Goal: Task Accomplishment & Management: Use online tool/utility

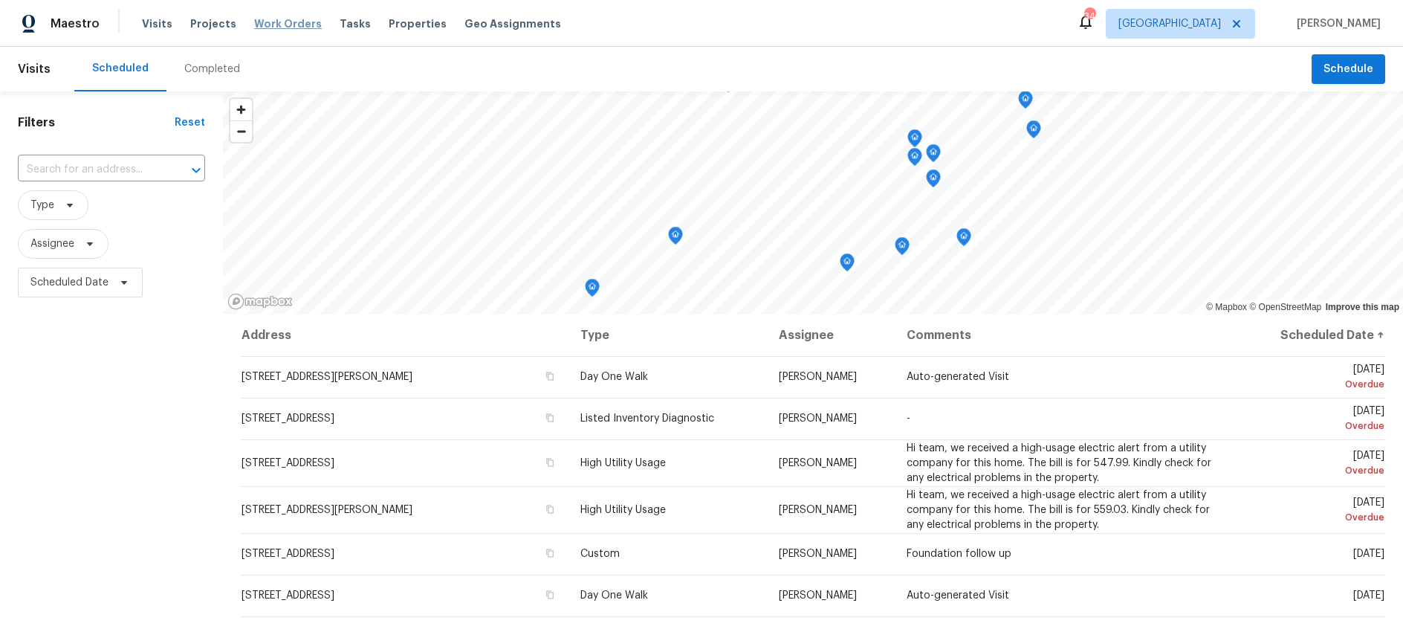
click at [272, 23] on span "Work Orders" at bounding box center [288, 23] width 68 height 15
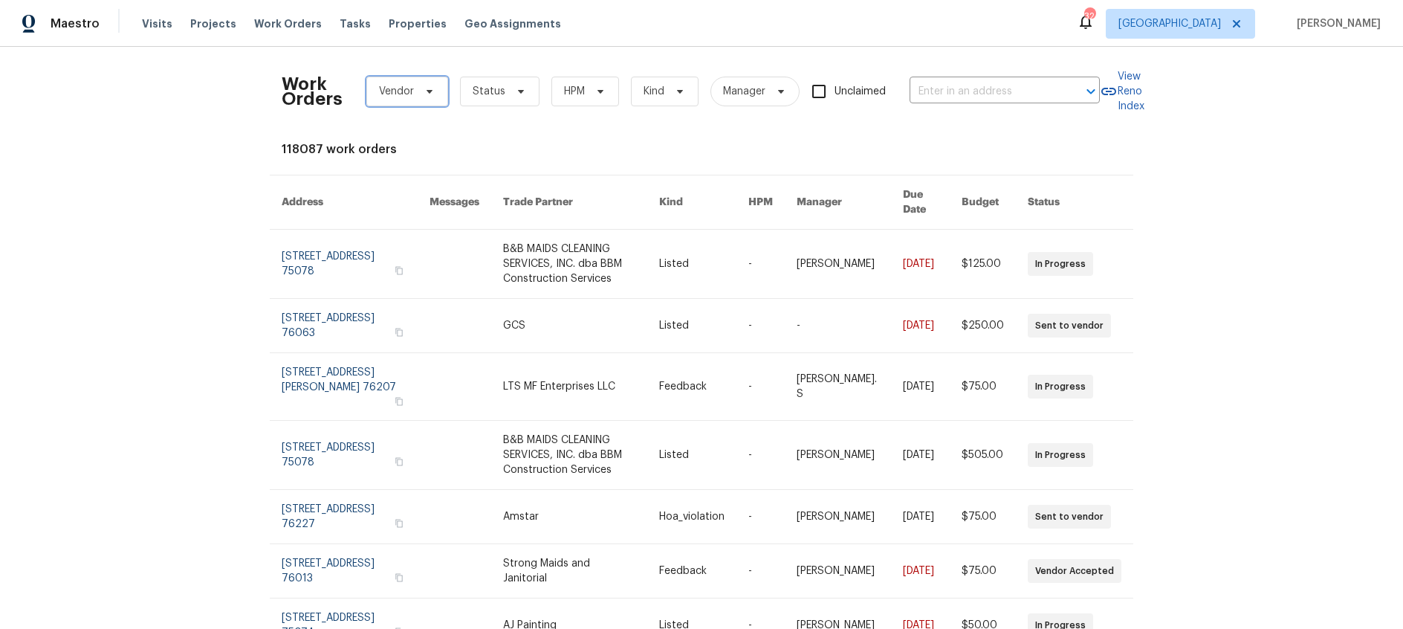
click at [428, 94] on icon at bounding box center [430, 91] width 12 height 12
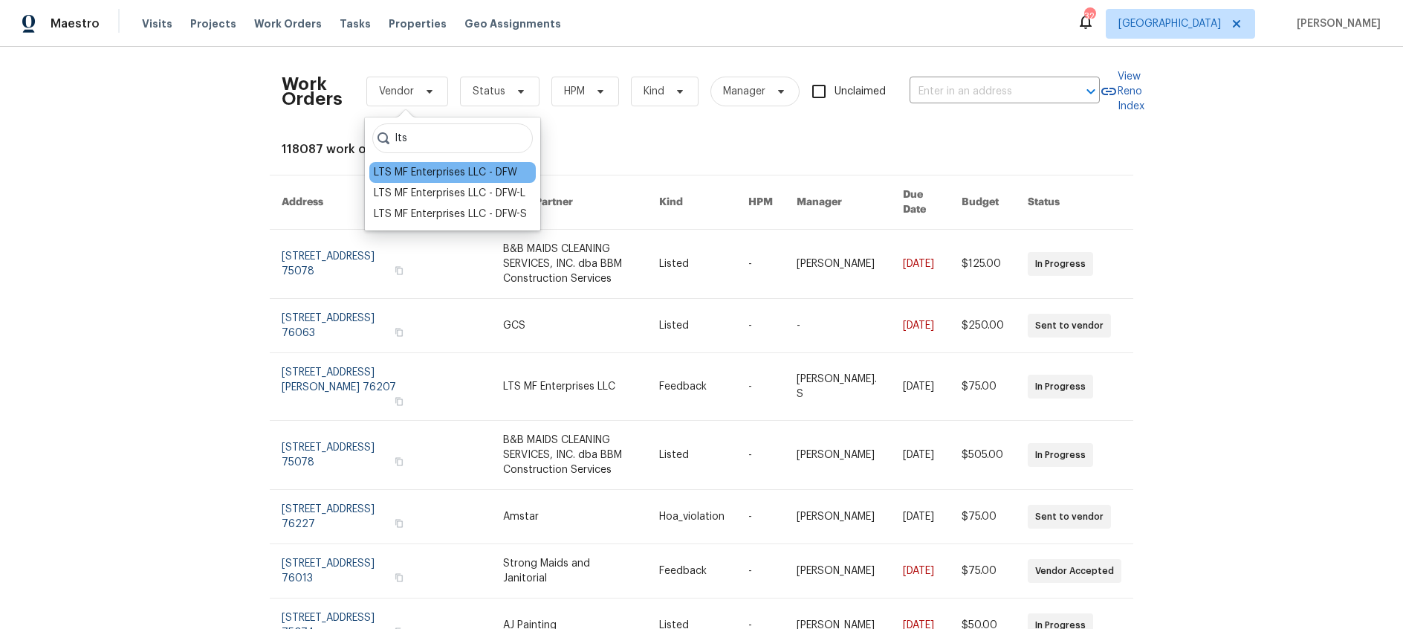
type input "lts"
click at [450, 166] on div "LTS MF Enterprises LLC - DFW" at bounding box center [445, 172] width 143 height 15
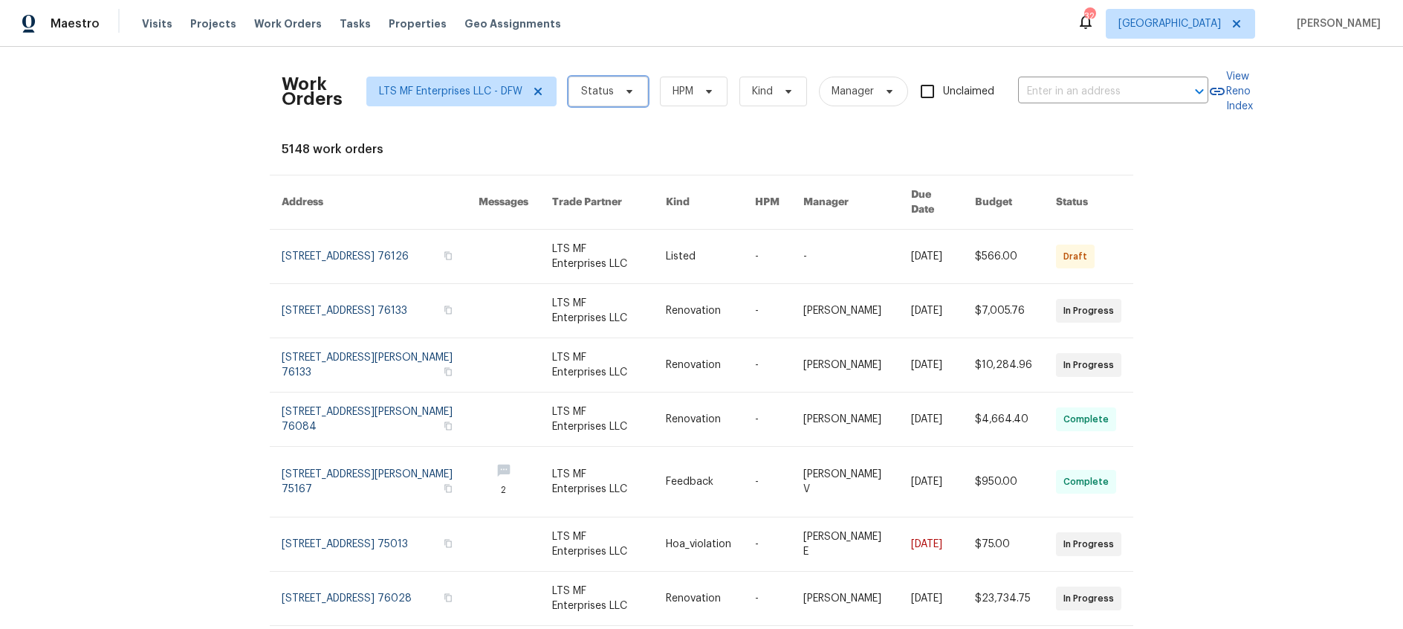
click at [627, 92] on icon at bounding box center [629, 92] width 6 height 4
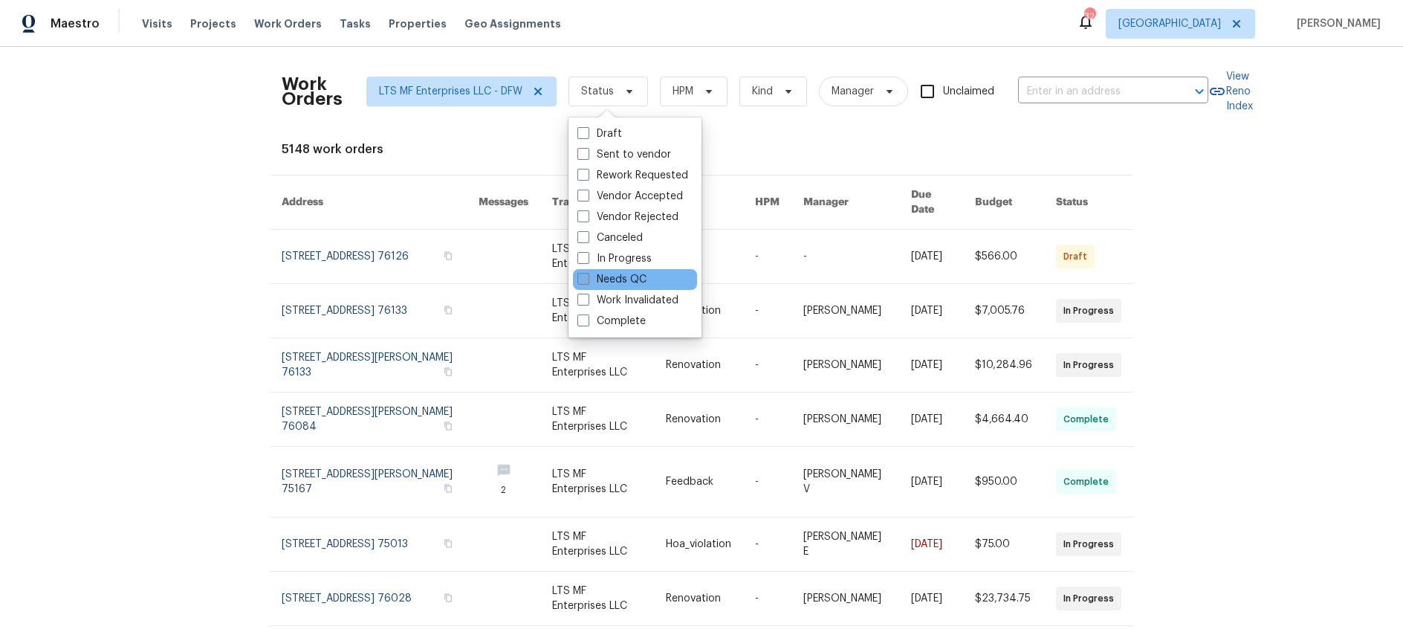
click at [581, 279] on span at bounding box center [583, 279] width 12 height 12
click at [581, 279] on input "Needs QC" at bounding box center [582, 277] width 10 height 10
checkbox input "true"
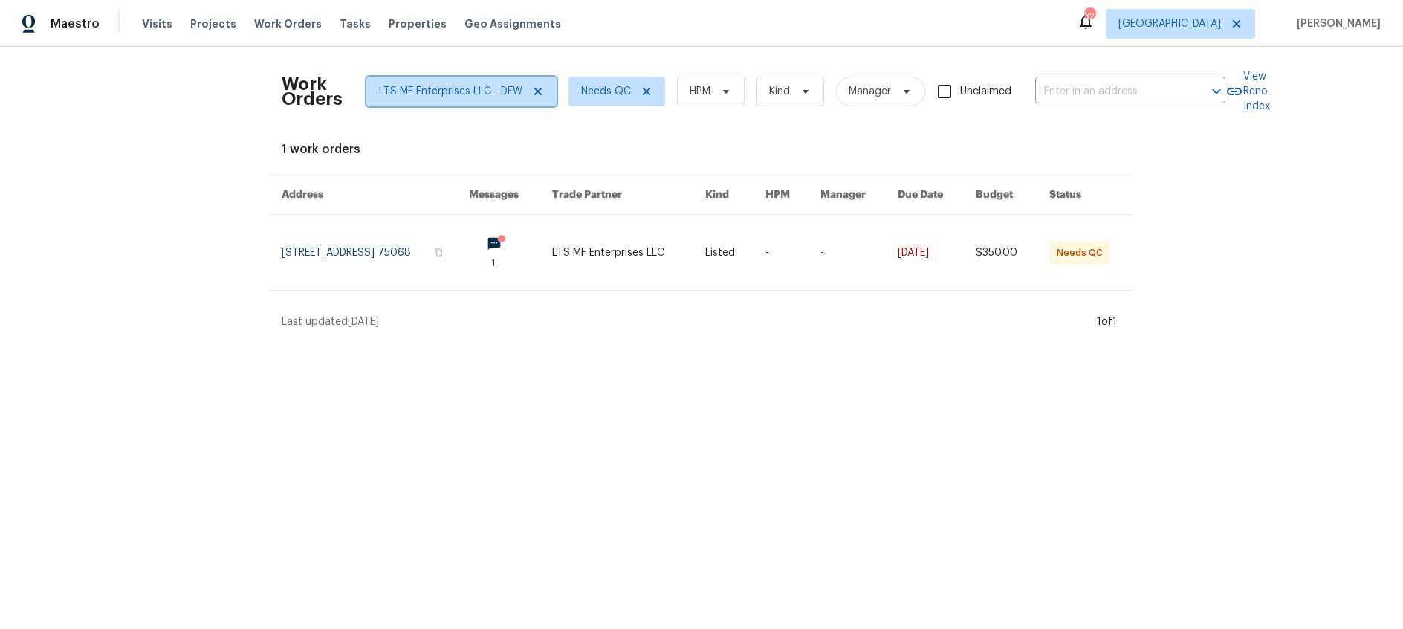
click at [480, 92] on span "LTS MF Enterprises LLC - DFW" at bounding box center [450, 91] width 143 height 15
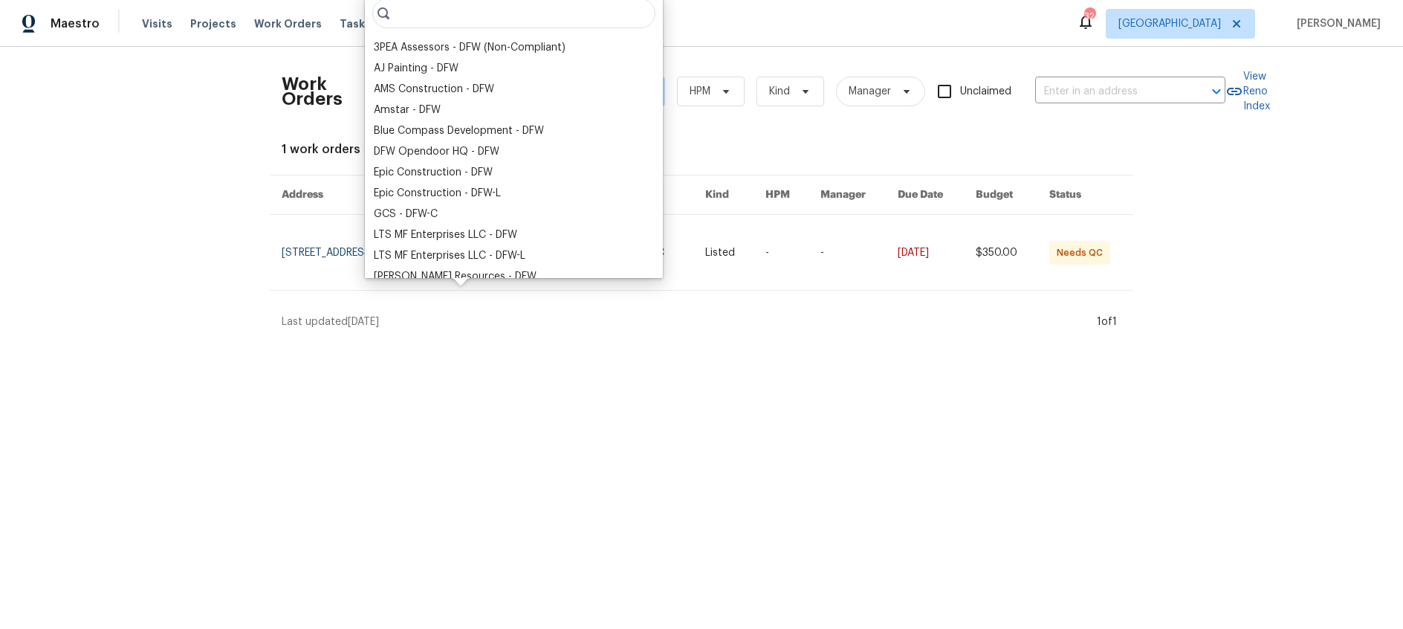
click at [413, 18] on input "search" at bounding box center [513, 14] width 283 height 30
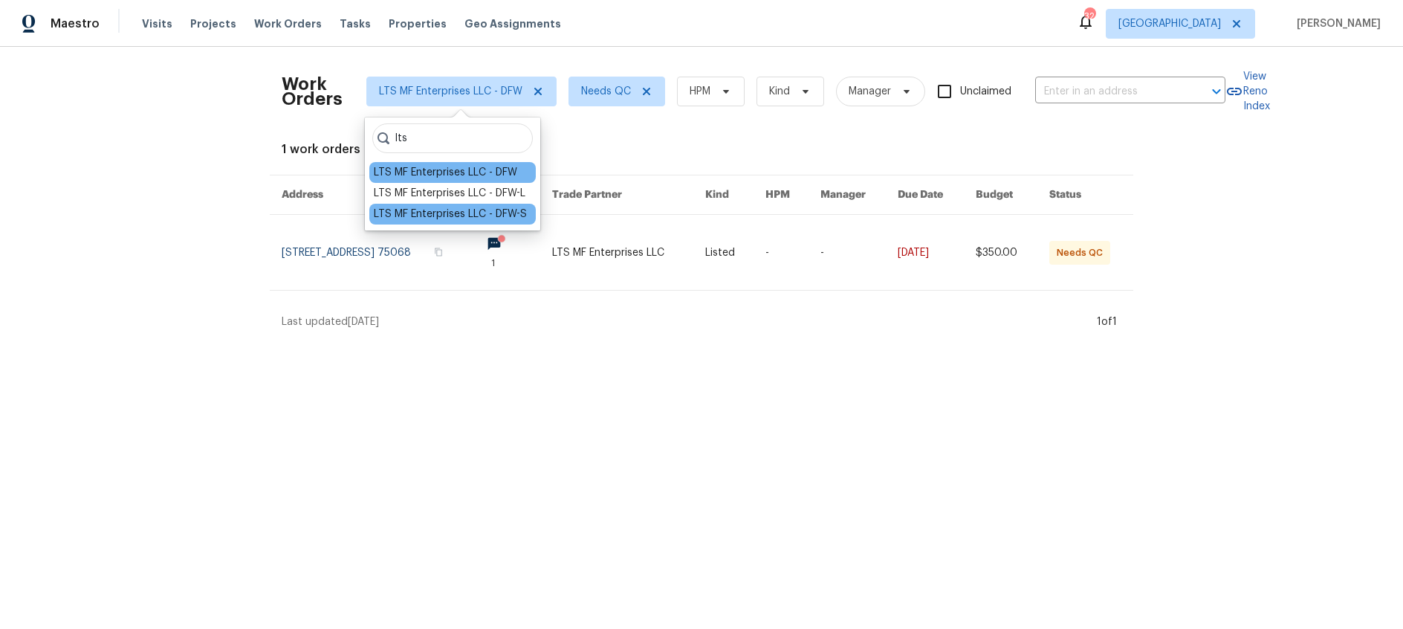
type input "lts"
click at [485, 219] on div "LTS MF Enterprises LLC - DFW-S" at bounding box center [450, 214] width 153 height 15
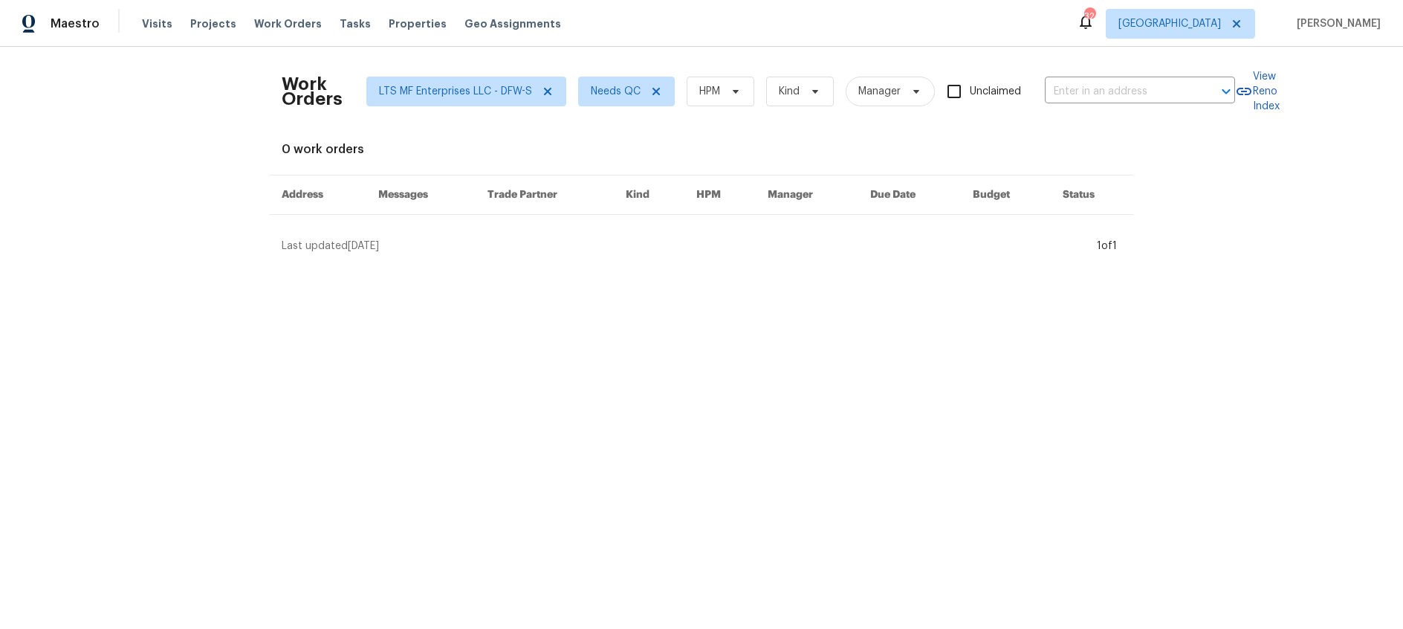
click at [534, 135] on div "Work Orders LTS MF Enterprises LLC - DFW-S Needs QC HPM Kind Manager Unclaimed …" at bounding box center [702, 156] width 840 height 195
click at [528, 95] on span "LTS MF Enterprises LLC - DFW-S" at bounding box center [455, 91] width 153 height 15
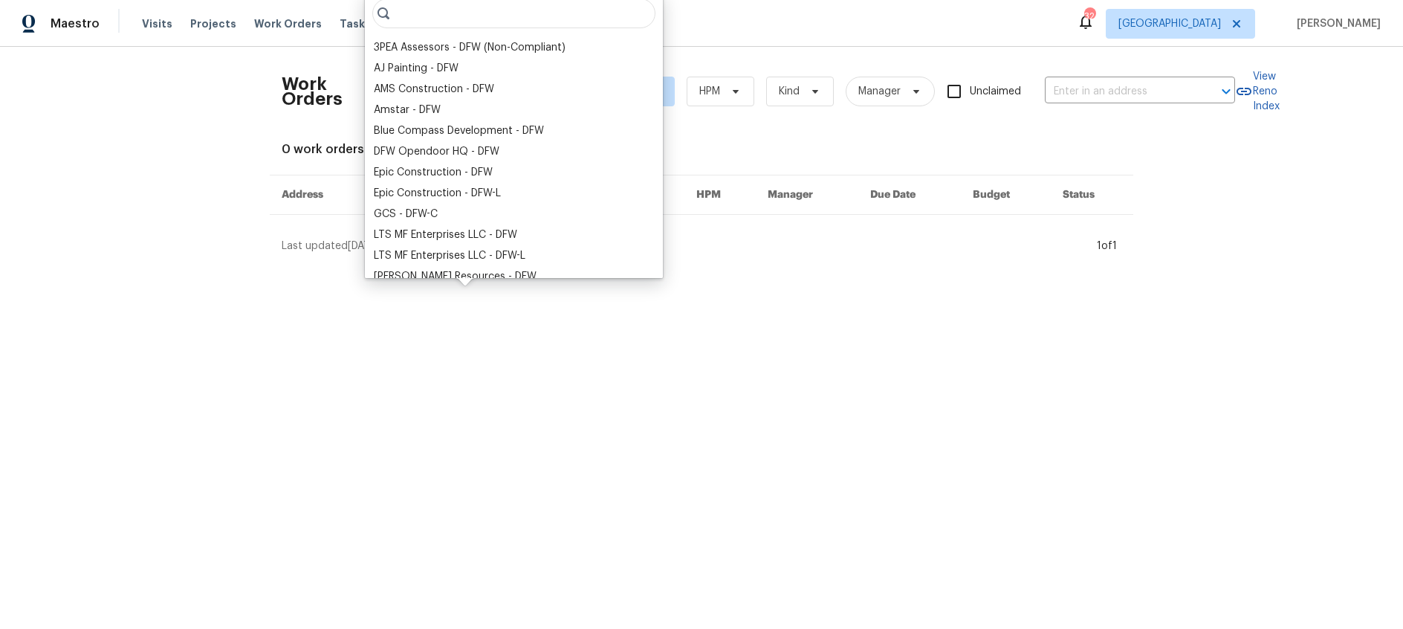
click at [444, 13] on input "search" at bounding box center [513, 14] width 283 height 30
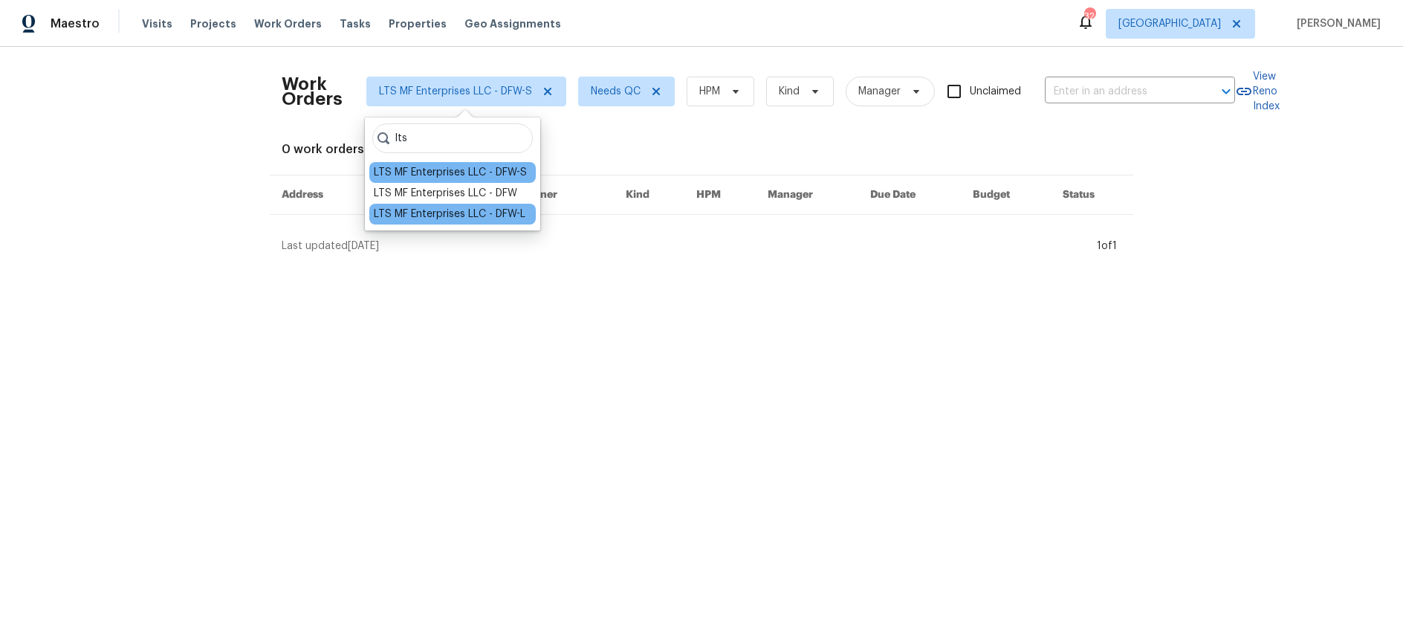
type input "lts"
click at [478, 209] on div "LTS MF Enterprises LLC - DFW-L" at bounding box center [450, 214] width 152 height 15
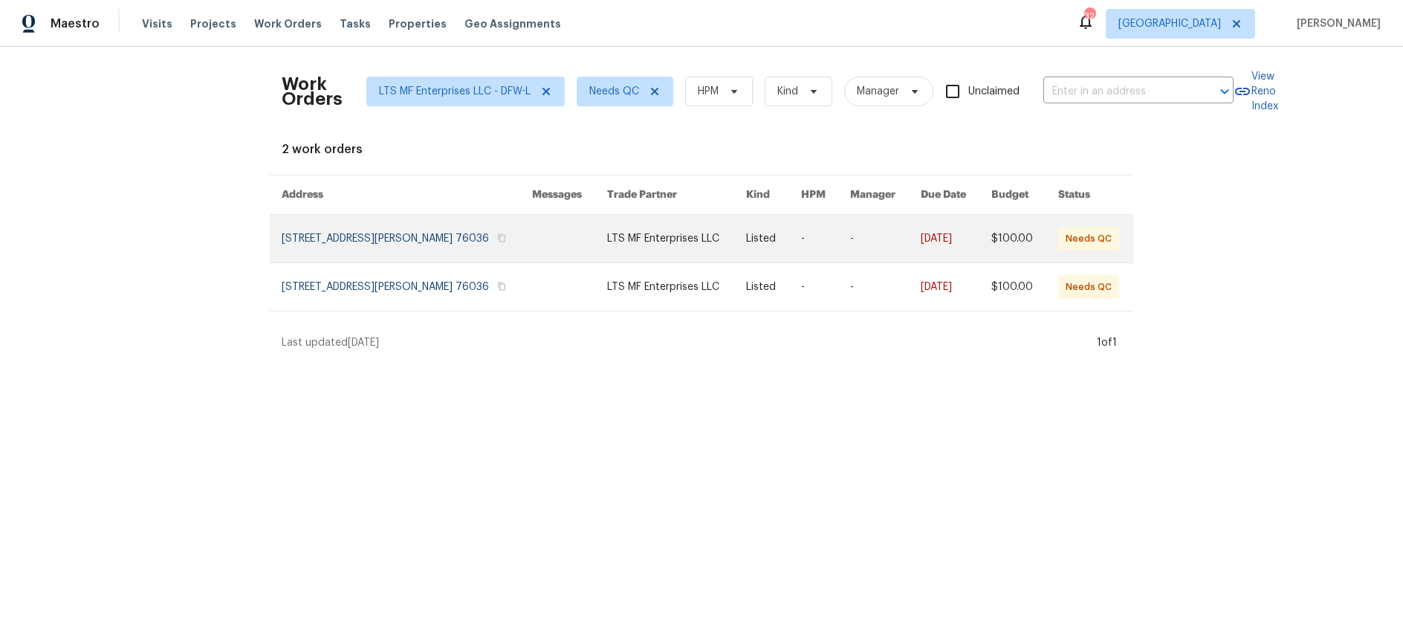
click at [683, 240] on link at bounding box center [676, 239] width 139 height 48
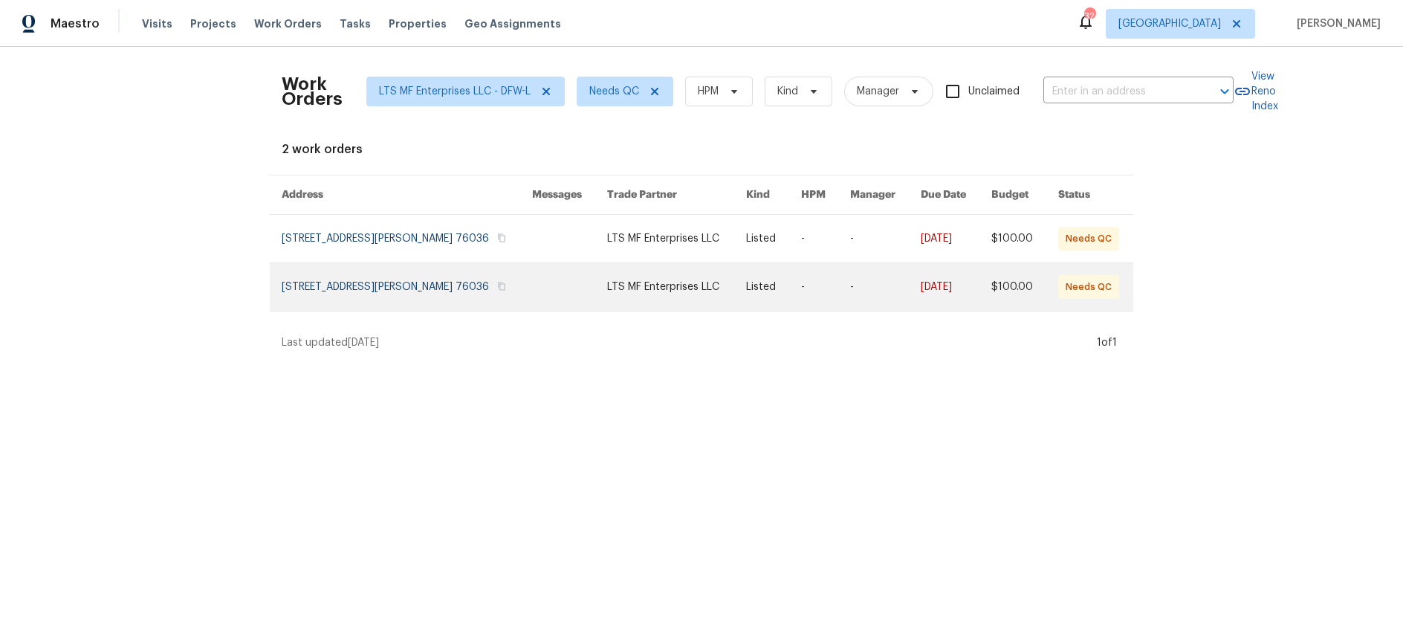
click at [660, 284] on link at bounding box center [676, 287] width 139 height 48
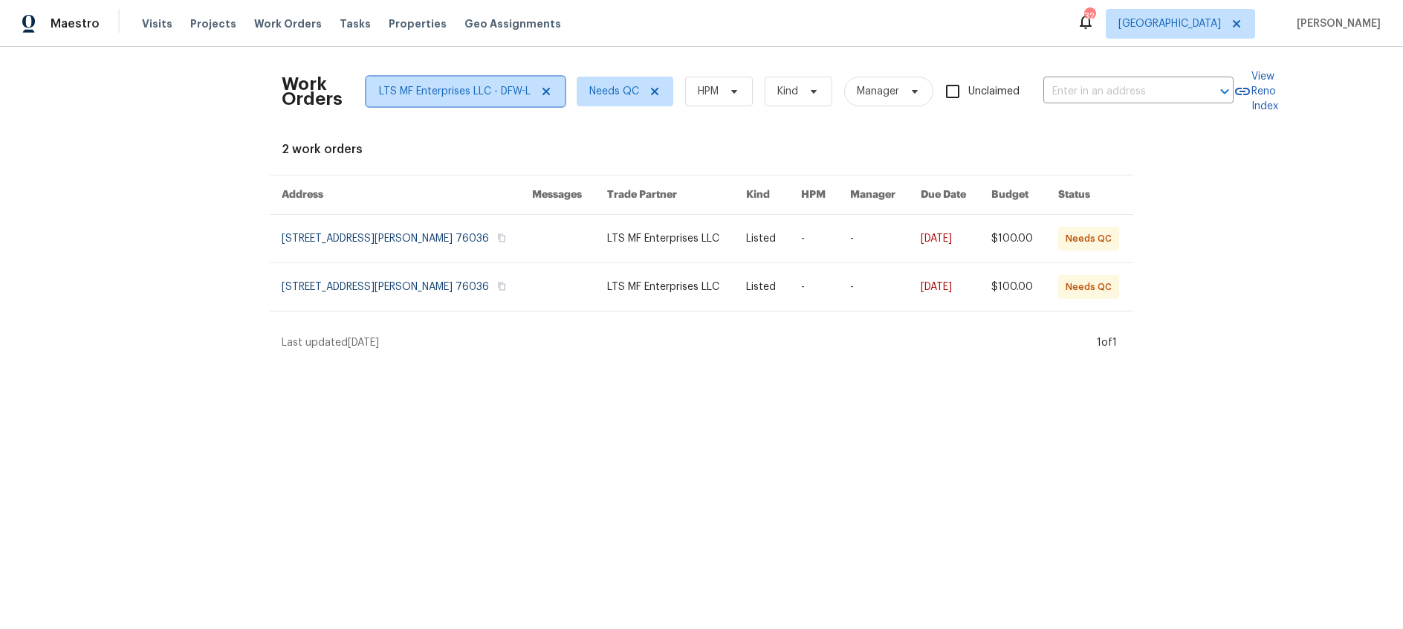
click at [499, 93] on span "LTS MF Enterprises LLC - DFW-L" at bounding box center [455, 91] width 152 height 15
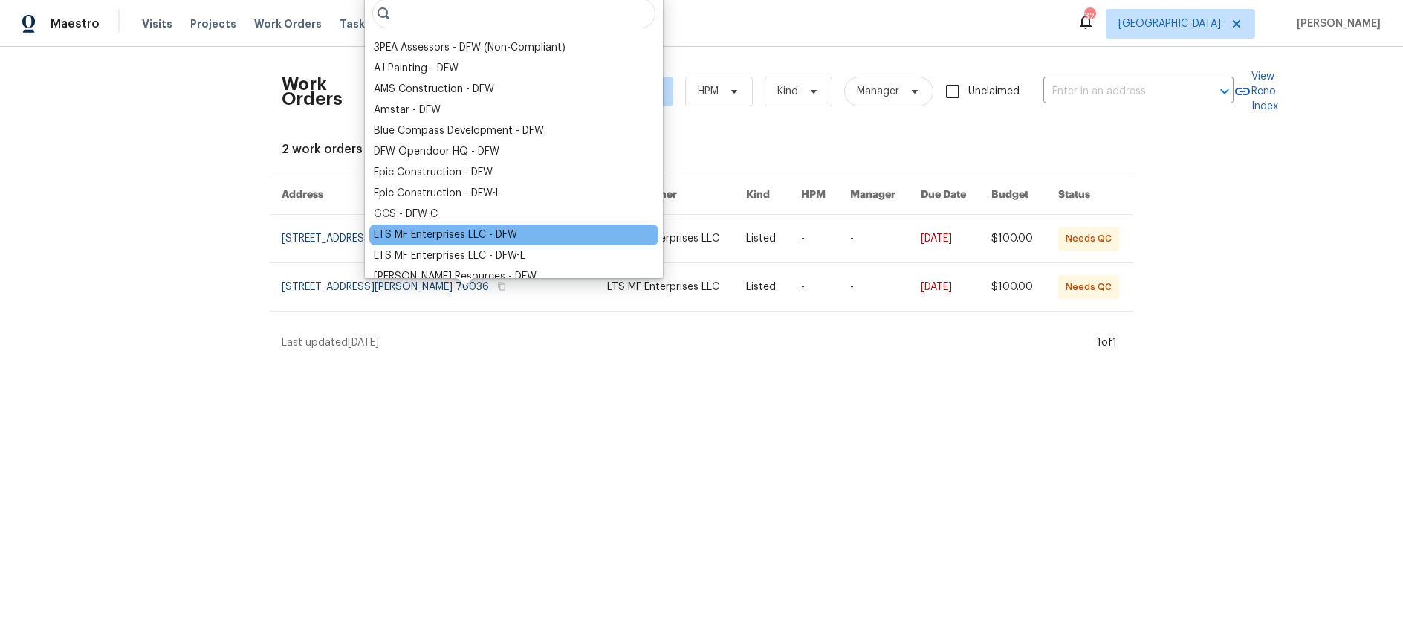
click at [467, 236] on div "LTS MF Enterprises LLC - DFW" at bounding box center [445, 234] width 143 height 15
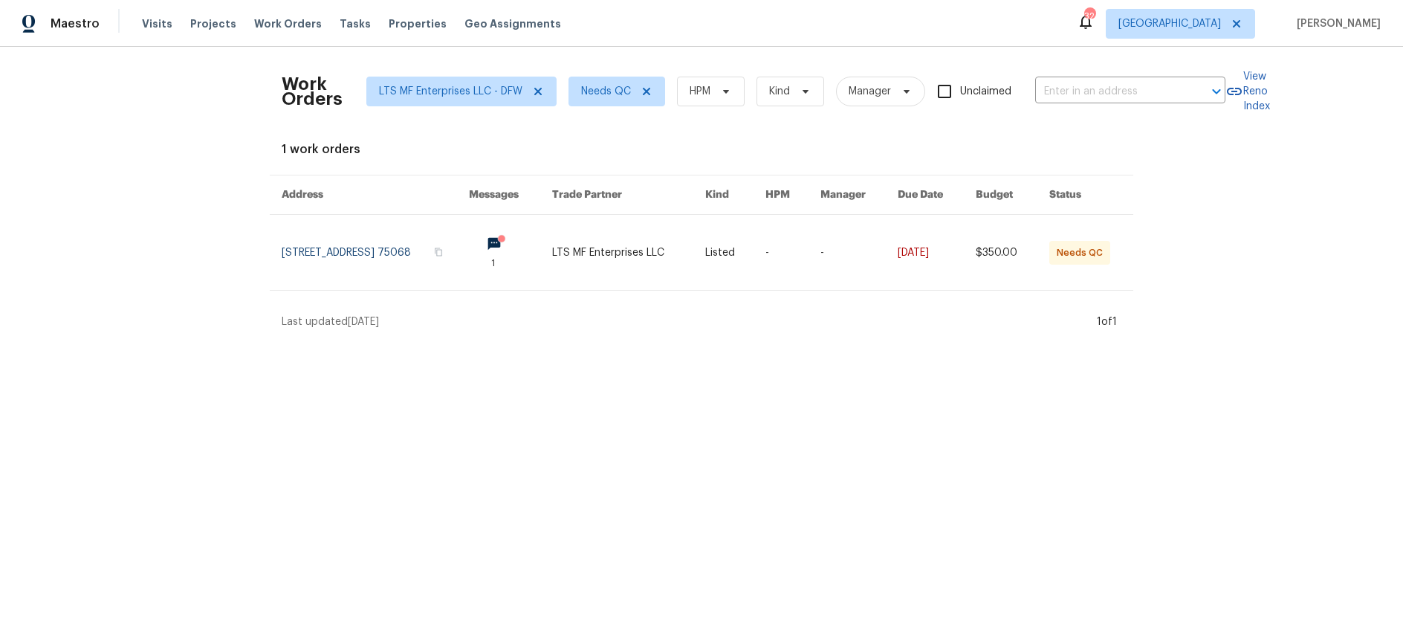
click at [635, 341] on html "Maestro Visits Projects Work Orders Tasks Properties Geo Assignments 32 Dallas …" at bounding box center [701, 170] width 1403 height 341
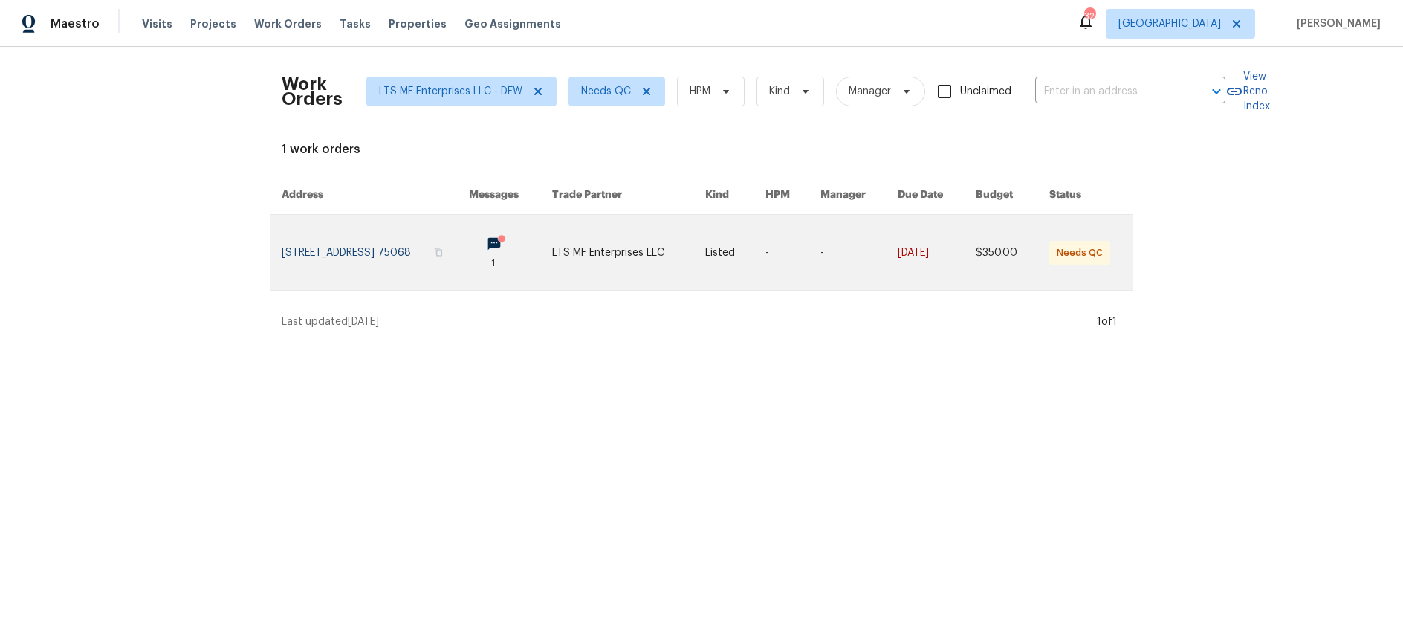
click at [402, 248] on link at bounding box center [375, 252] width 187 height 75
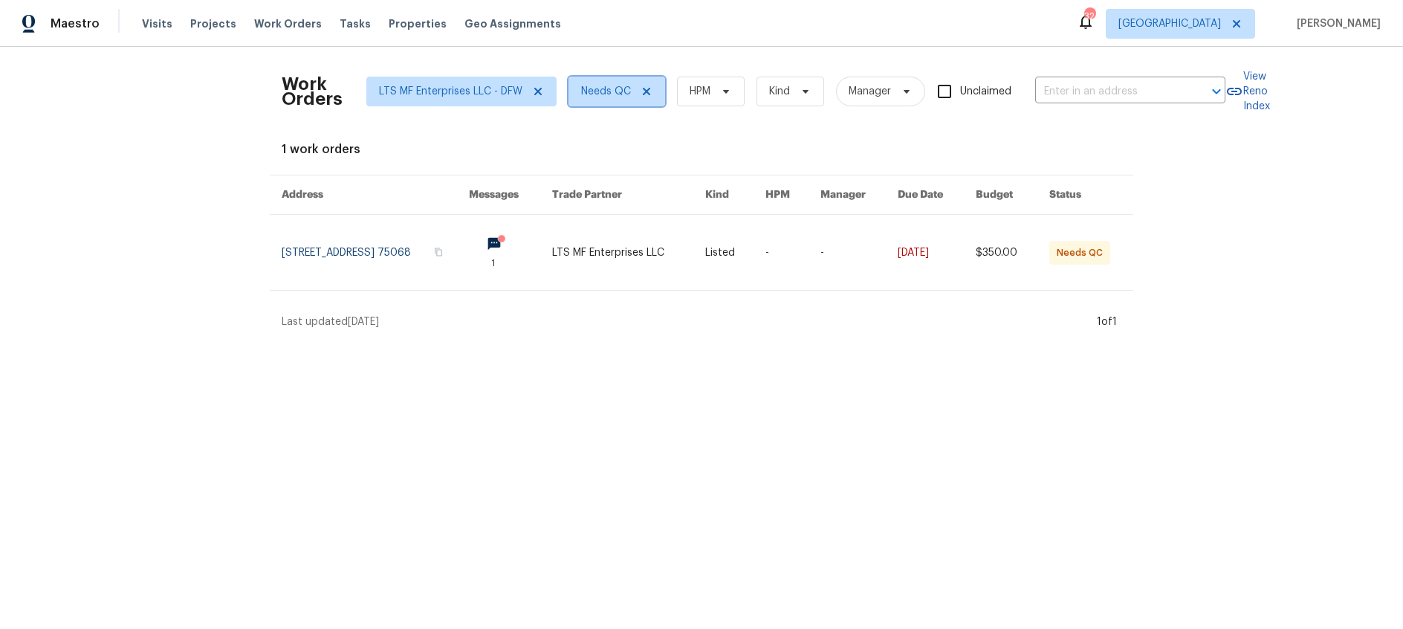
click at [647, 91] on icon at bounding box center [646, 91] width 7 height 7
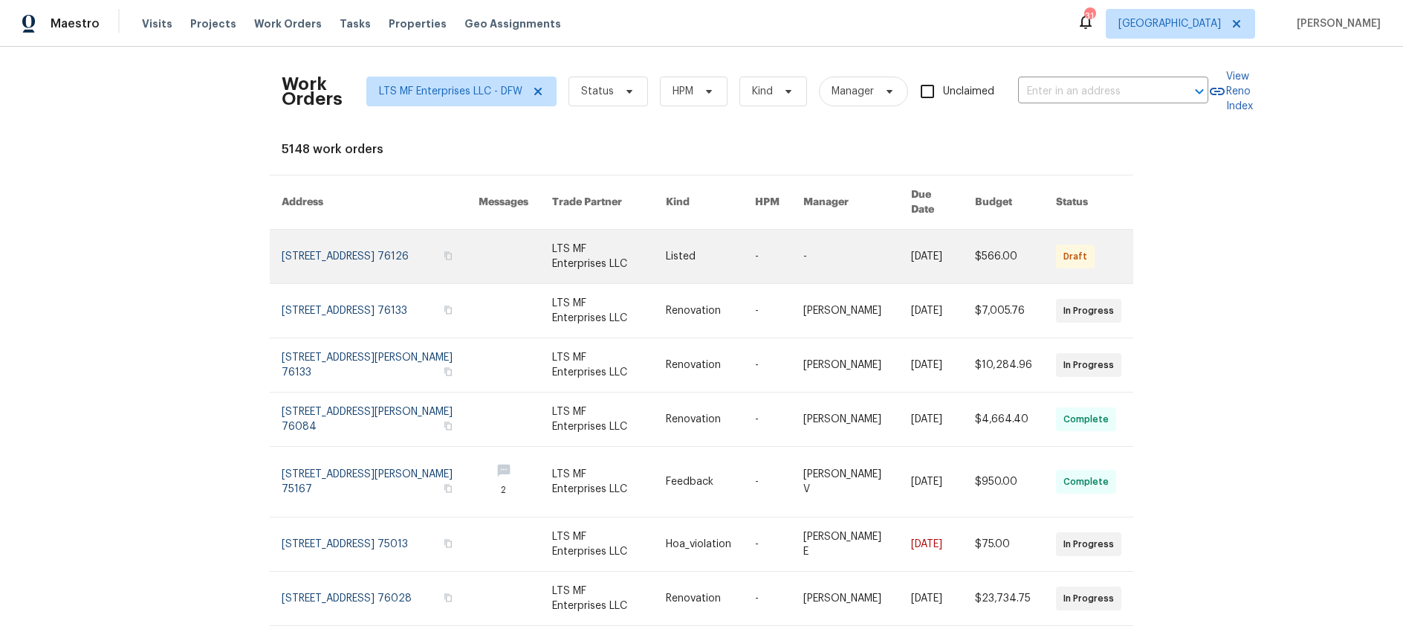
click at [571, 233] on link at bounding box center [609, 257] width 114 height 54
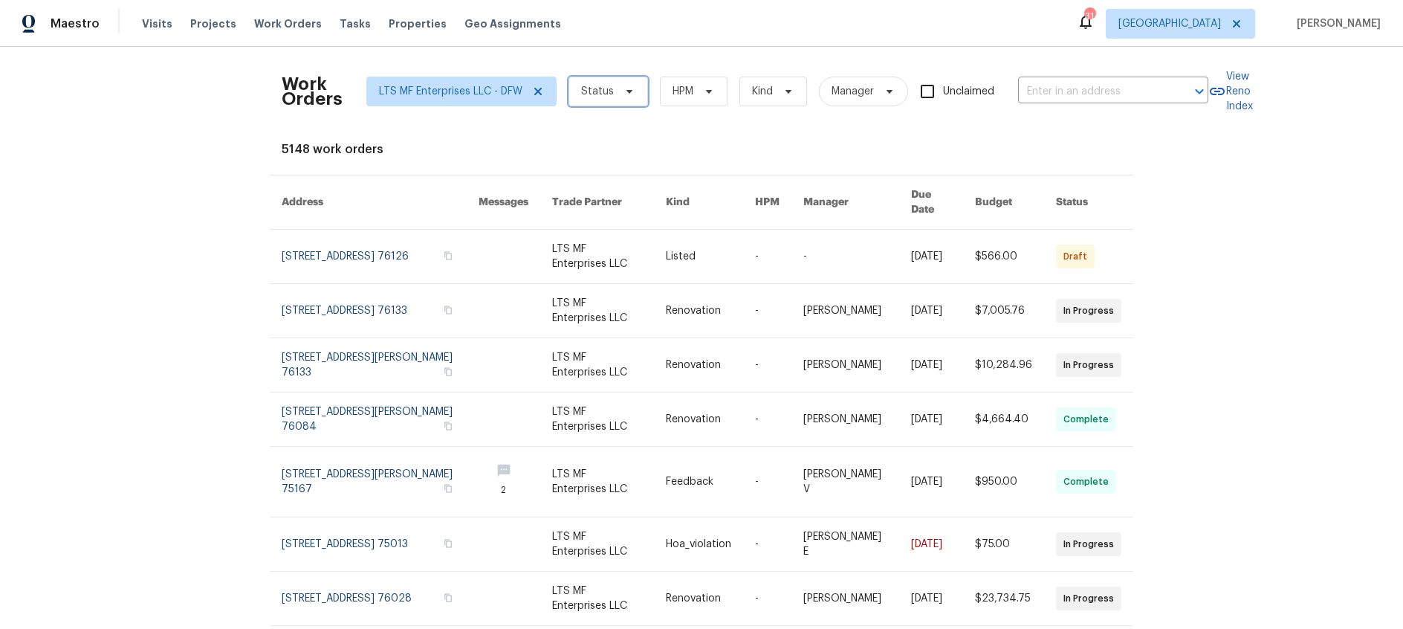
click at [623, 94] on icon at bounding box center [629, 91] width 12 height 12
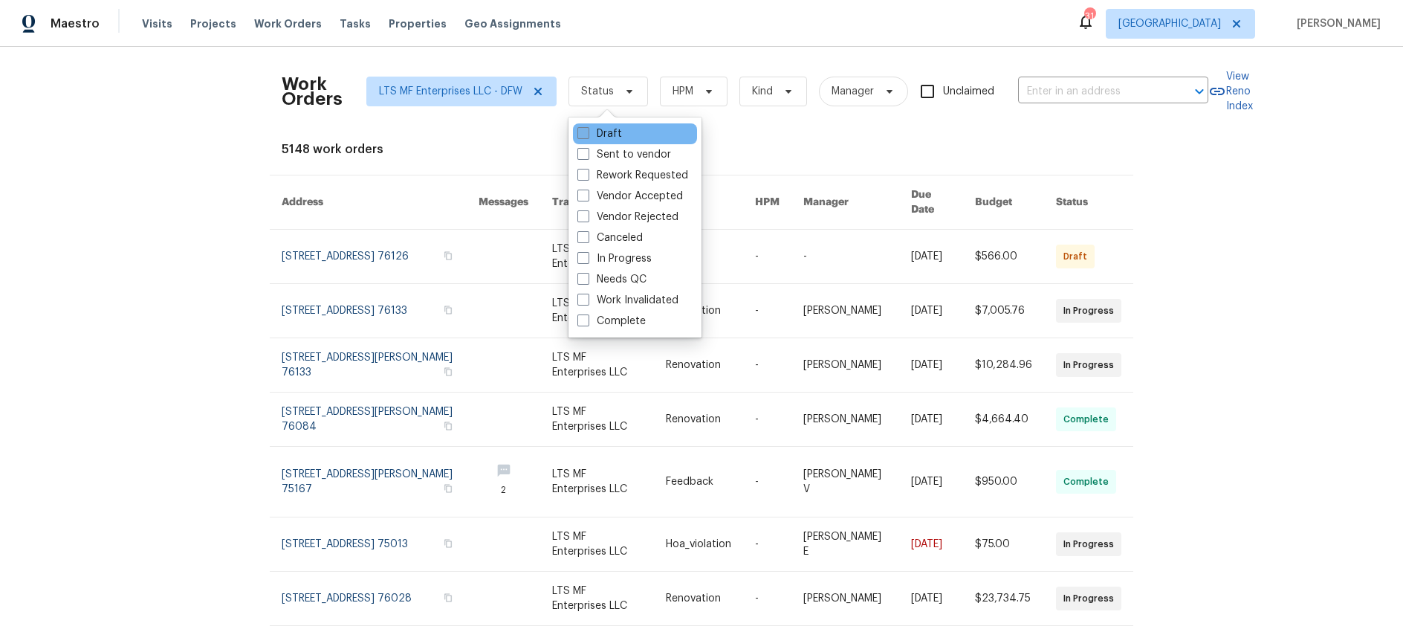
click at [585, 137] on span at bounding box center [583, 133] width 12 height 12
click at [585, 136] on input "Draft" at bounding box center [582, 131] width 10 height 10
checkbox input "true"
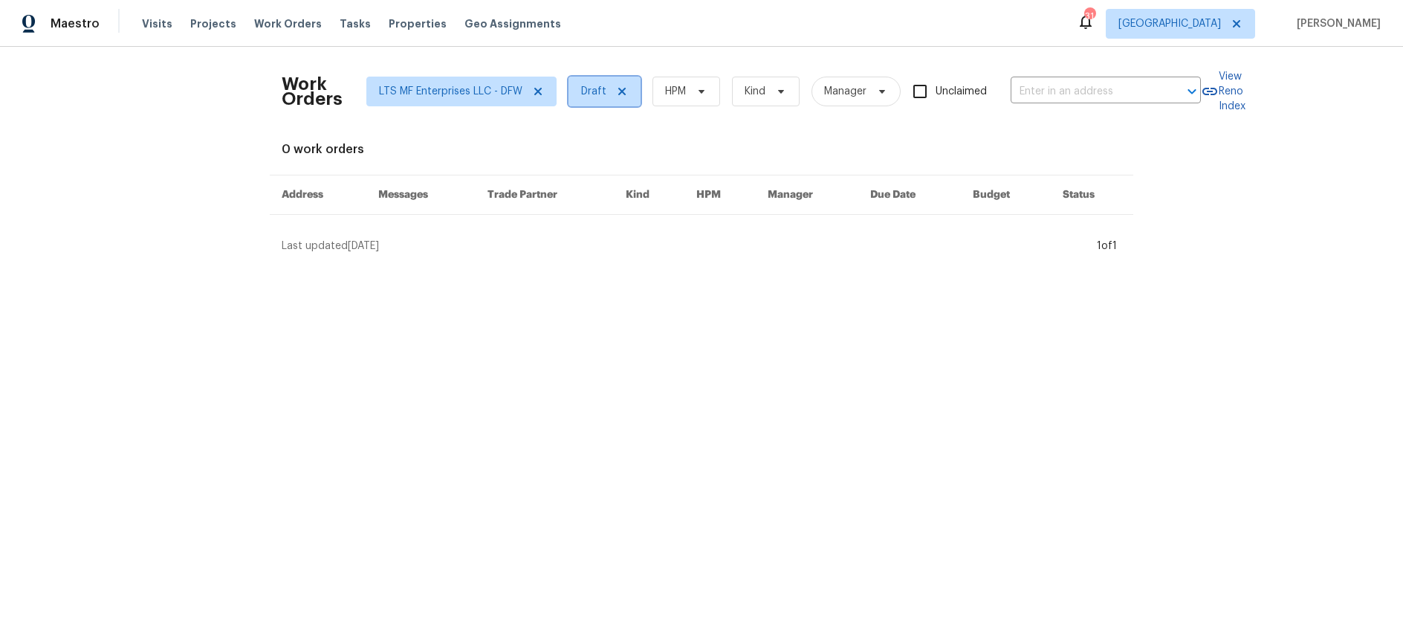
click at [624, 94] on icon at bounding box center [622, 91] width 12 height 12
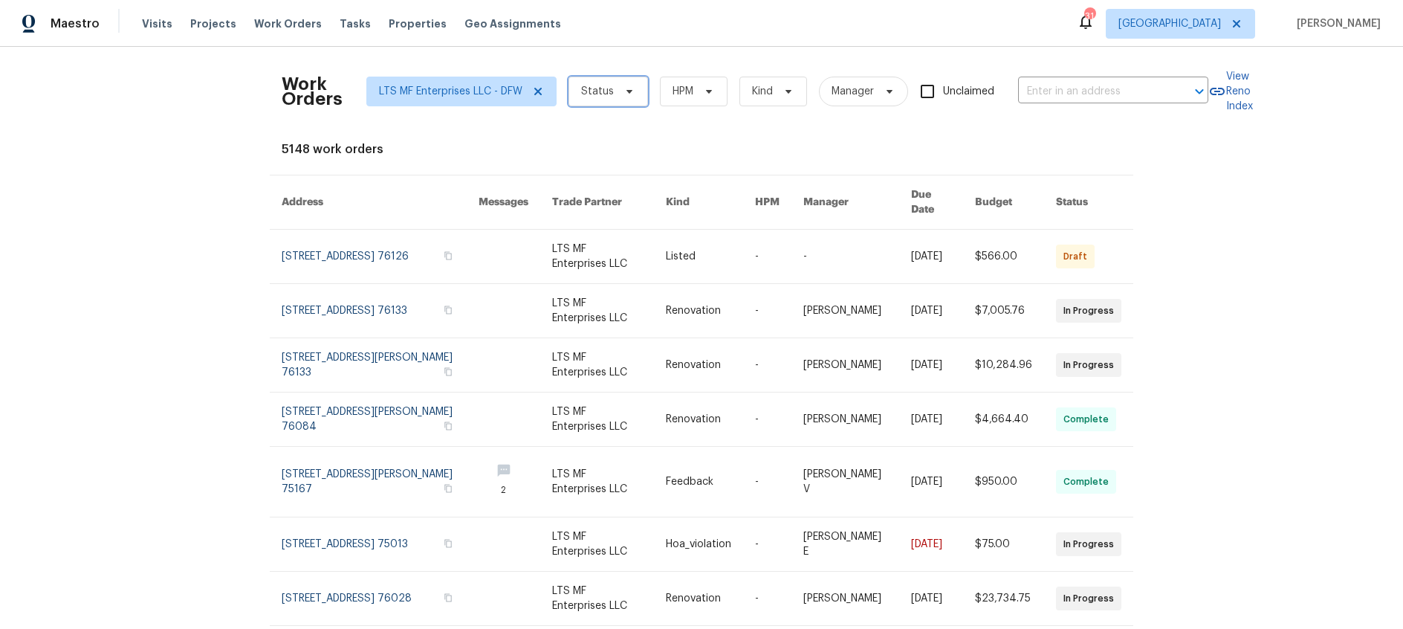
click at [629, 94] on icon at bounding box center [629, 91] width 12 height 12
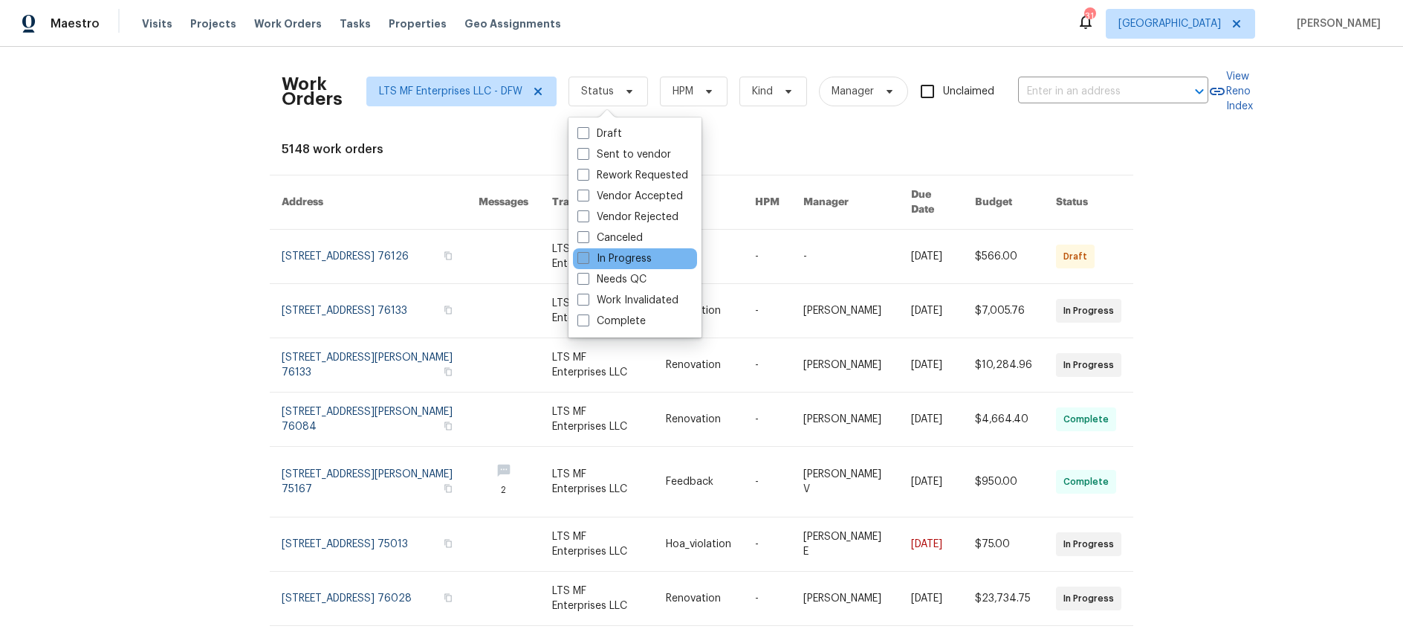
click at [580, 260] on span at bounding box center [583, 258] width 12 height 12
click at [580, 260] on input "In Progress" at bounding box center [582, 256] width 10 height 10
checkbox input "true"
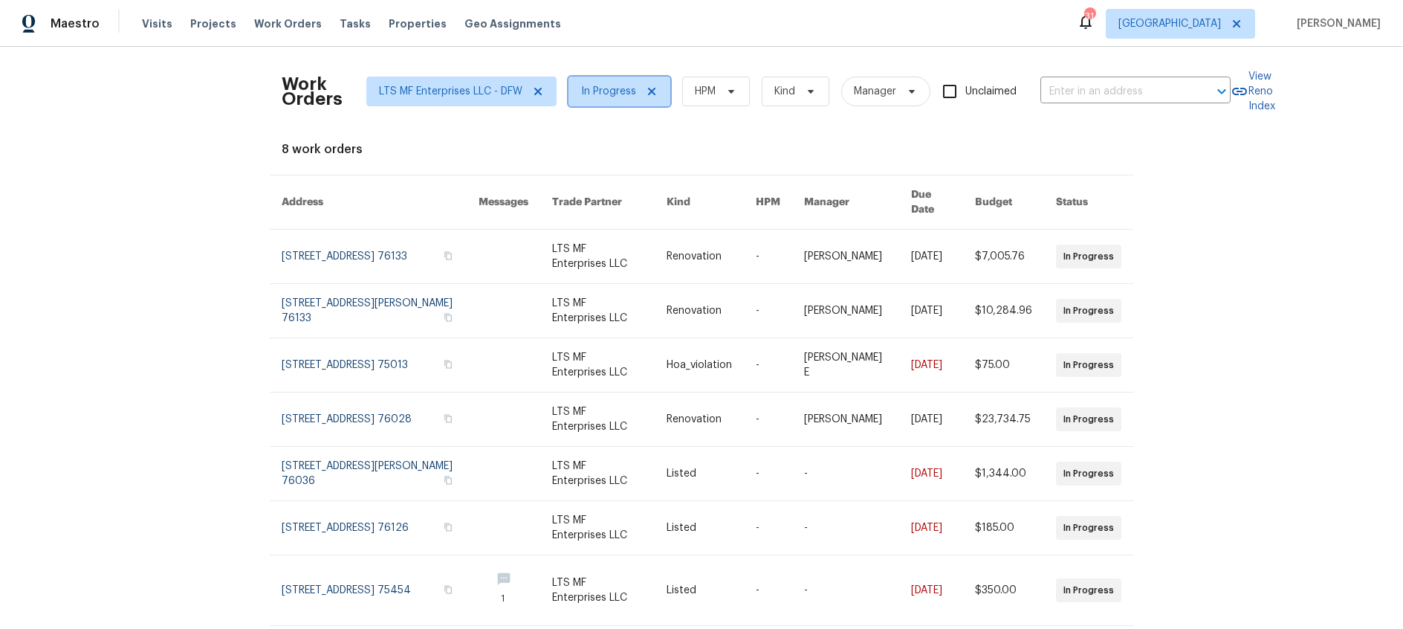
click at [649, 91] on icon at bounding box center [652, 91] width 12 height 12
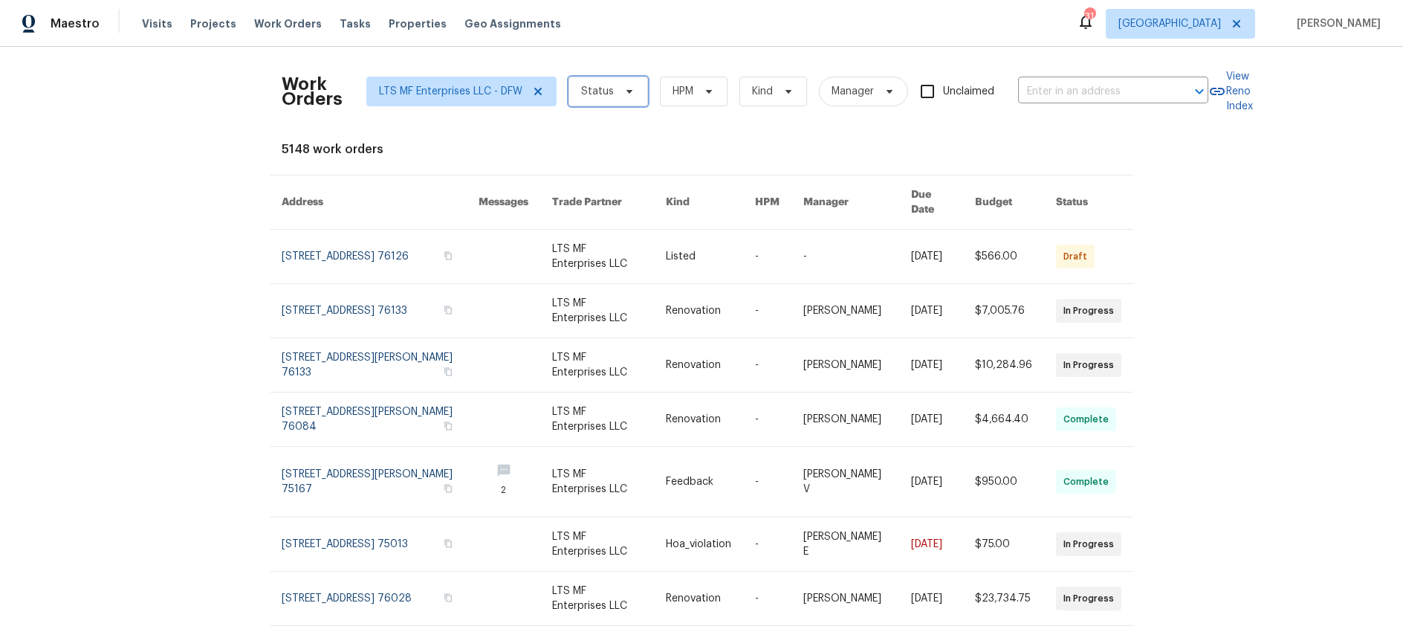
click at [607, 92] on span "Status" at bounding box center [597, 91] width 33 height 15
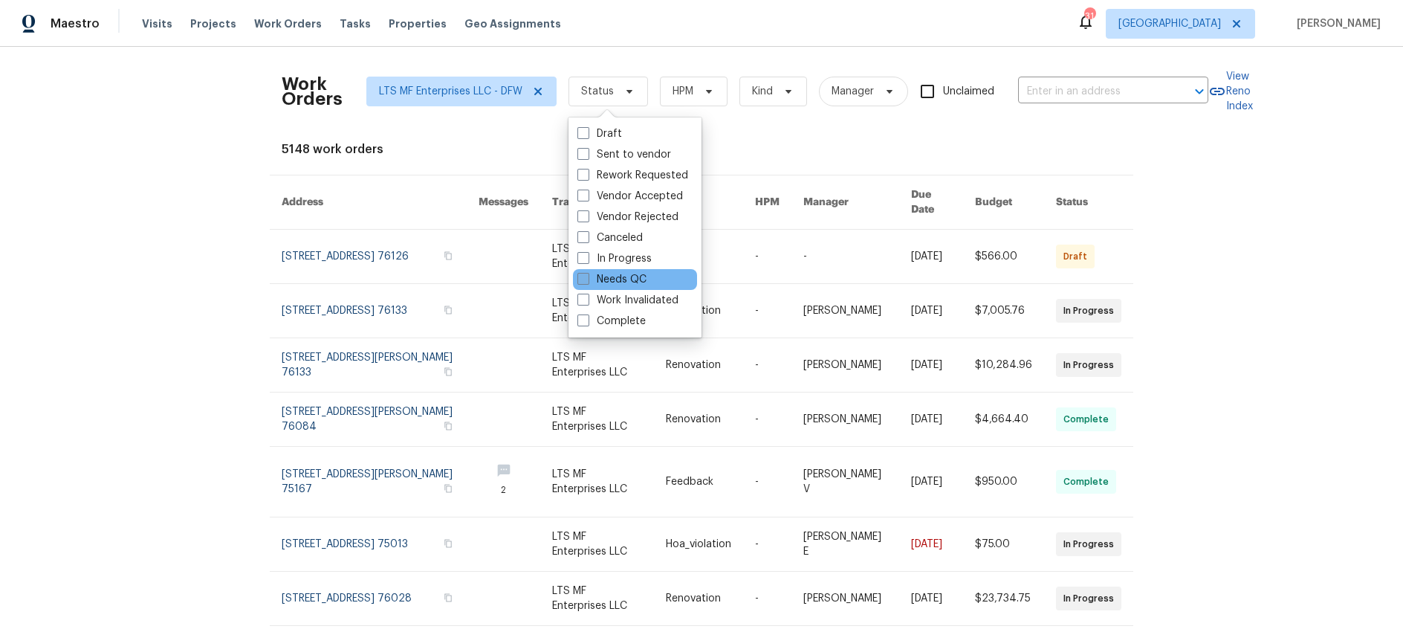
click at [585, 278] on span at bounding box center [583, 279] width 12 height 12
click at [585, 278] on input "Needs QC" at bounding box center [582, 277] width 10 height 10
checkbox input "true"
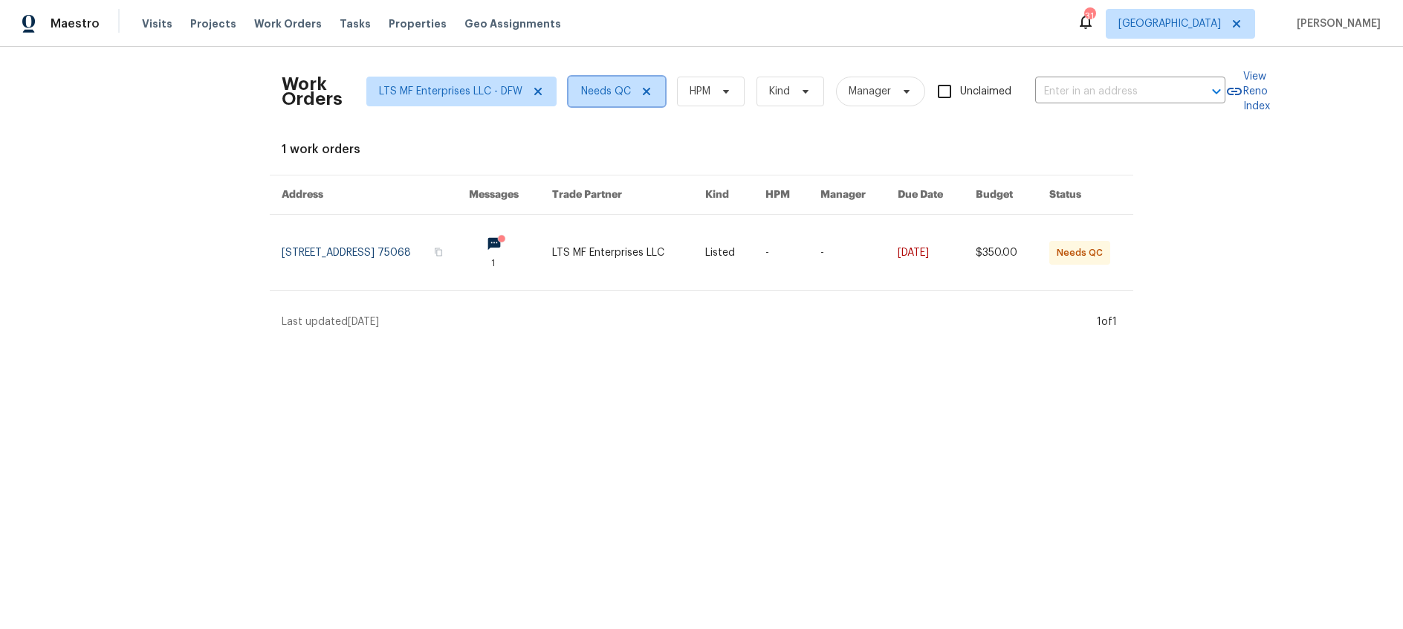
click at [649, 91] on icon at bounding box center [647, 91] width 12 height 12
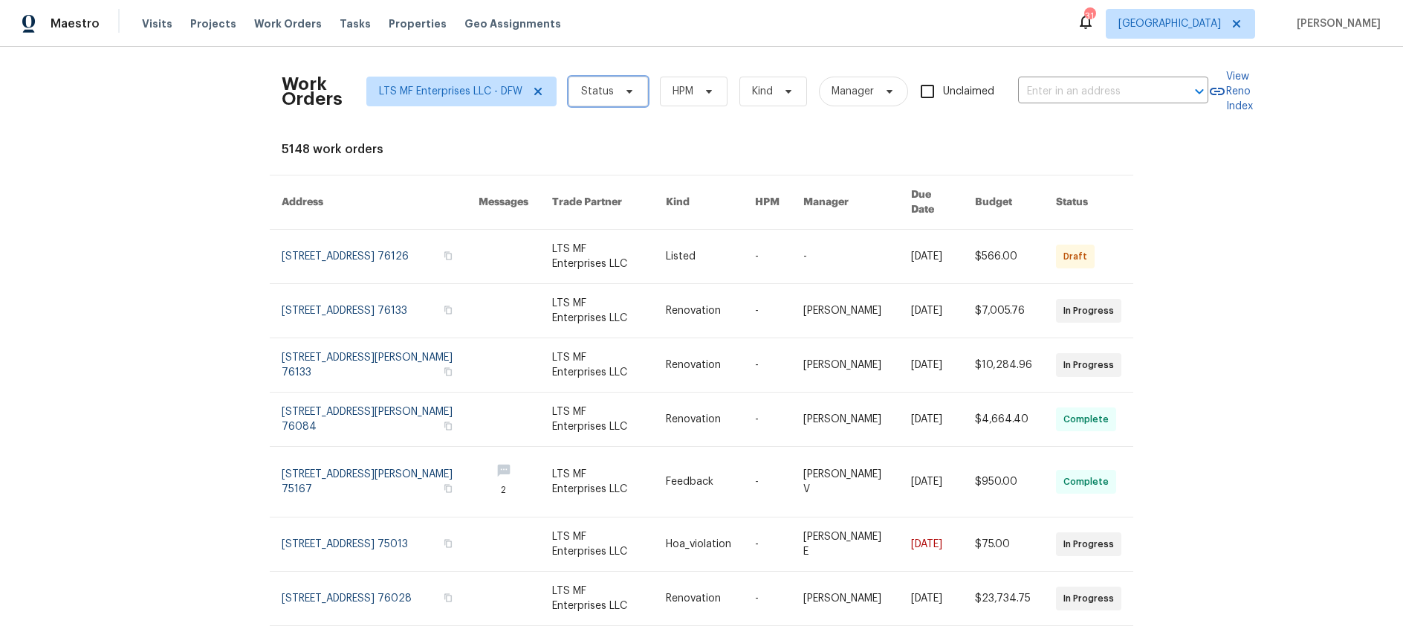
click at [613, 92] on span "Status" at bounding box center [608, 92] width 80 height 30
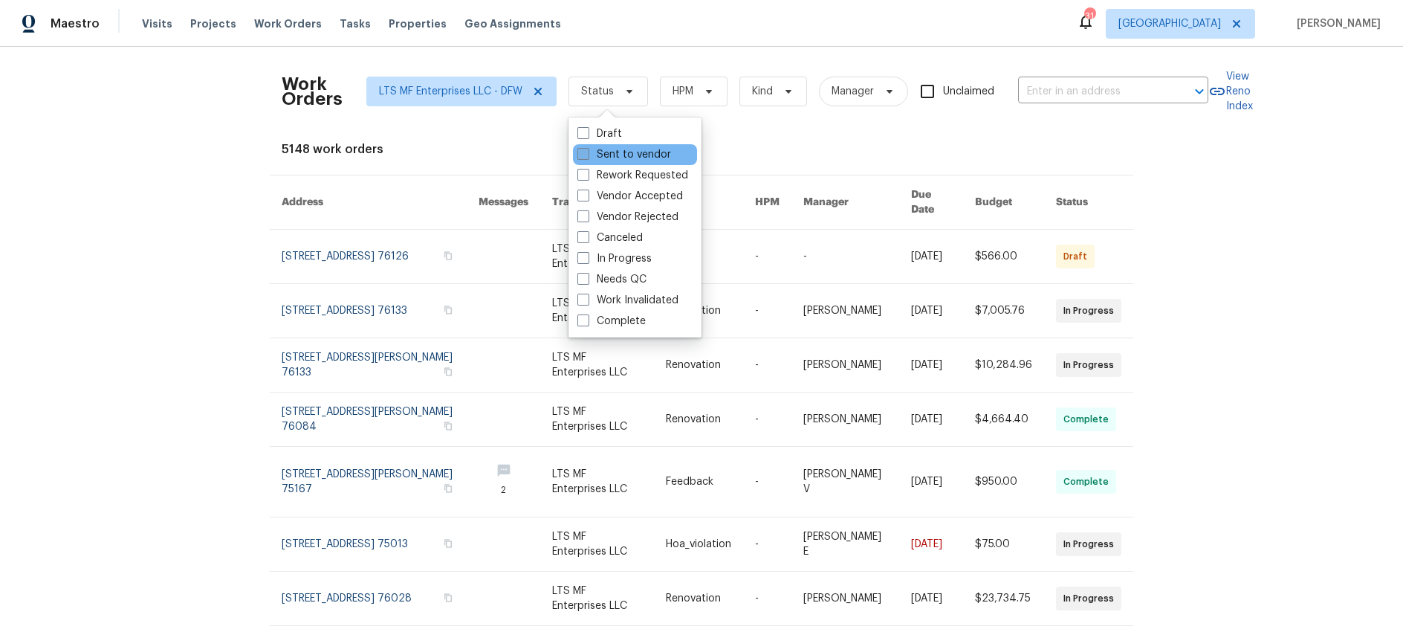
click at [586, 151] on span at bounding box center [583, 154] width 12 height 12
click at [586, 151] on input "Sent to vendor" at bounding box center [582, 152] width 10 height 10
checkbox input "true"
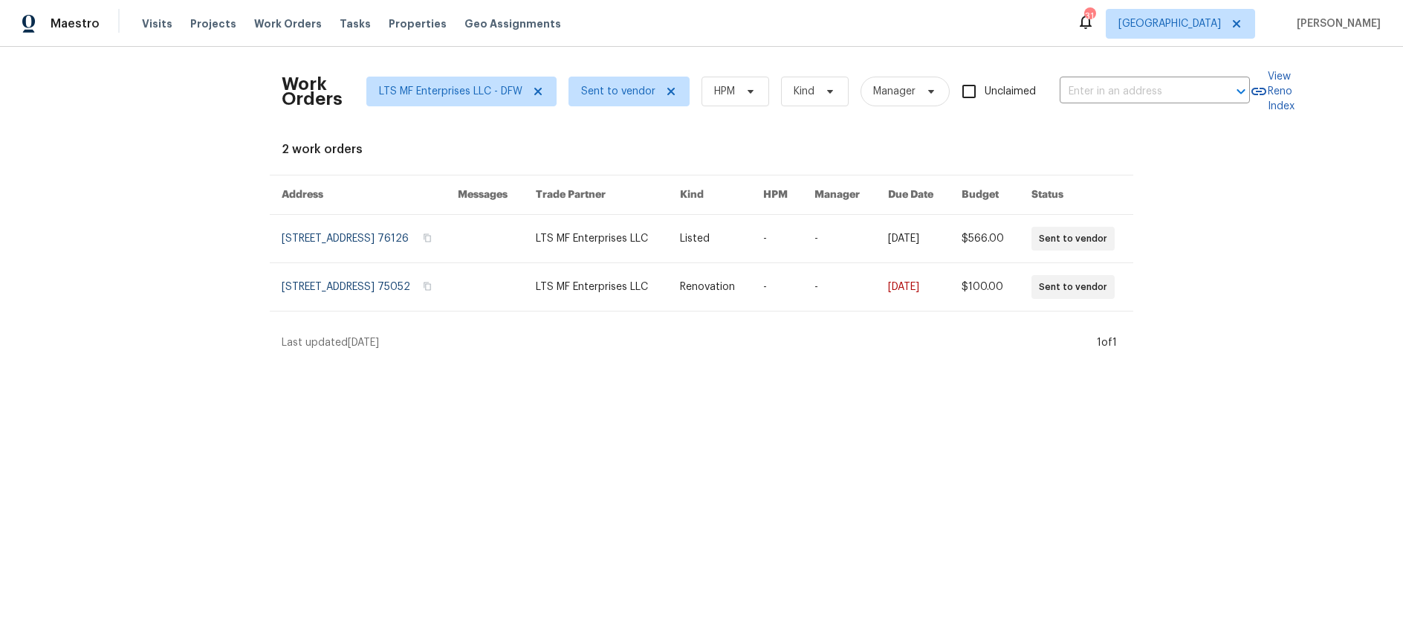
click at [707, 142] on div "2 work orders" at bounding box center [702, 149] width 840 height 15
click at [668, 88] on icon at bounding box center [671, 91] width 12 height 12
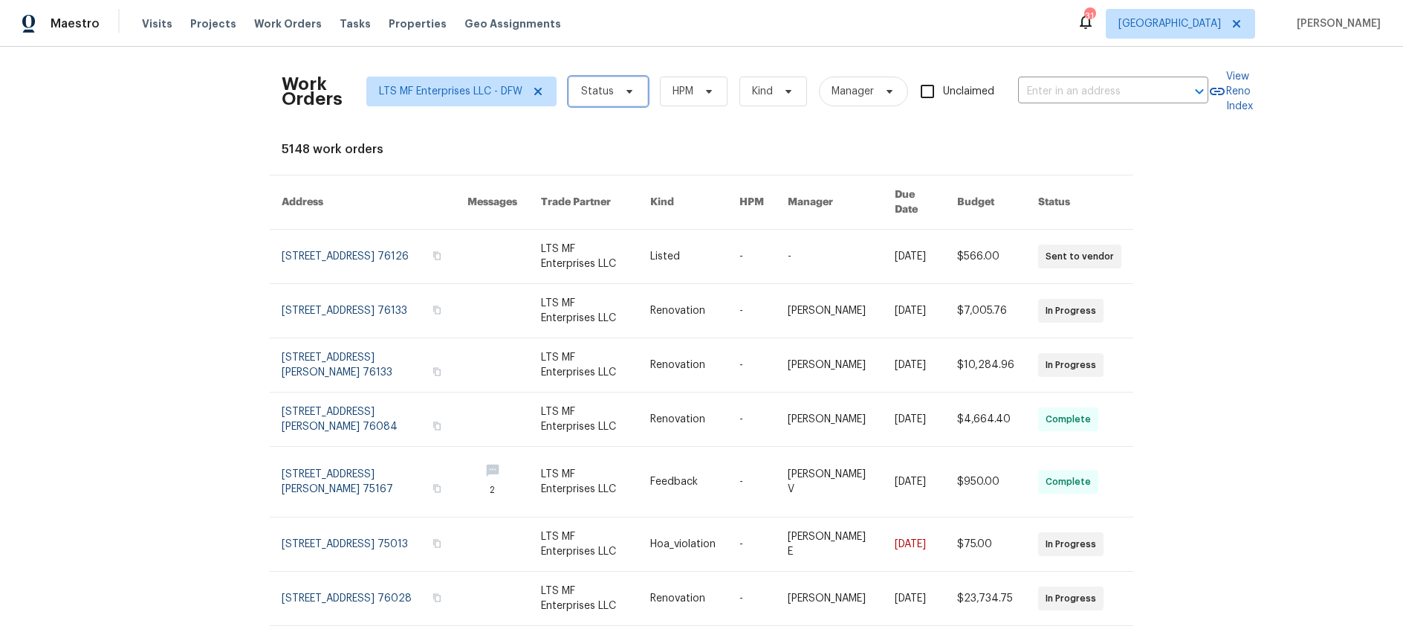
click at [619, 86] on span at bounding box center [627, 91] width 16 height 12
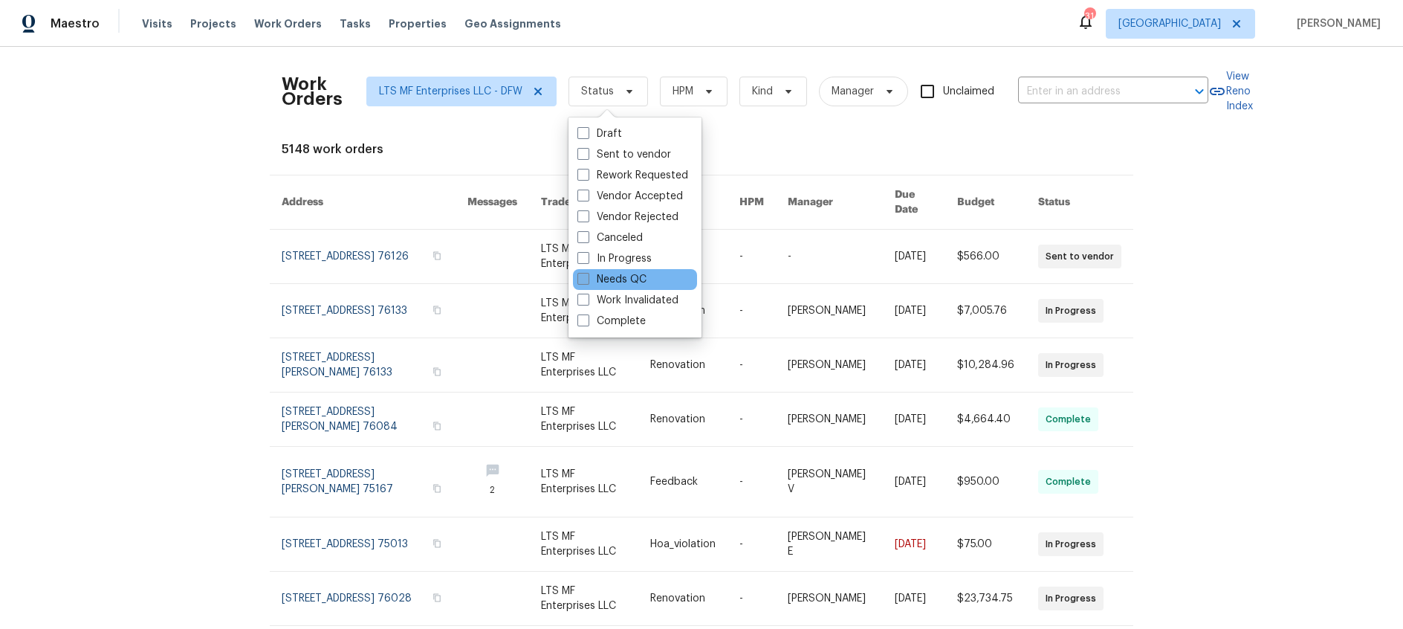
click at [585, 276] on span at bounding box center [583, 279] width 12 height 12
click at [585, 276] on input "Needs QC" at bounding box center [582, 277] width 10 height 10
checkbox input "true"
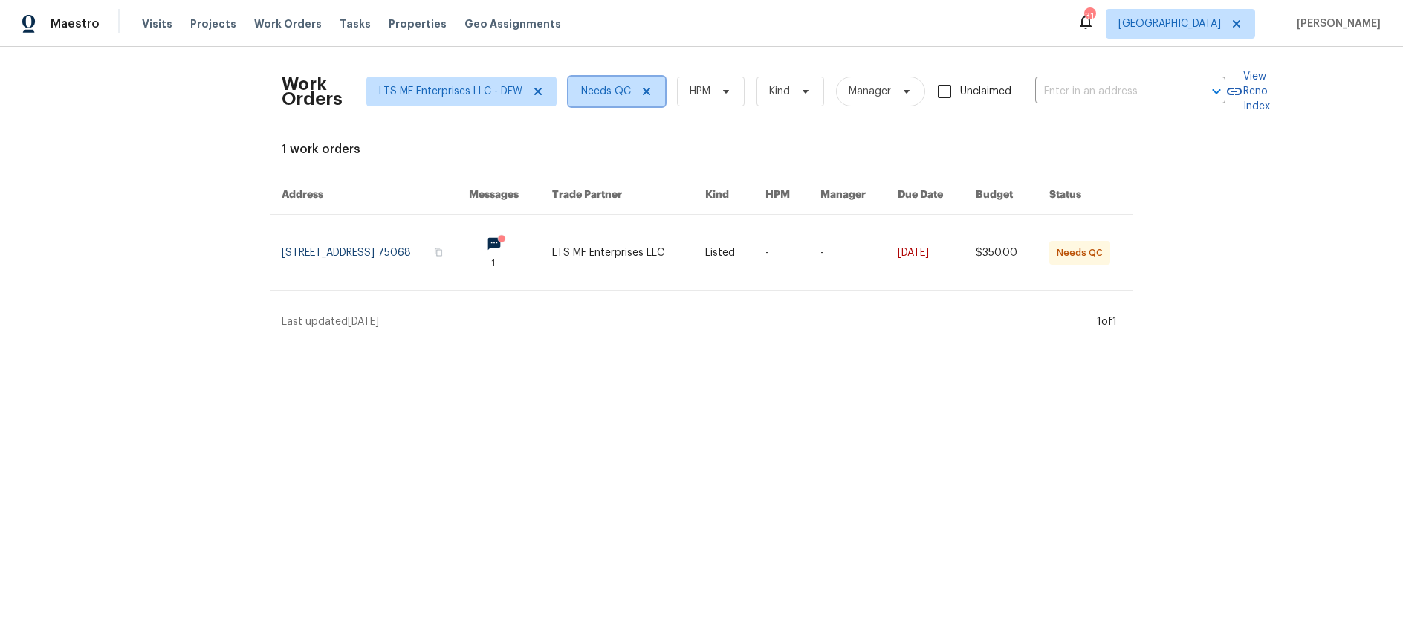
click at [652, 91] on icon at bounding box center [647, 91] width 12 height 12
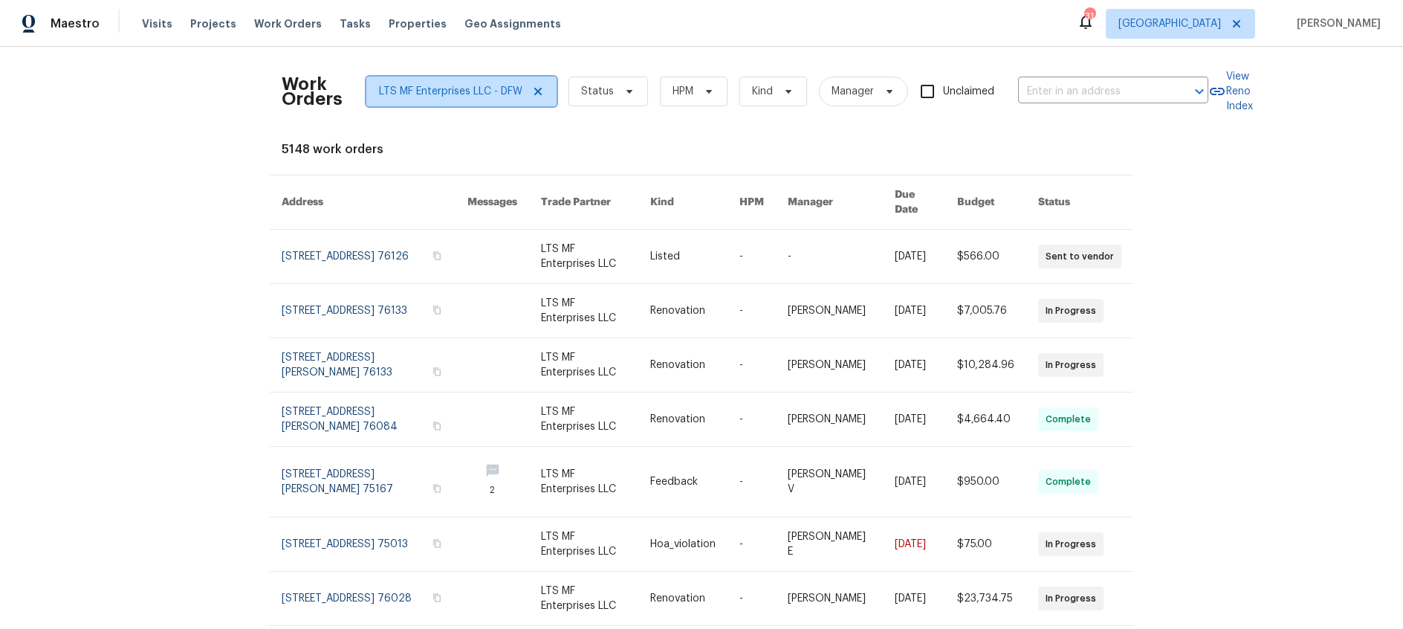
click at [535, 89] on icon at bounding box center [537, 91] width 7 height 7
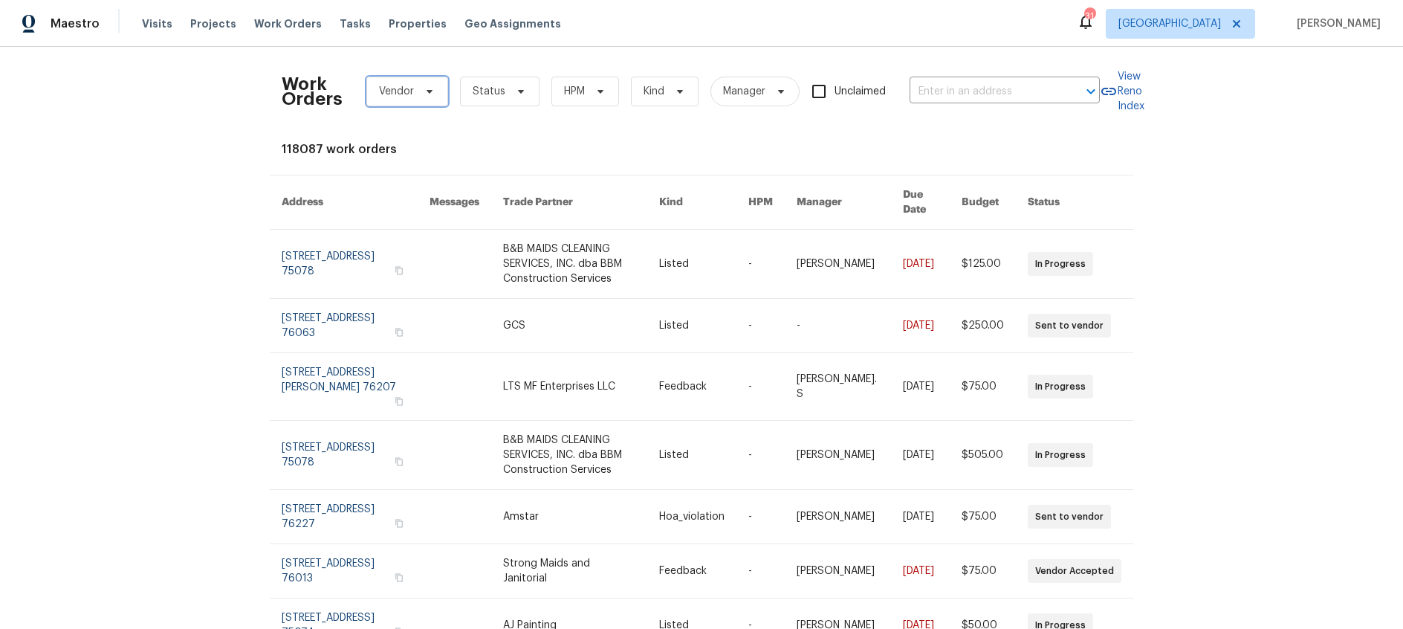
click at [424, 93] on icon at bounding box center [430, 91] width 12 height 12
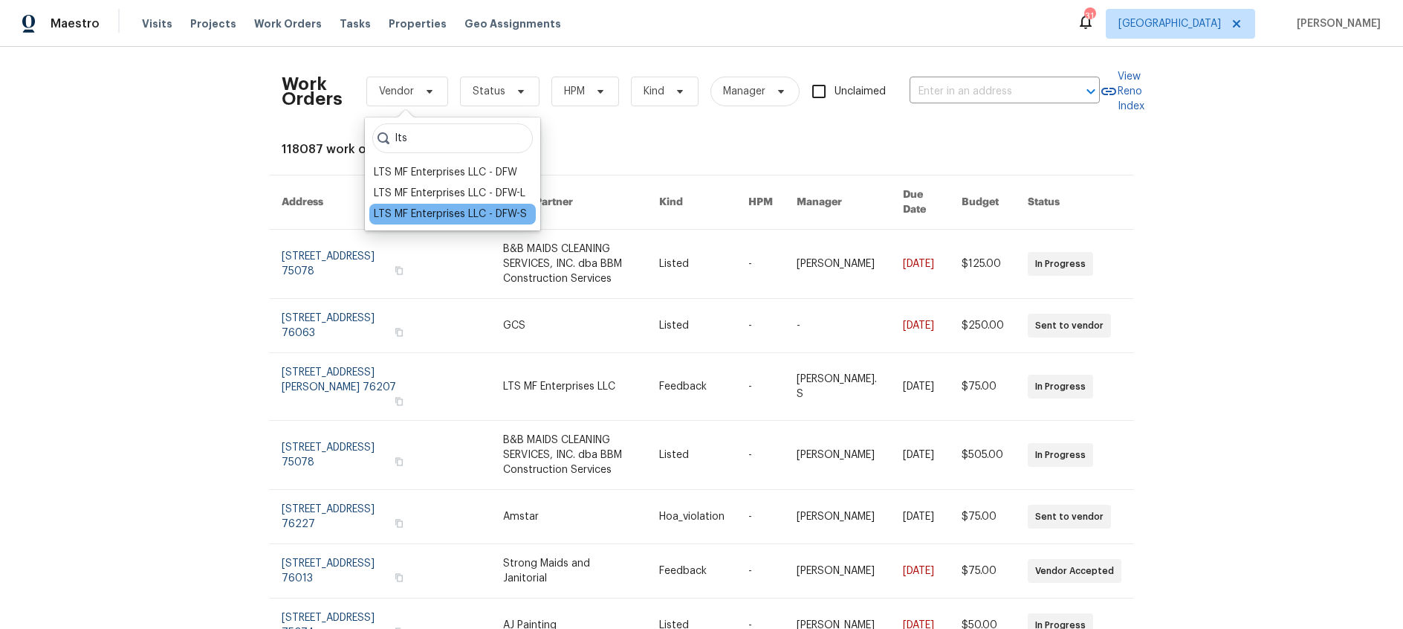
type input "lts"
click at [462, 213] on div "LTS MF Enterprises LLC - DFW-S" at bounding box center [450, 214] width 153 height 15
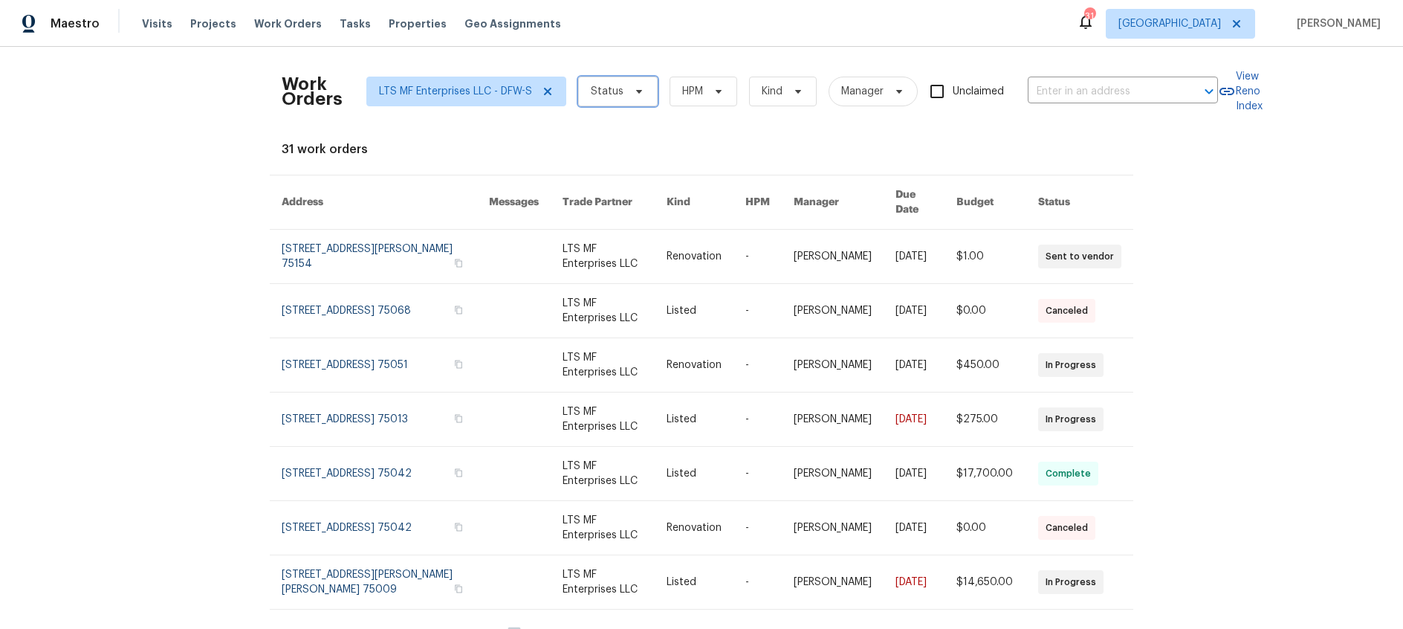
click at [639, 91] on icon at bounding box center [639, 91] width 12 height 12
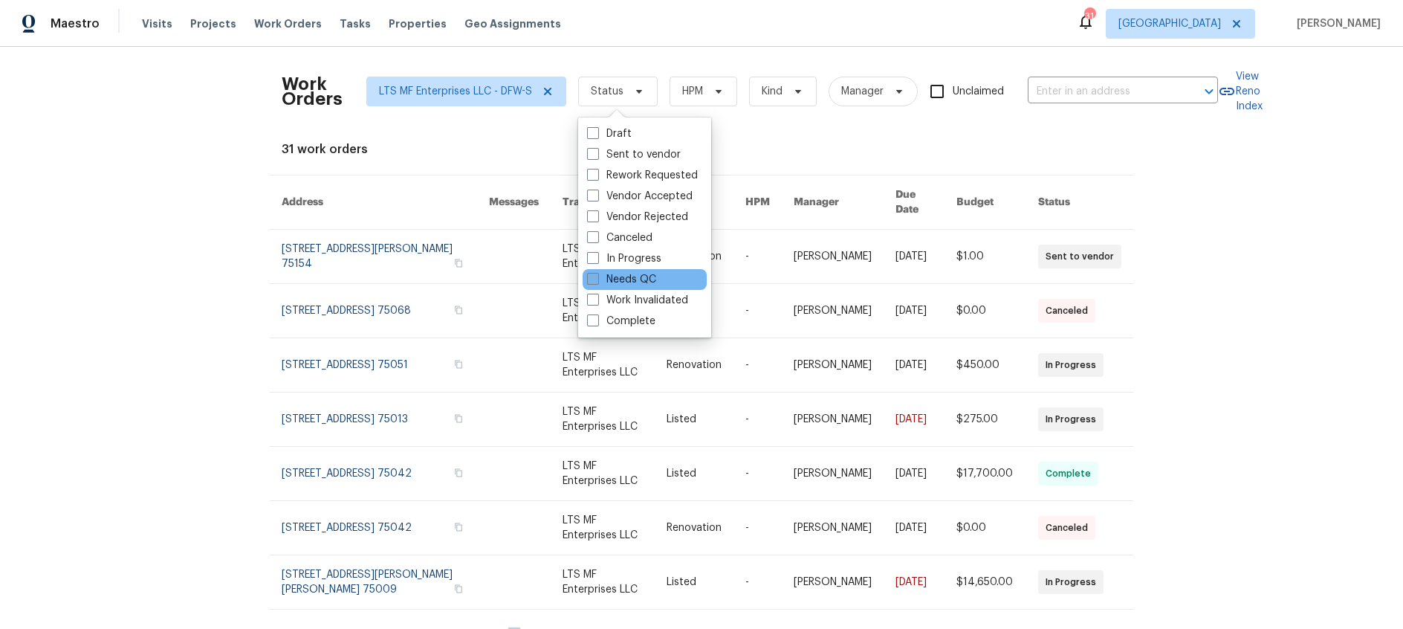
click at [590, 280] on span at bounding box center [593, 279] width 12 height 12
click at [590, 280] on input "Needs QC" at bounding box center [592, 277] width 10 height 10
checkbox input "true"
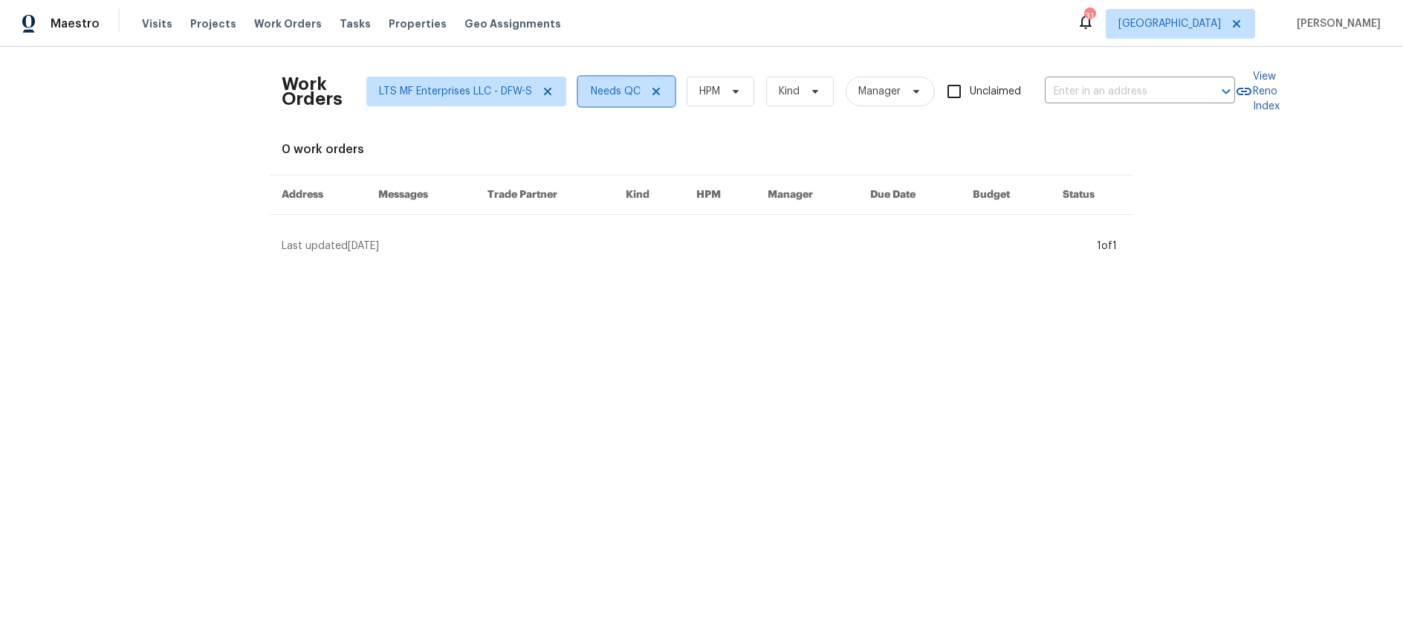
click at [657, 89] on icon at bounding box center [655, 91] width 7 height 7
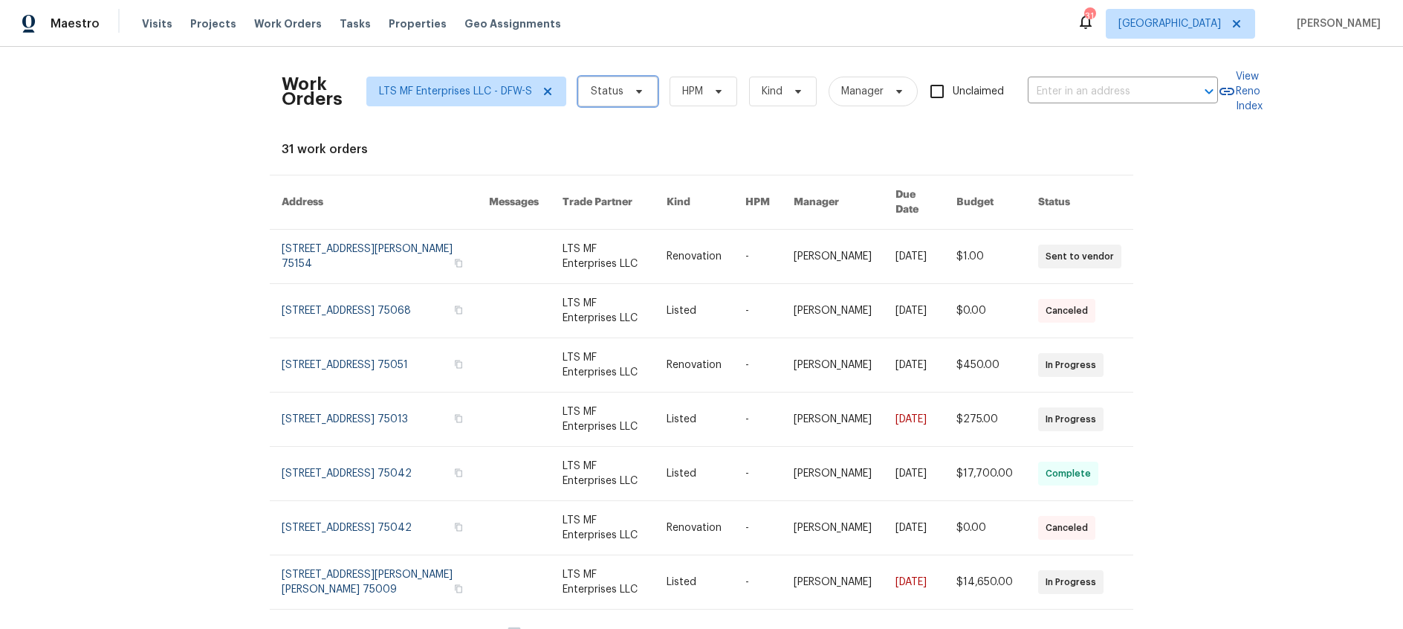
click at [624, 91] on span "Status" at bounding box center [618, 92] width 80 height 30
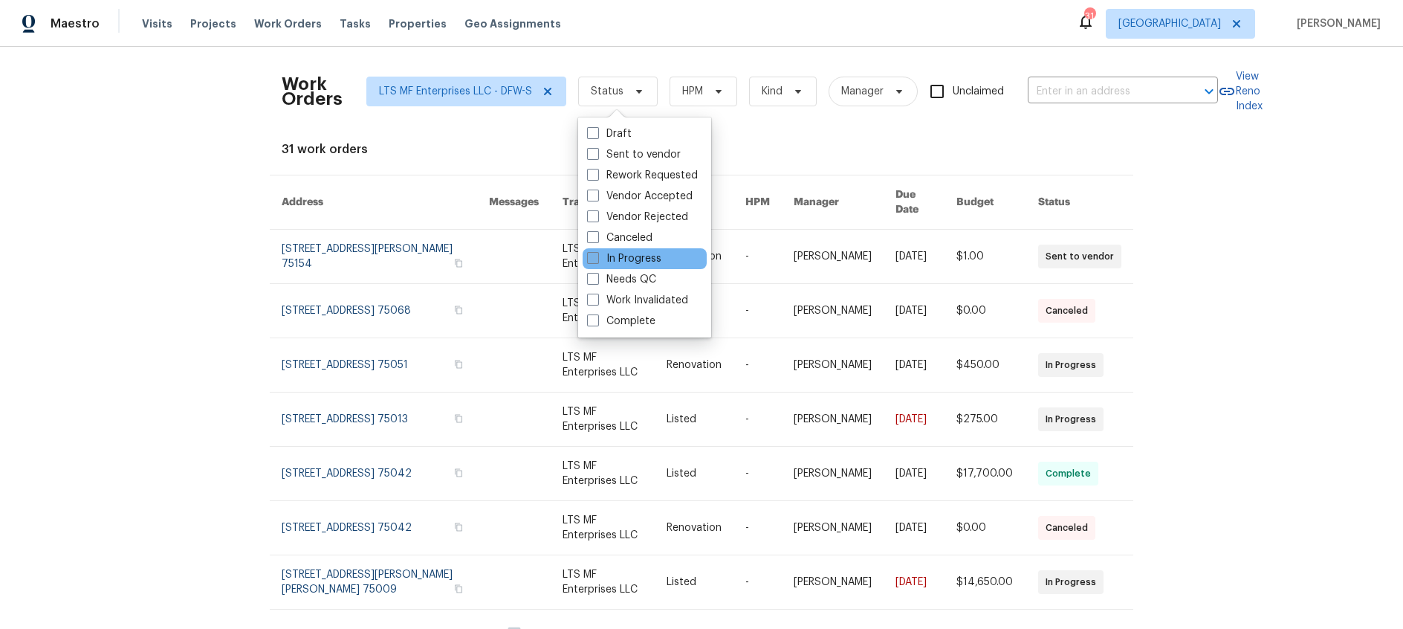
click at [594, 255] on span at bounding box center [593, 258] width 12 height 12
click at [594, 255] on input "In Progress" at bounding box center [592, 256] width 10 height 10
checkbox input "true"
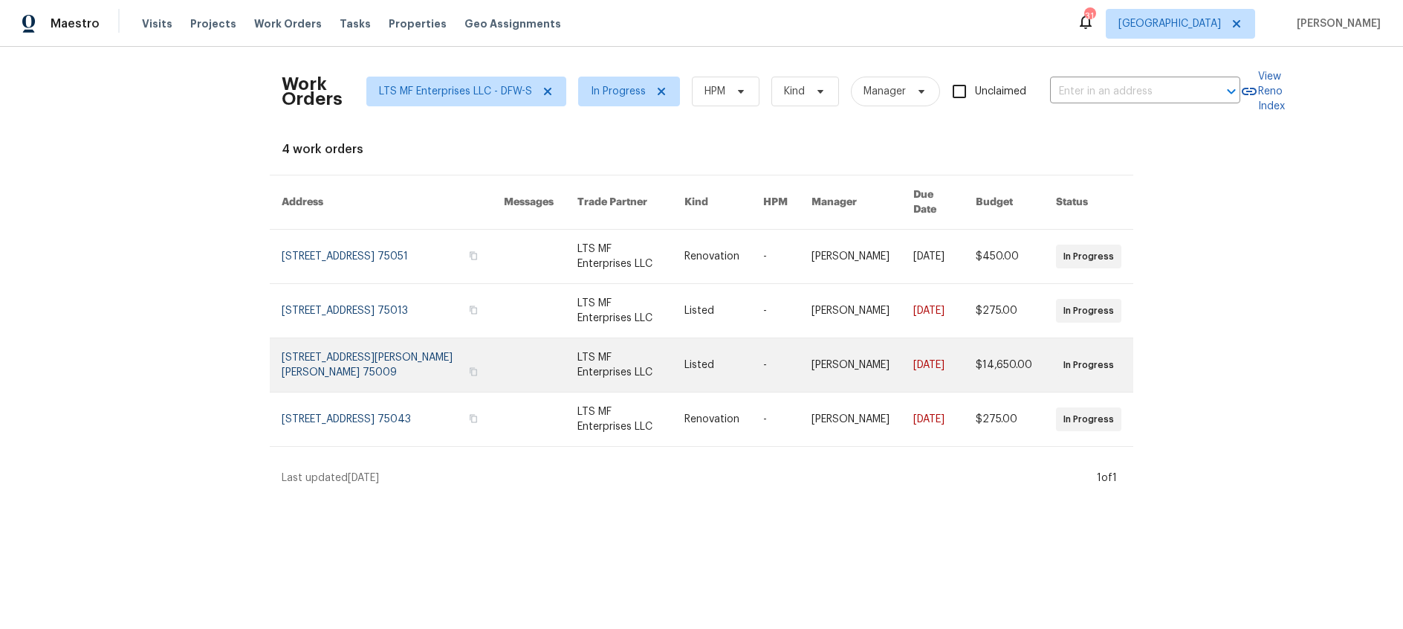
click at [421, 341] on link at bounding box center [393, 365] width 222 height 54
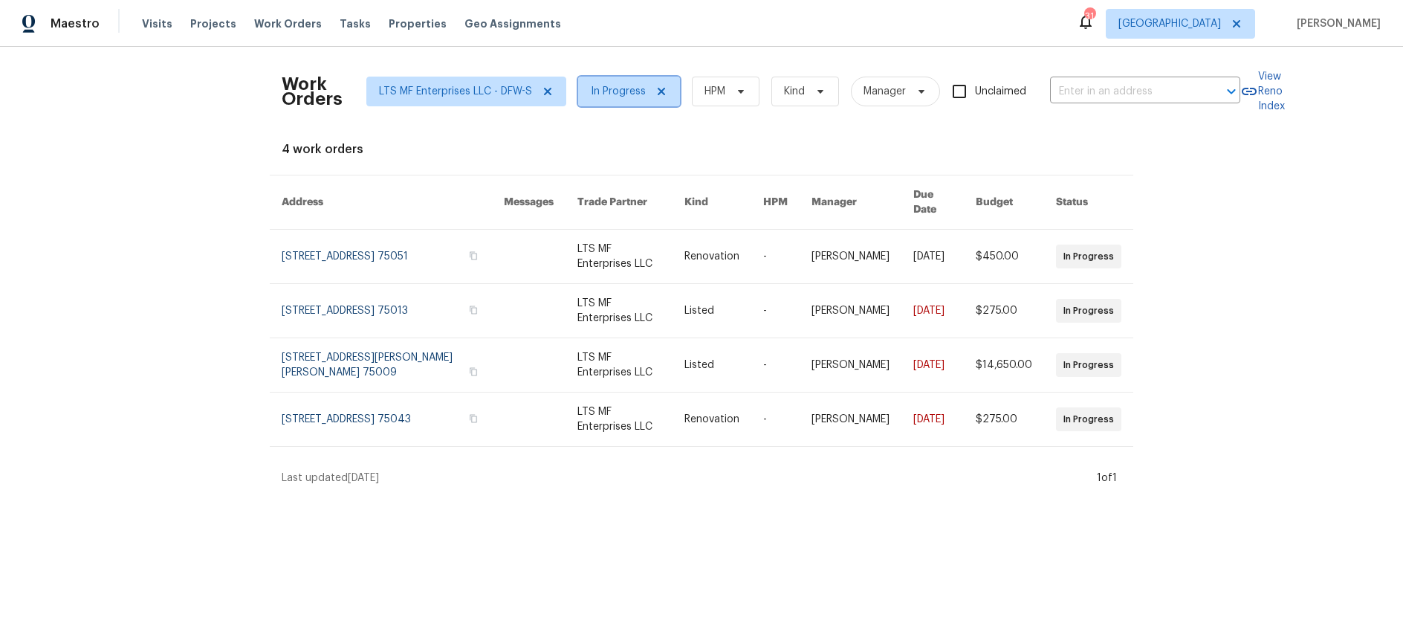
click at [659, 91] on icon at bounding box center [661, 91] width 7 height 7
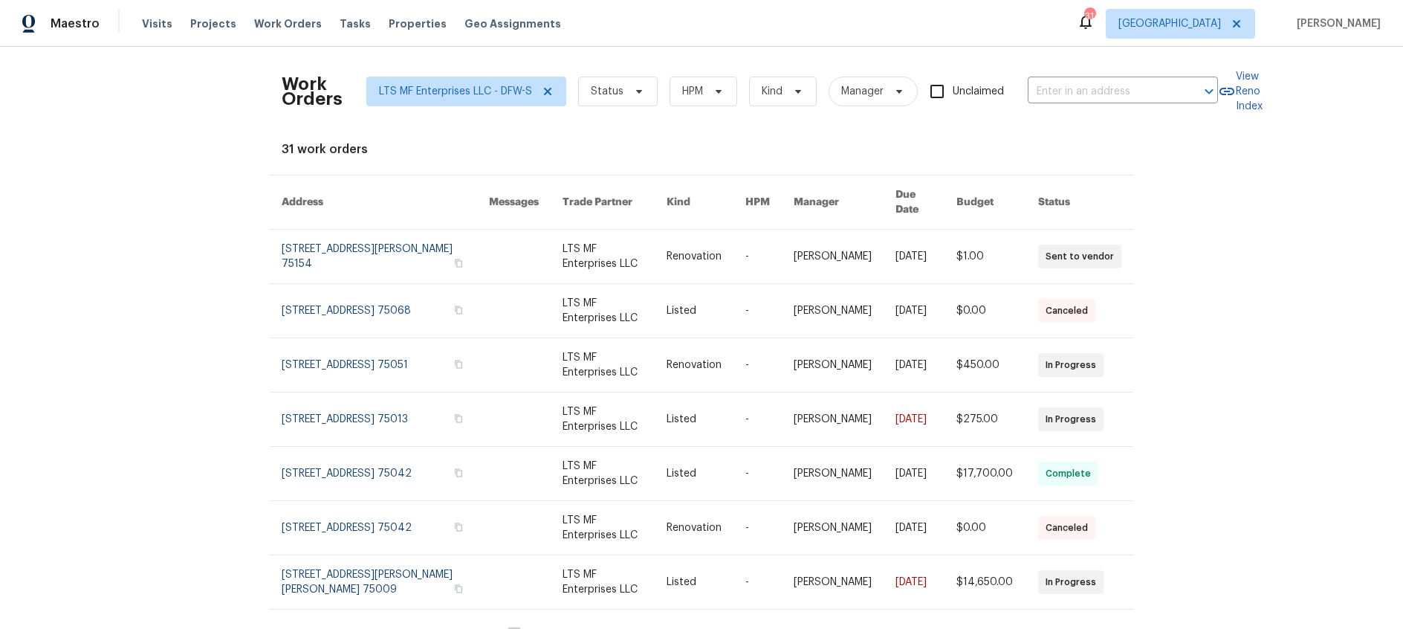
click at [662, 153] on div "31 work orders" at bounding box center [702, 149] width 840 height 15
click at [546, 91] on icon at bounding box center [547, 91] width 7 height 7
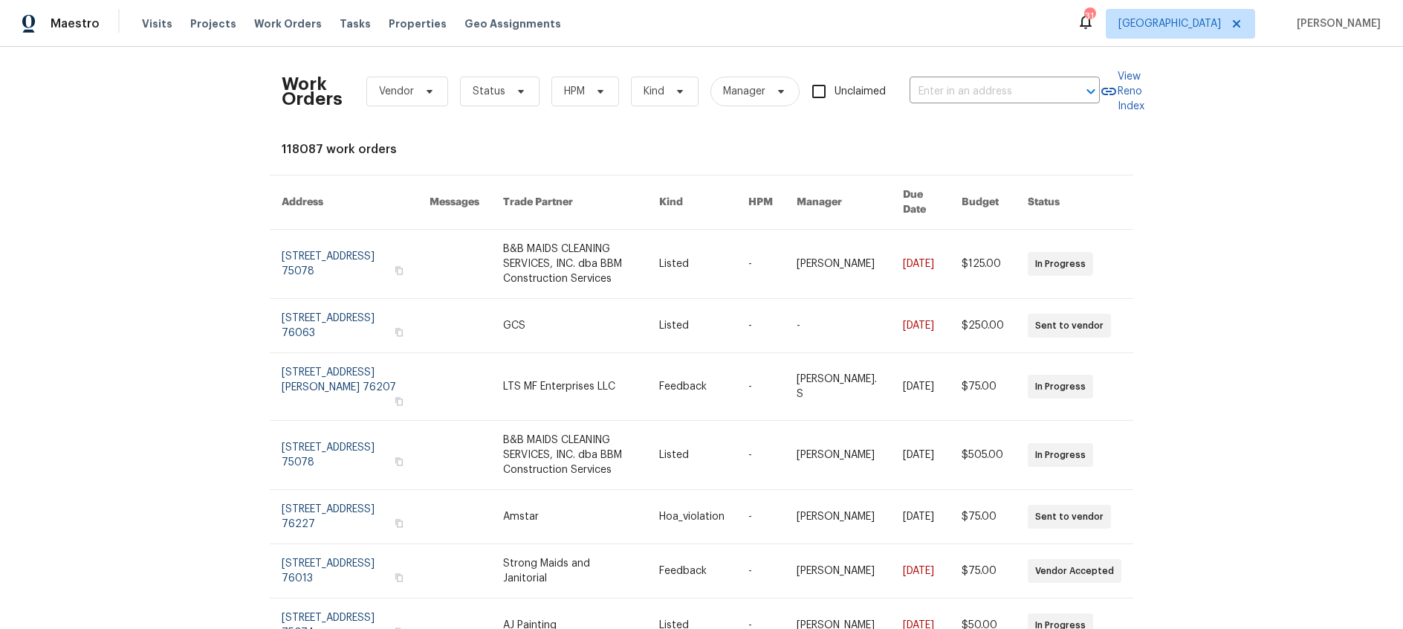
click at [533, 138] on div "Work Orders Vendor Status HPM Kind Manager Unclaimed ​ View Reno Index 118087 w…" at bounding box center [702, 481] width 840 height 845
click at [151, 22] on span "Visits" at bounding box center [157, 23] width 30 height 15
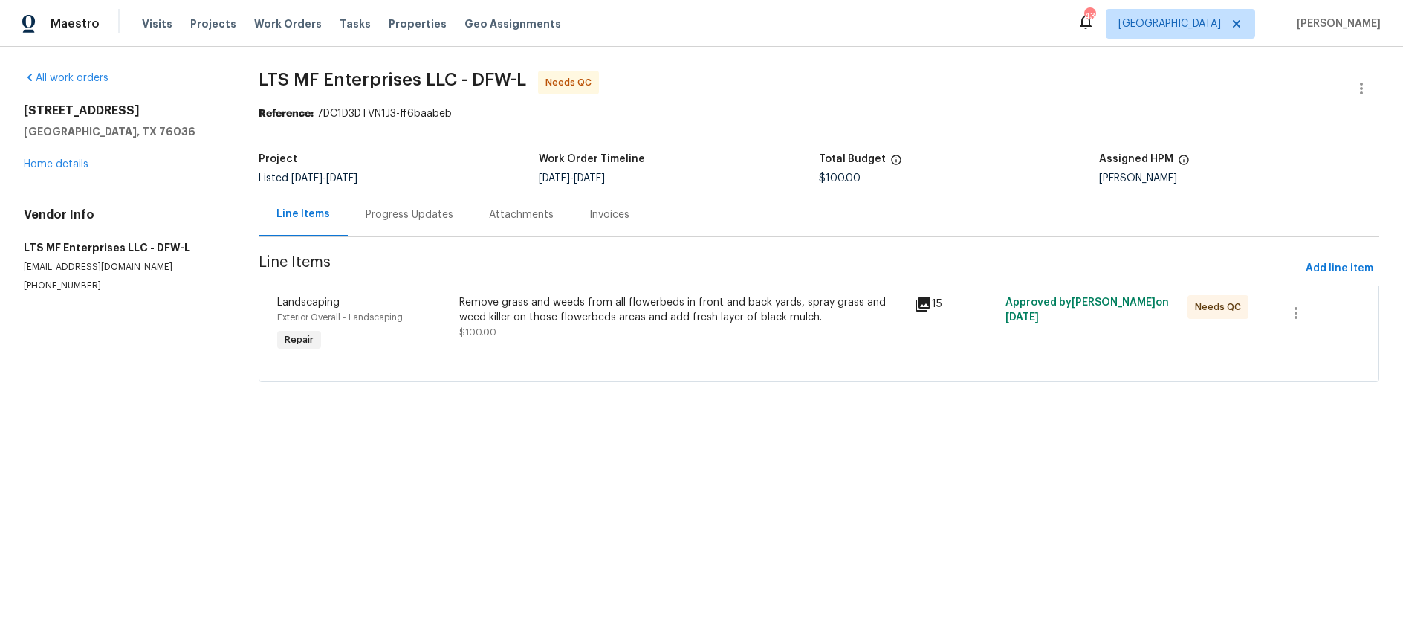
click at [404, 211] on div "Progress Updates" at bounding box center [410, 214] width 88 height 15
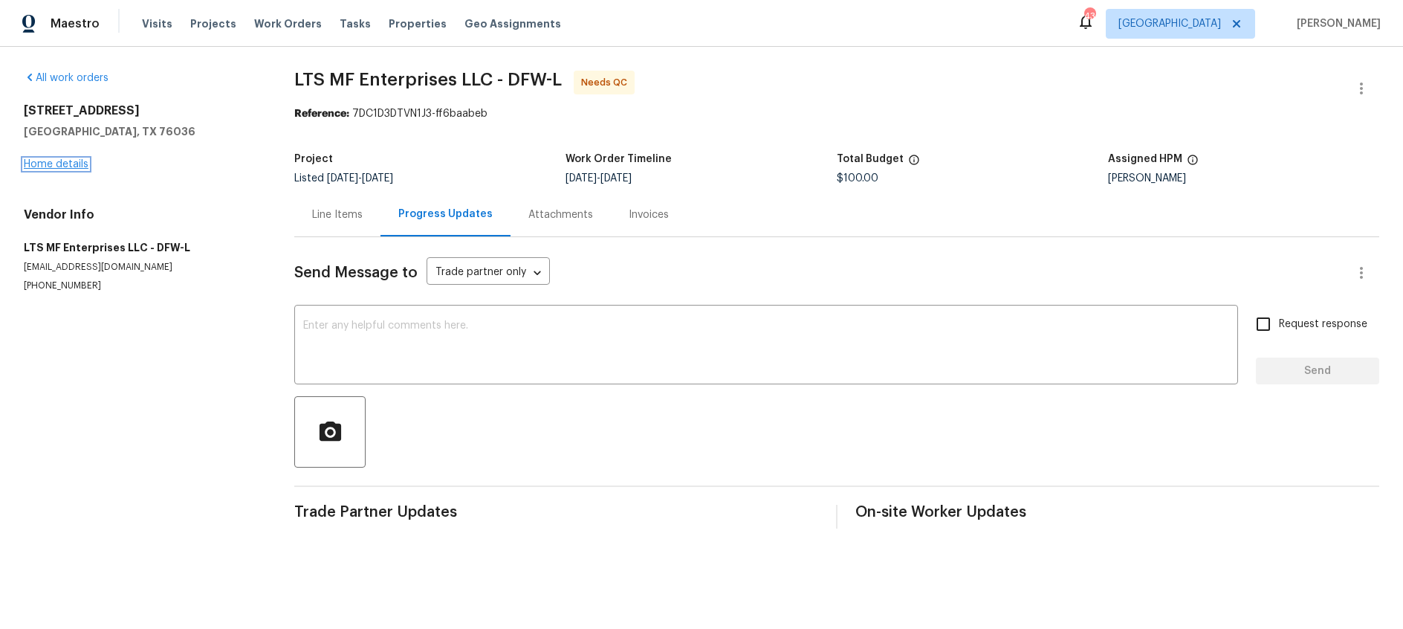
click at [66, 162] on link "Home details" at bounding box center [56, 164] width 65 height 10
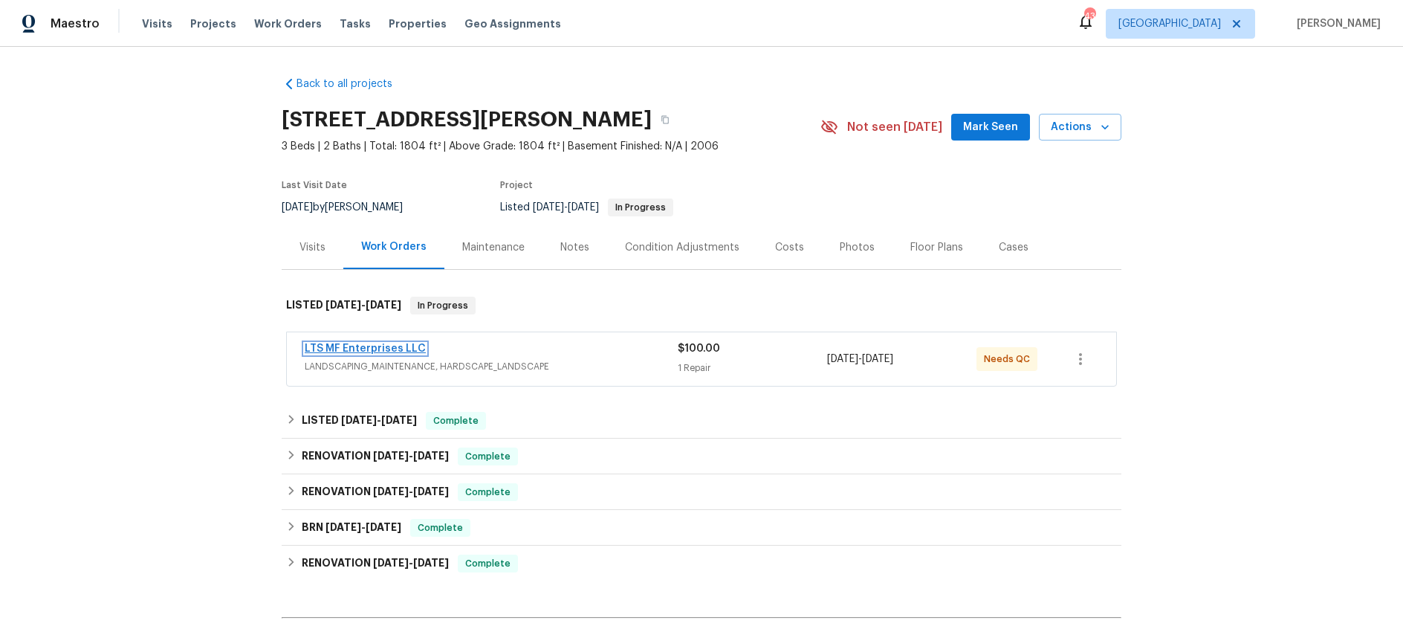
click at [389, 350] on link "LTS MF Enterprises LLC" at bounding box center [365, 348] width 121 height 10
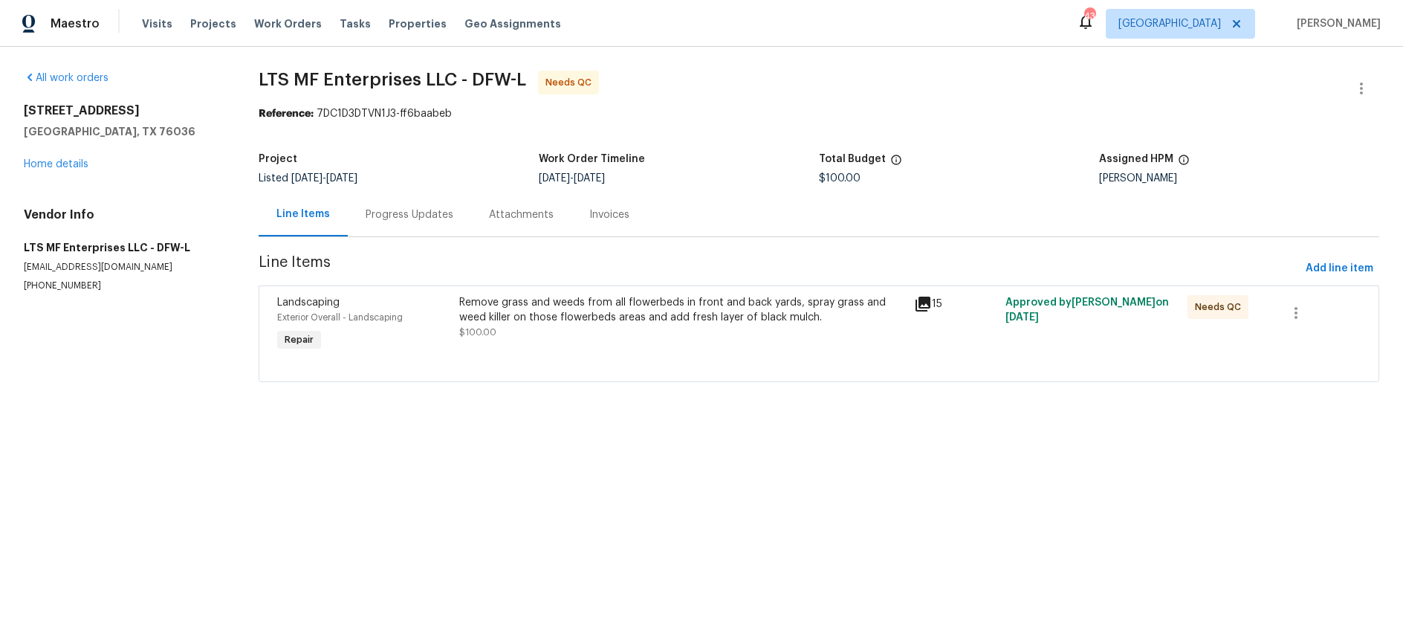
click at [567, 323] on div "Remove grass and weeds from all flowerbeds in front and back yards, spray grass…" at bounding box center [682, 310] width 447 height 30
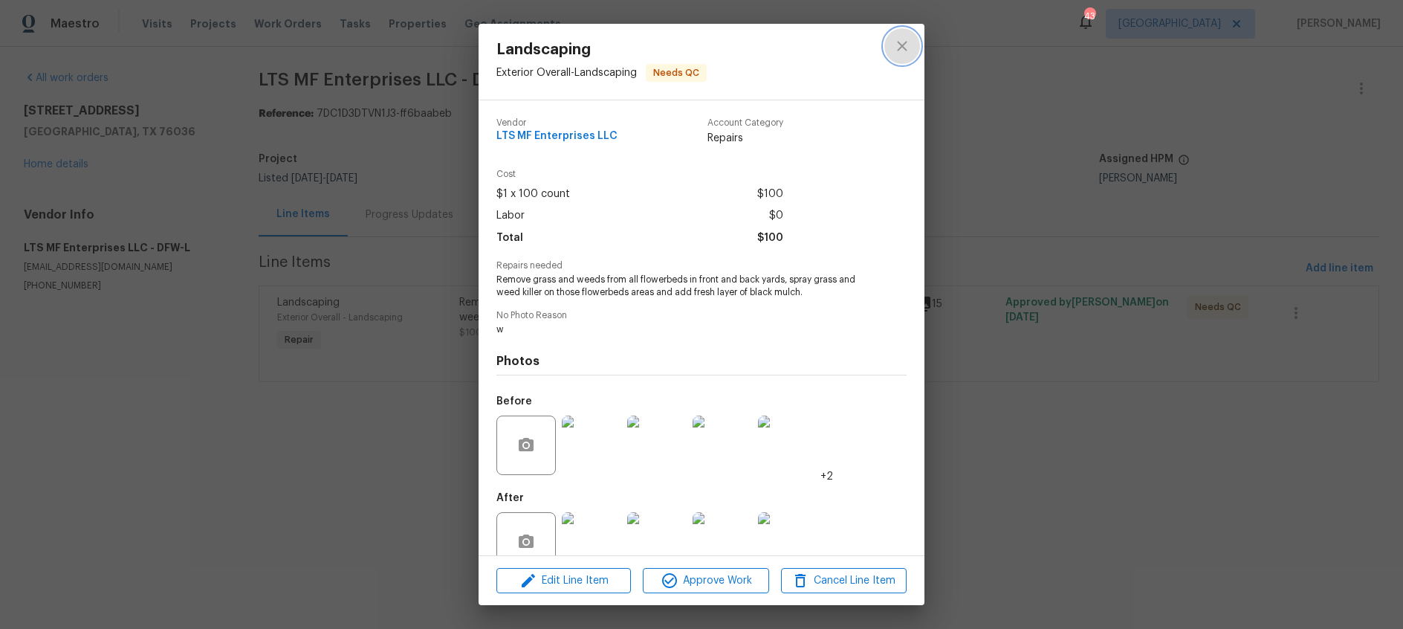
click at [901, 47] on icon "close" at bounding box center [902, 46] width 10 height 10
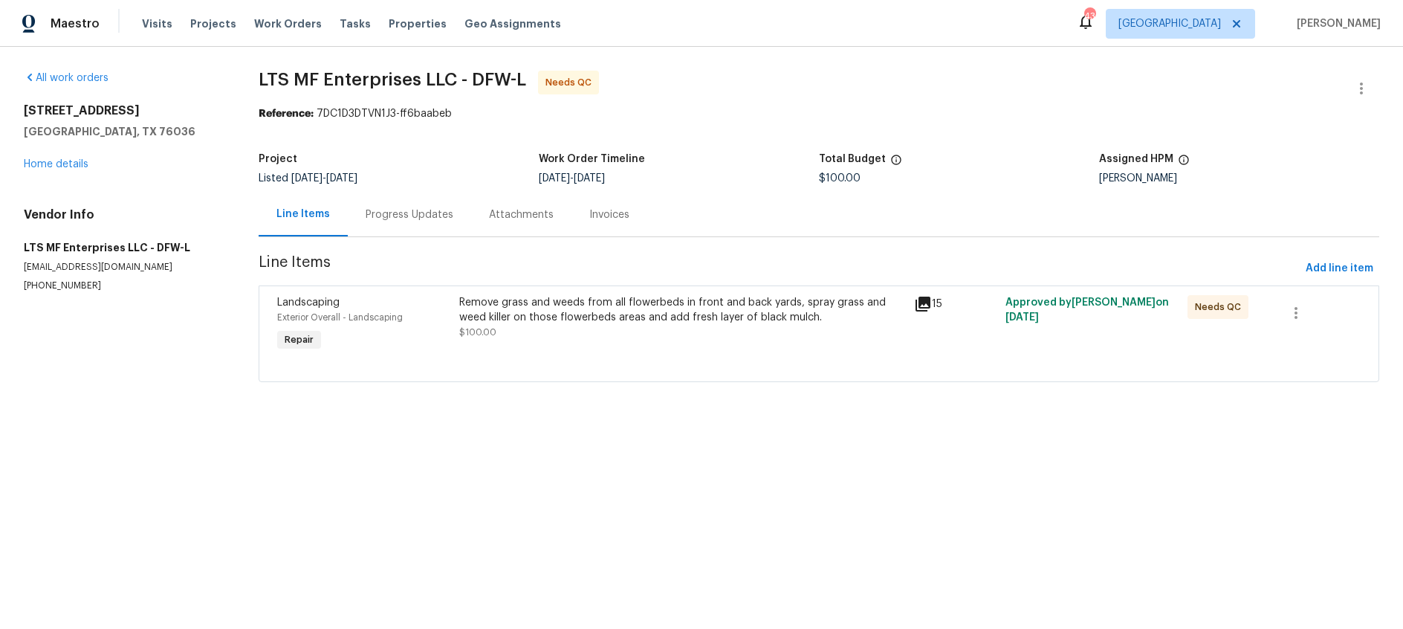
click at [401, 216] on div "Progress Updates" at bounding box center [410, 214] width 88 height 15
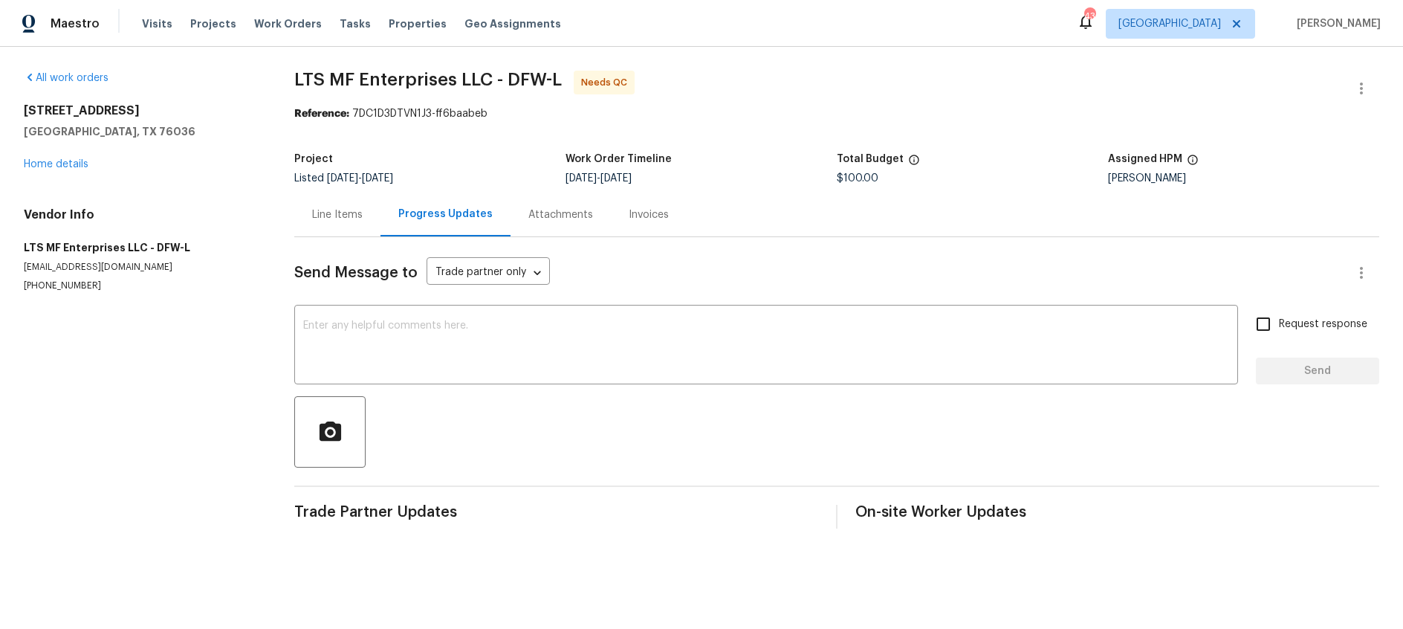
click at [329, 218] on div "Line Items" at bounding box center [337, 214] width 51 height 15
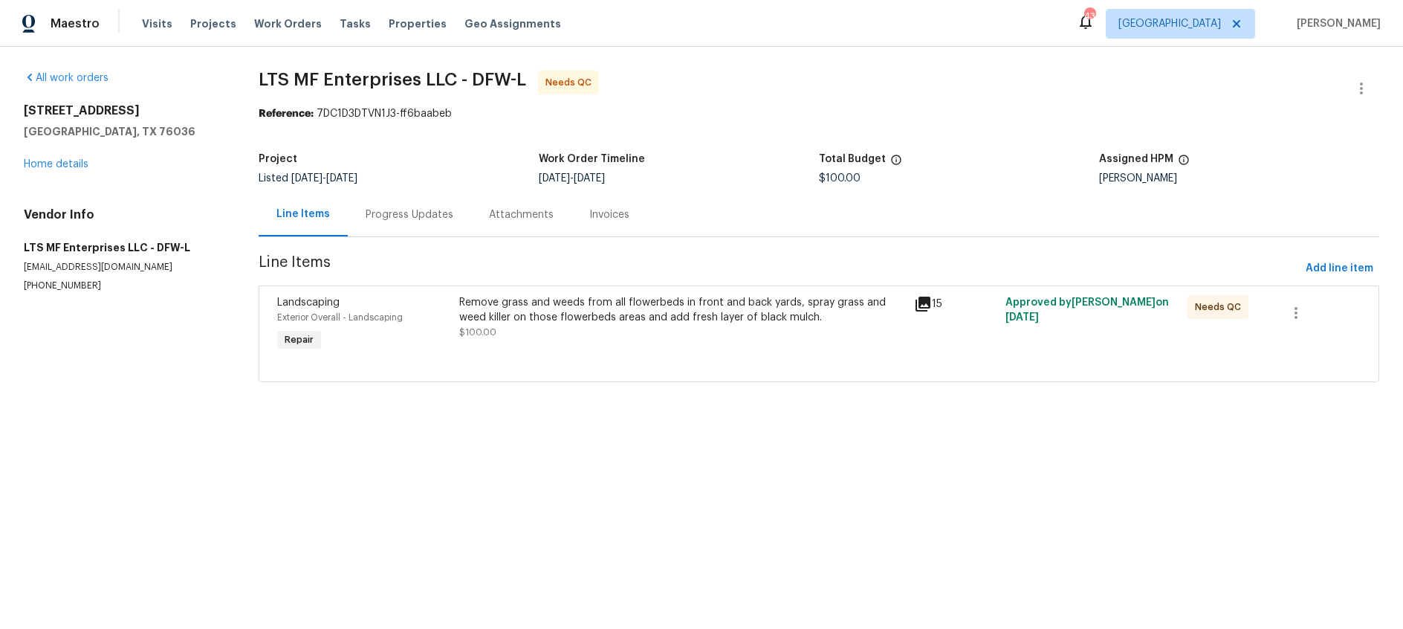
click at [924, 308] on icon at bounding box center [923, 304] width 15 height 15
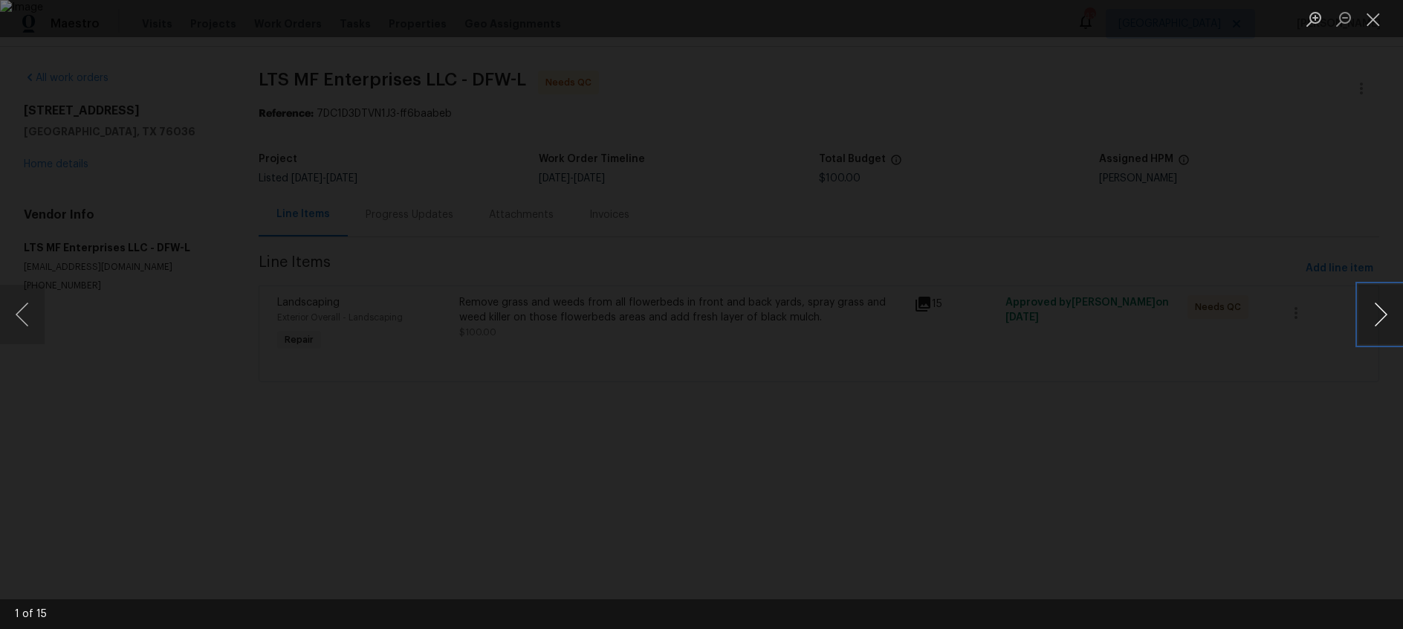
click at [1376, 301] on button "Next image" at bounding box center [1380, 314] width 45 height 59
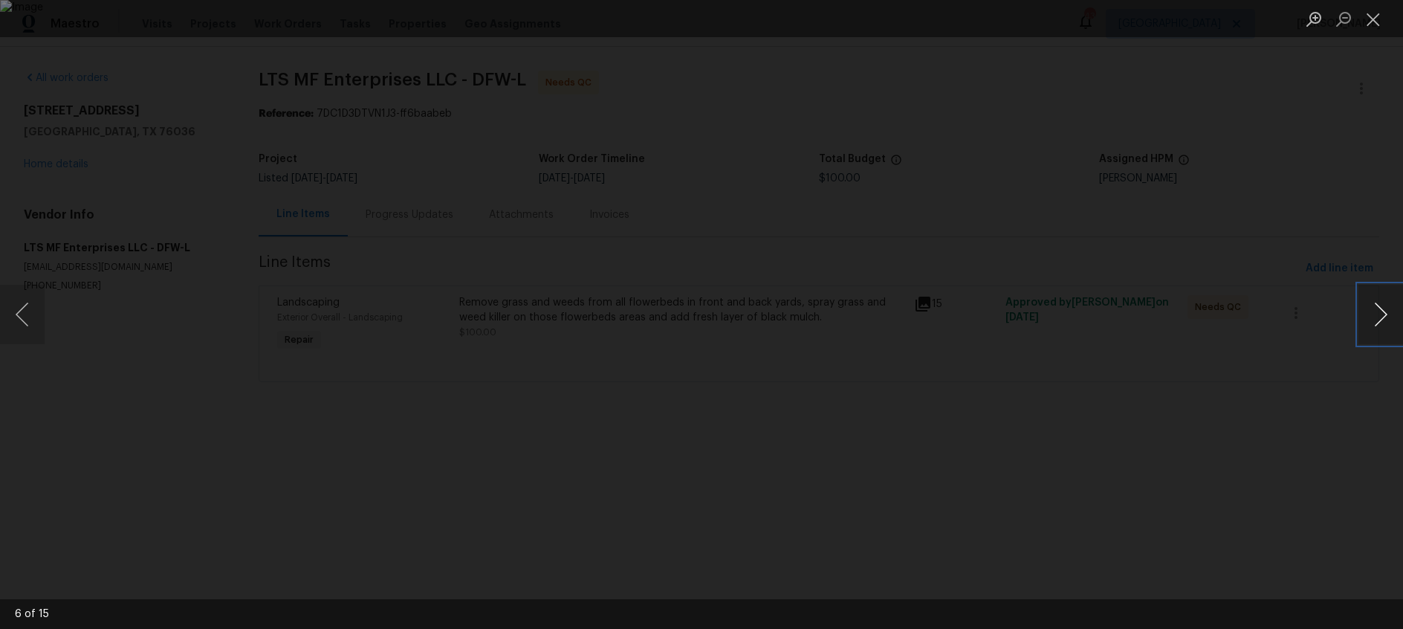
click at [1376, 301] on button "Next image" at bounding box center [1380, 314] width 45 height 59
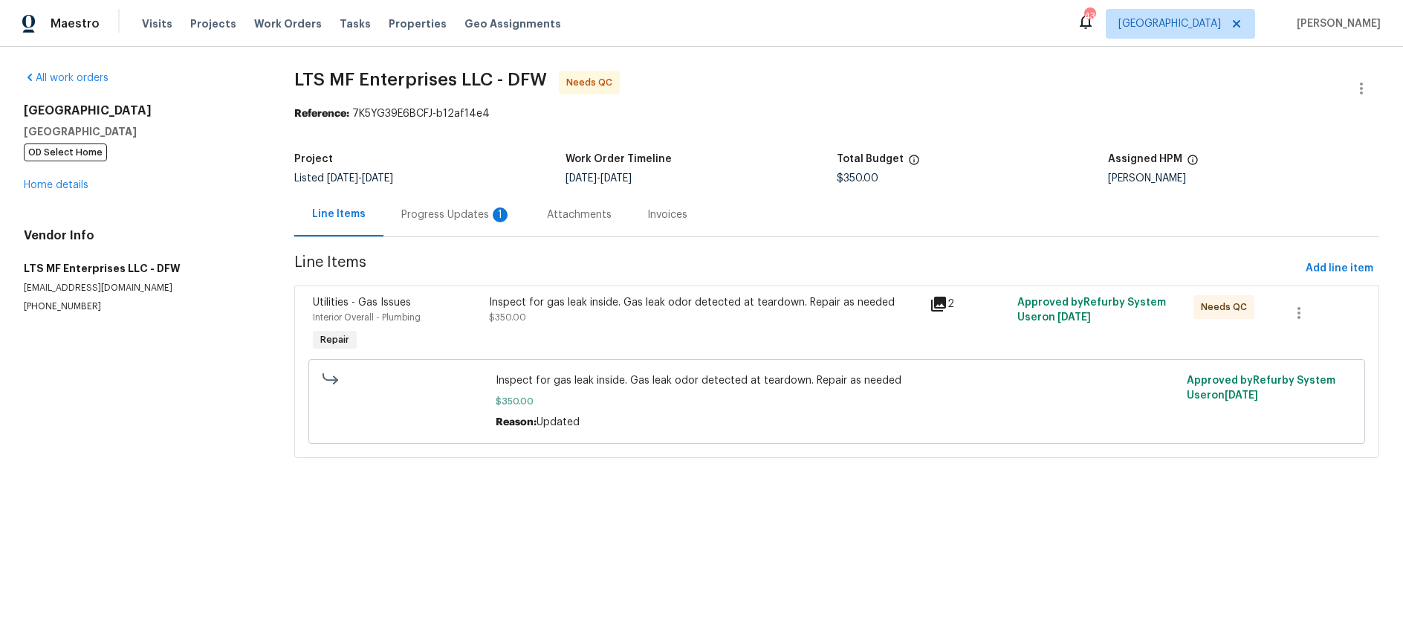
click at [464, 216] on div "Progress Updates 1" at bounding box center [456, 214] width 110 height 15
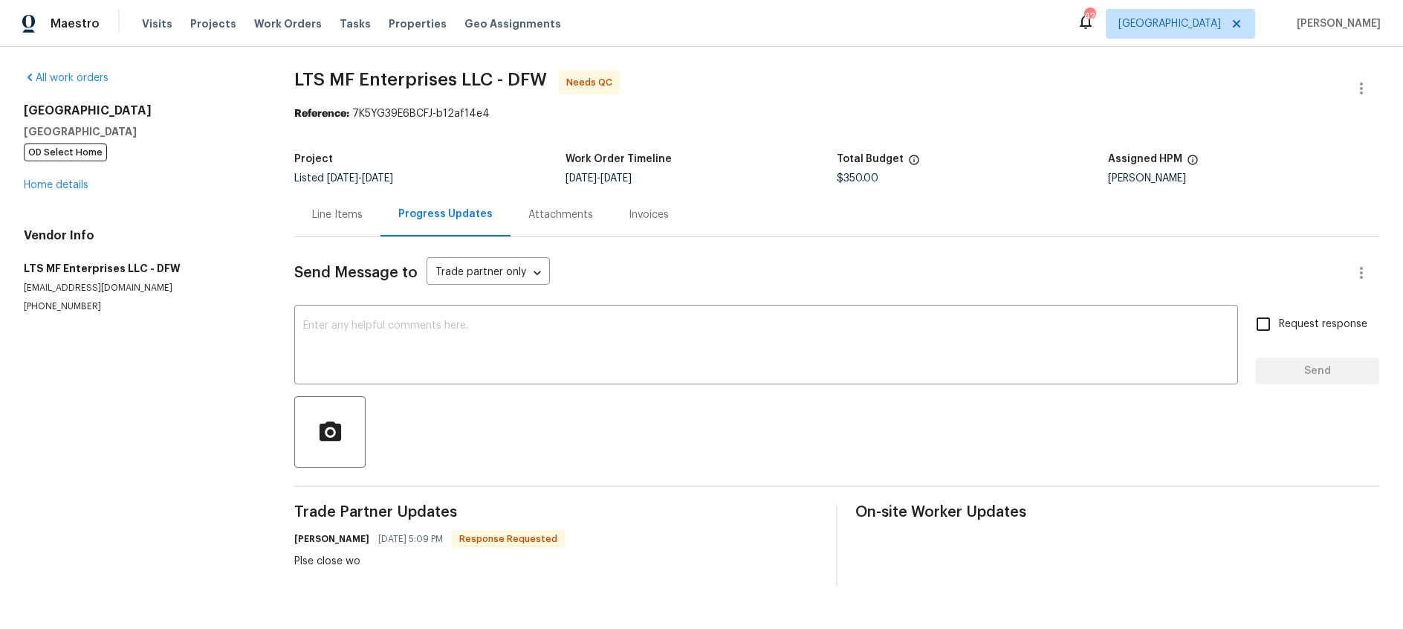
click at [343, 214] on div "Line Items" at bounding box center [337, 214] width 51 height 15
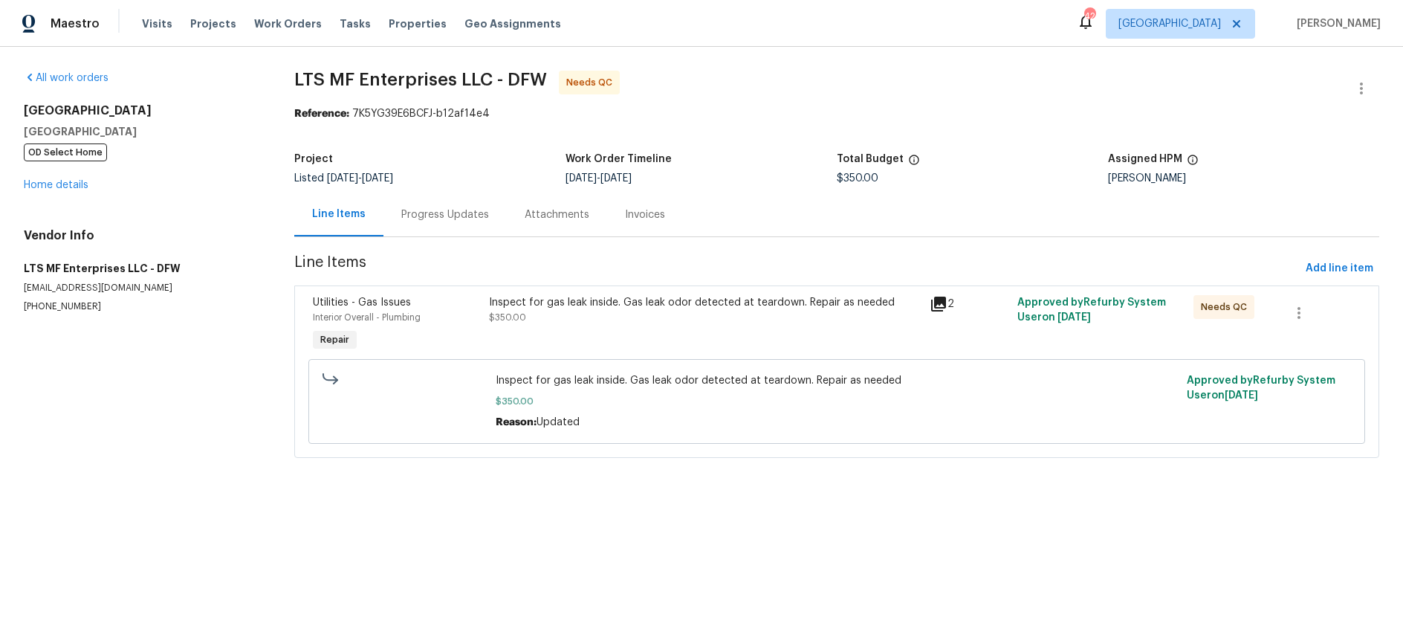
click at [942, 306] on icon at bounding box center [939, 304] width 18 height 18
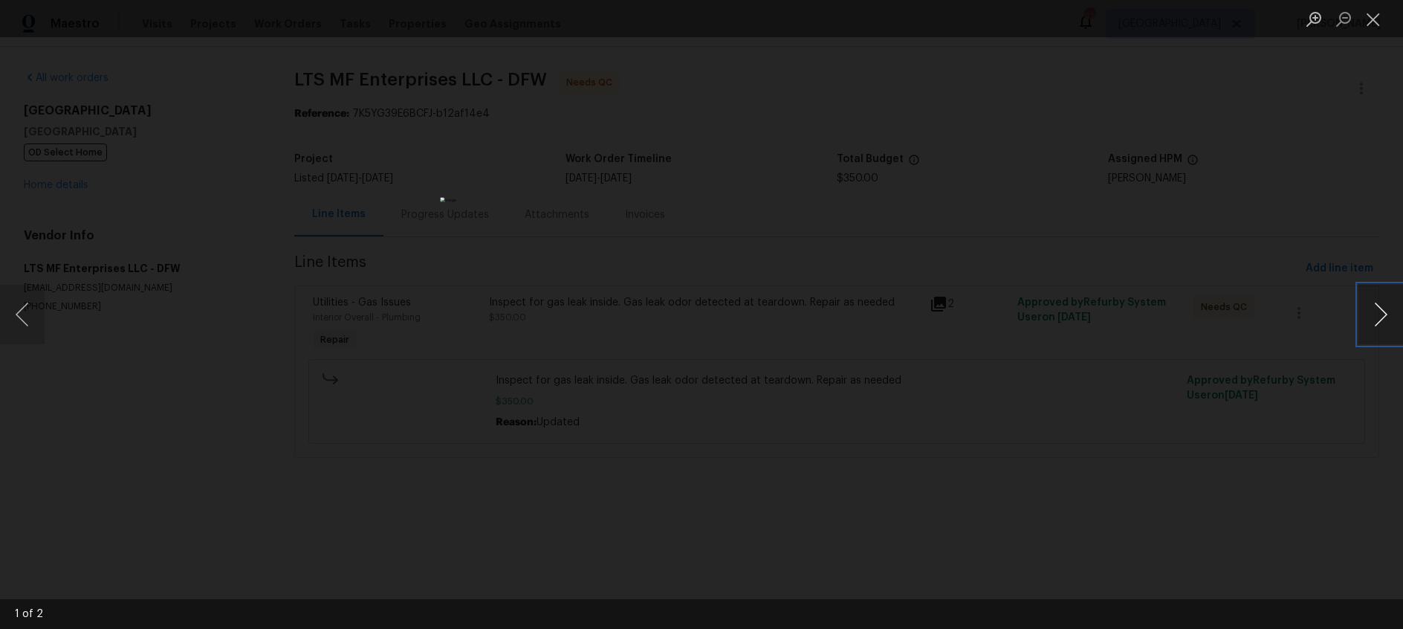
click at [1382, 319] on button "Next image" at bounding box center [1380, 314] width 45 height 59
click at [1377, 19] on button "Close lightbox" at bounding box center [1373, 19] width 30 height 26
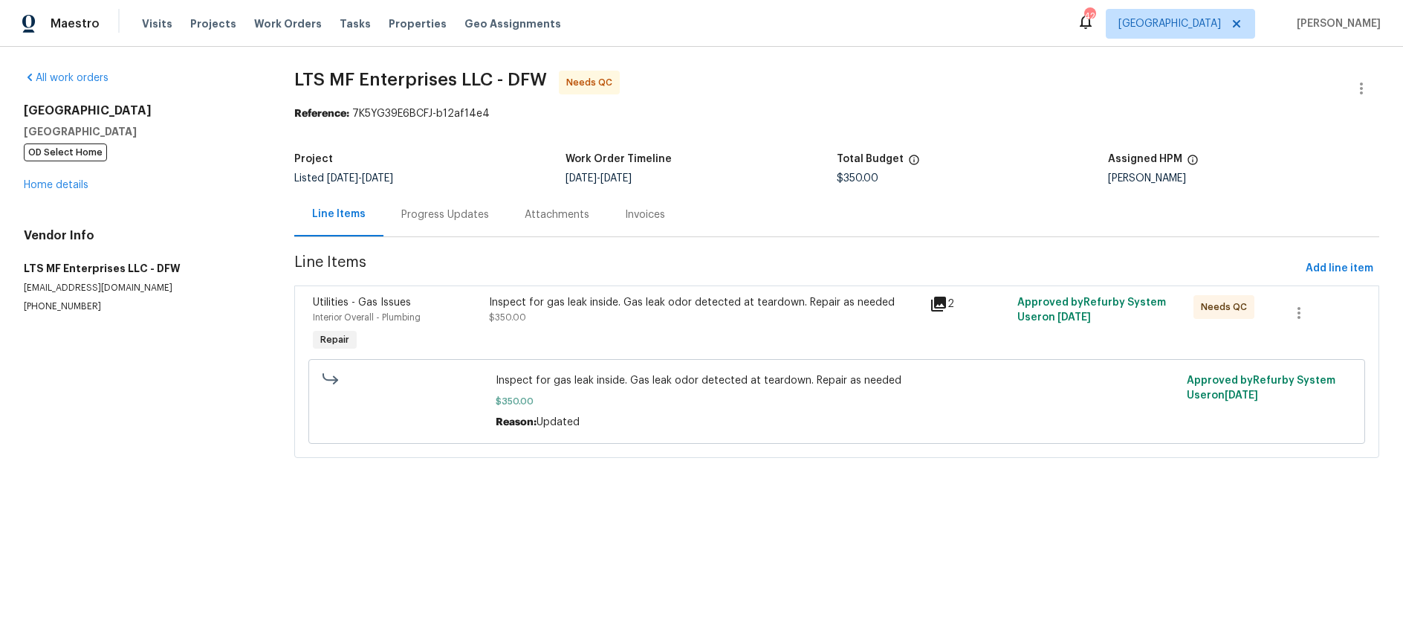
click at [460, 216] on div "Progress Updates" at bounding box center [445, 214] width 88 height 15
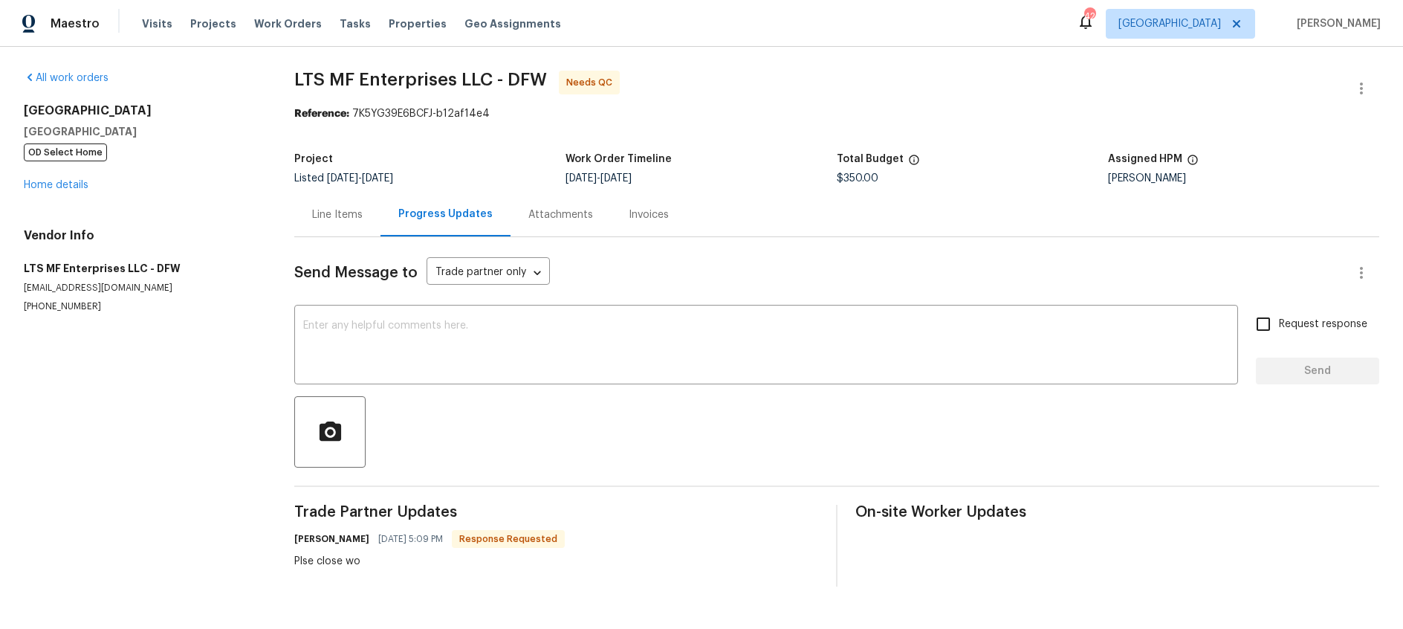
click at [344, 215] on div "Line Items" at bounding box center [337, 214] width 51 height 15
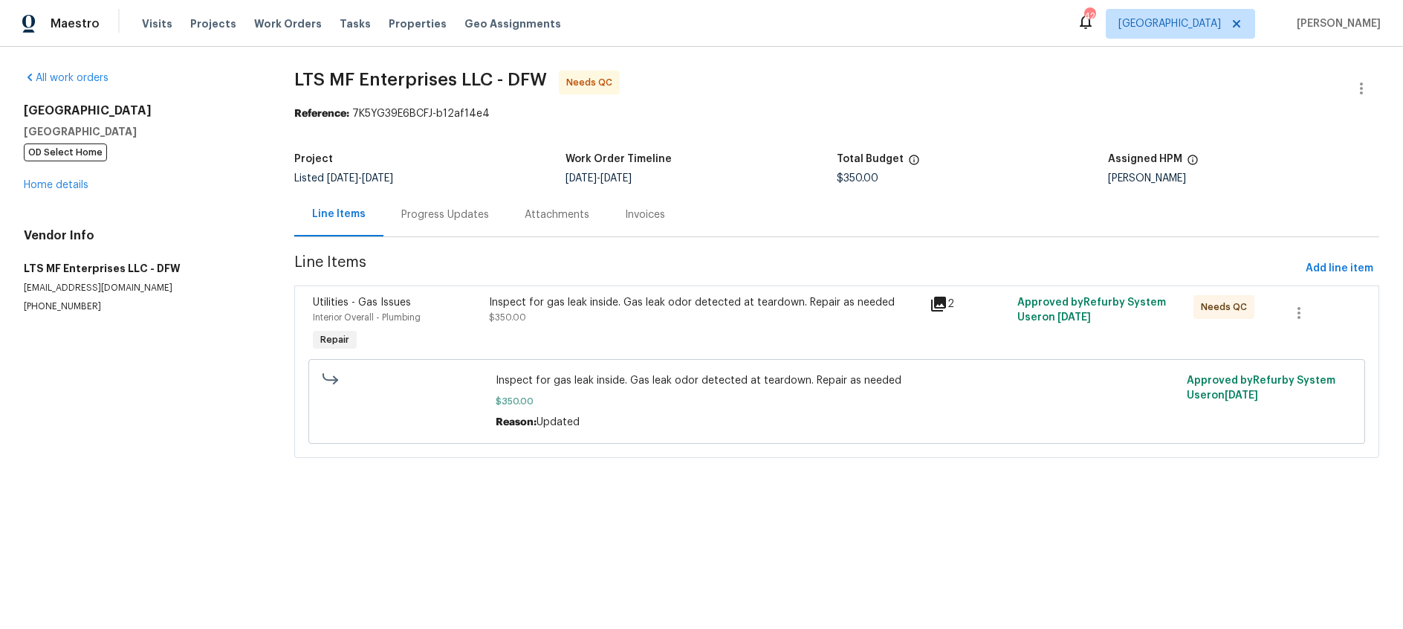
click at [613, 327] on div "Inspect for gas leak inside. Gas leak odor detected at teardown. Repair as need…" at bounding box center [705, 325] width 441 height 68
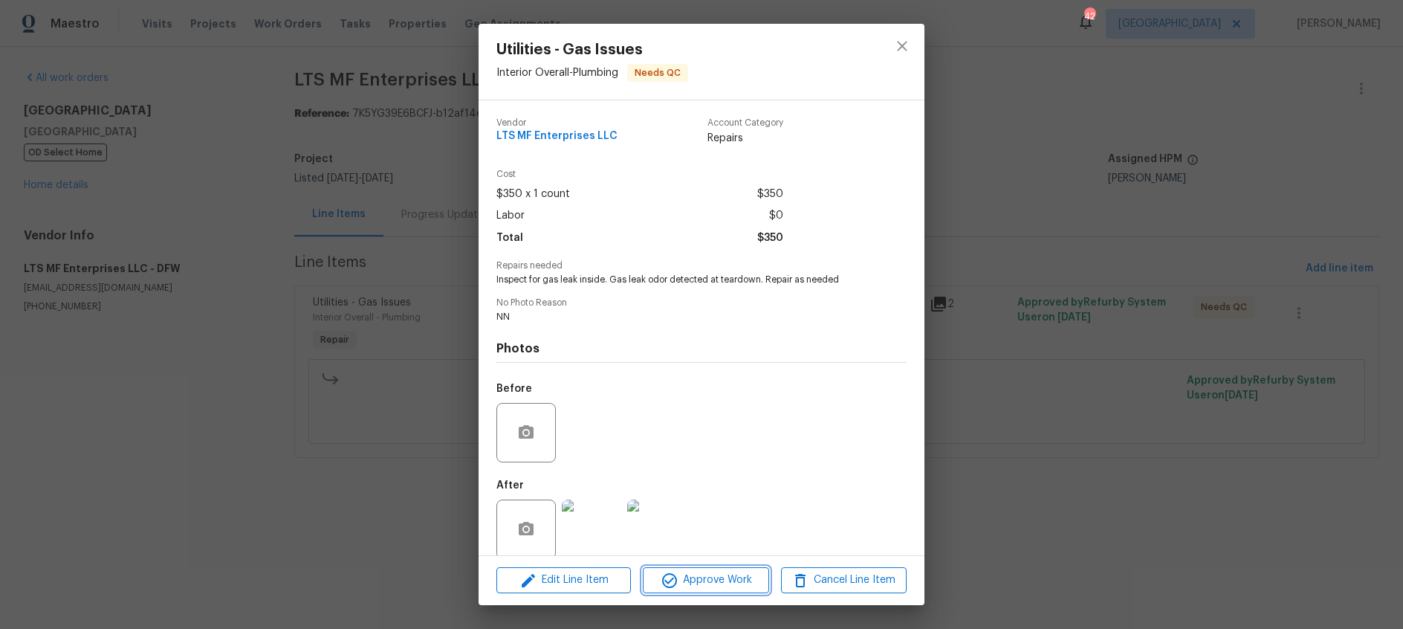
click at [705, 576] on span "Approve Work" at bounding box center [705, 580] width 117 height 19
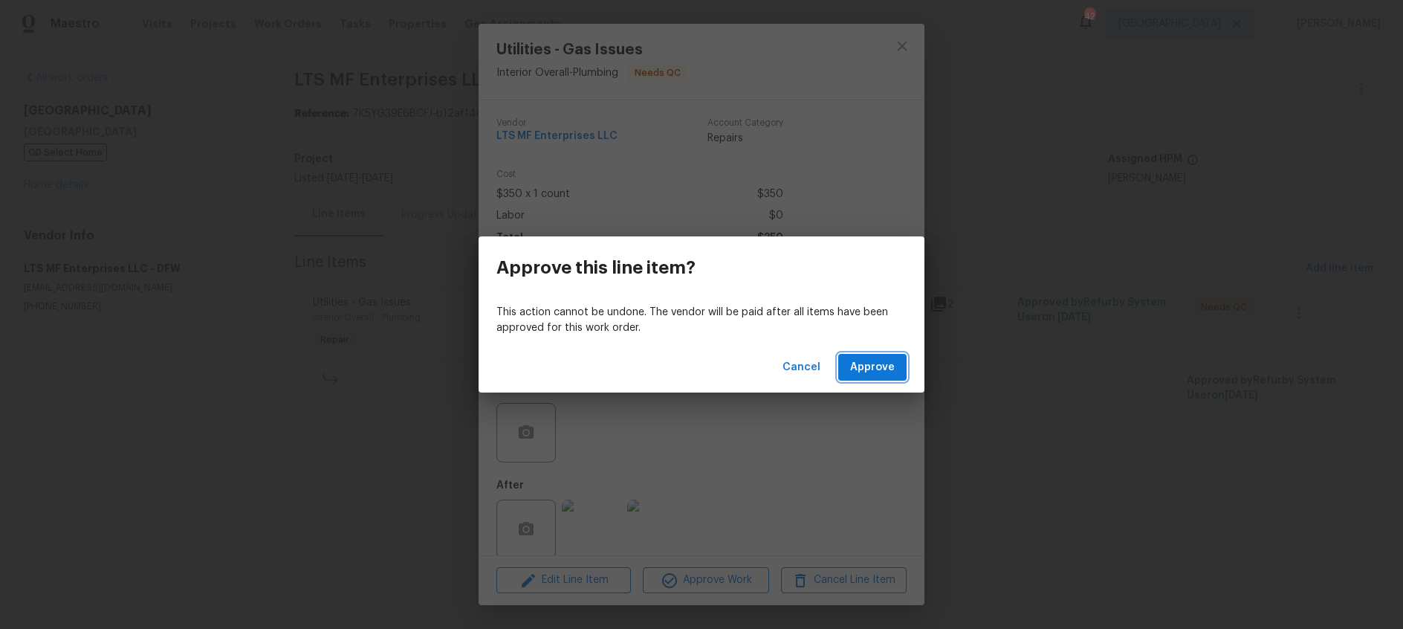
click at [876, 363] on span "Approve" at bounding box center [872, 367] width 45 height 19
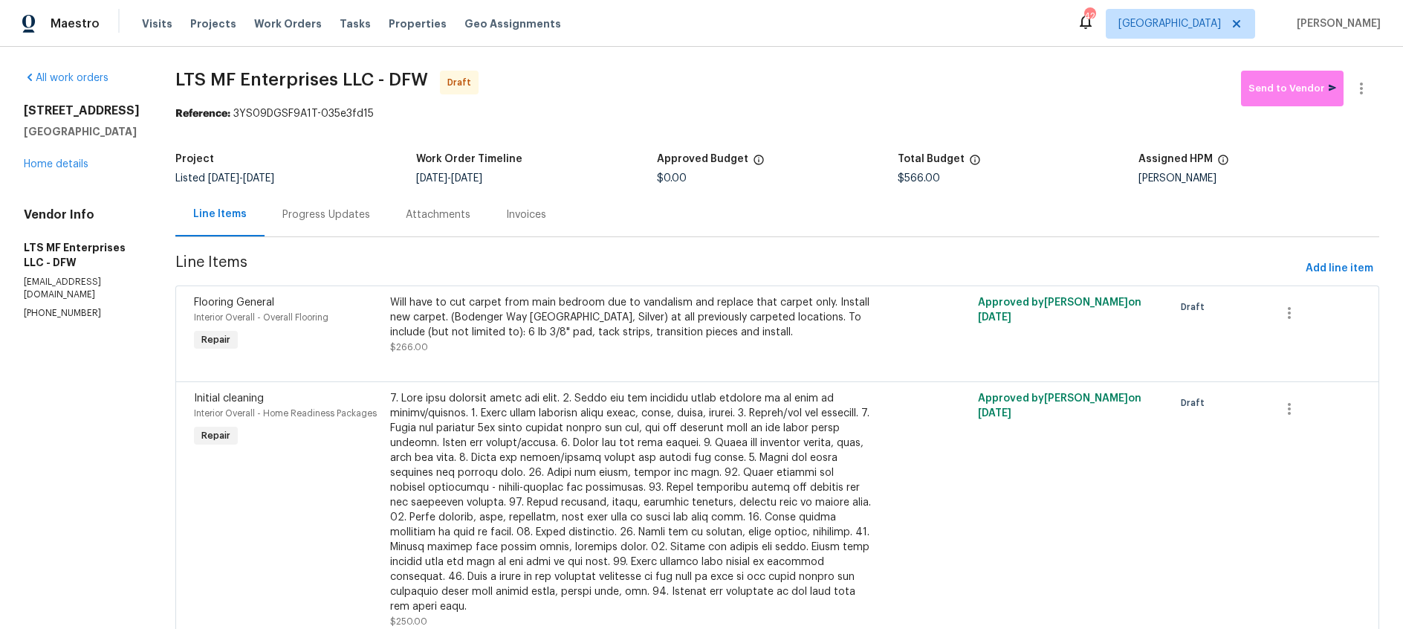
click at [43, 172] on div "5217 Cross Plains Ct Fort Worth, TX 76126 Home details" at bounding box center [82, 137] width 116 height 68
click at [42, 169] on link "Home details" at bounding box center [56, 164] width 65 height 10
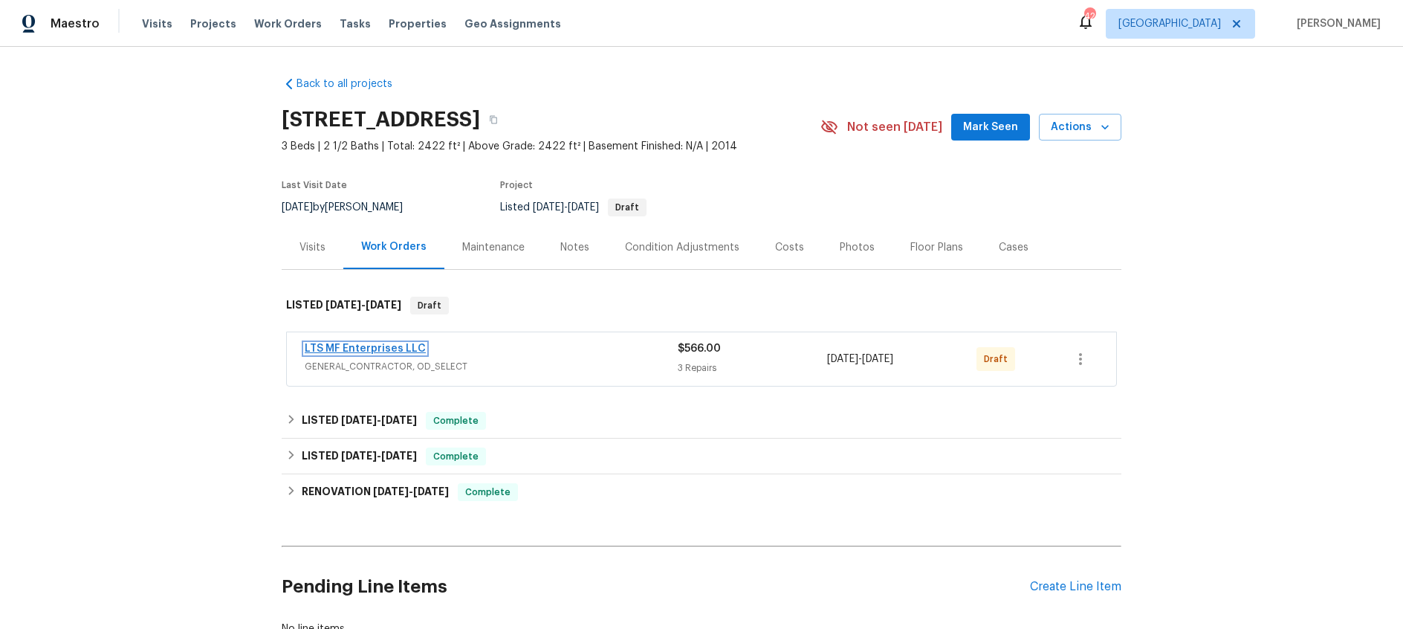
click at [398, 351] on link "LTS MF Enterprises LLC" at bounding box center [365, 348] width 121 height 10
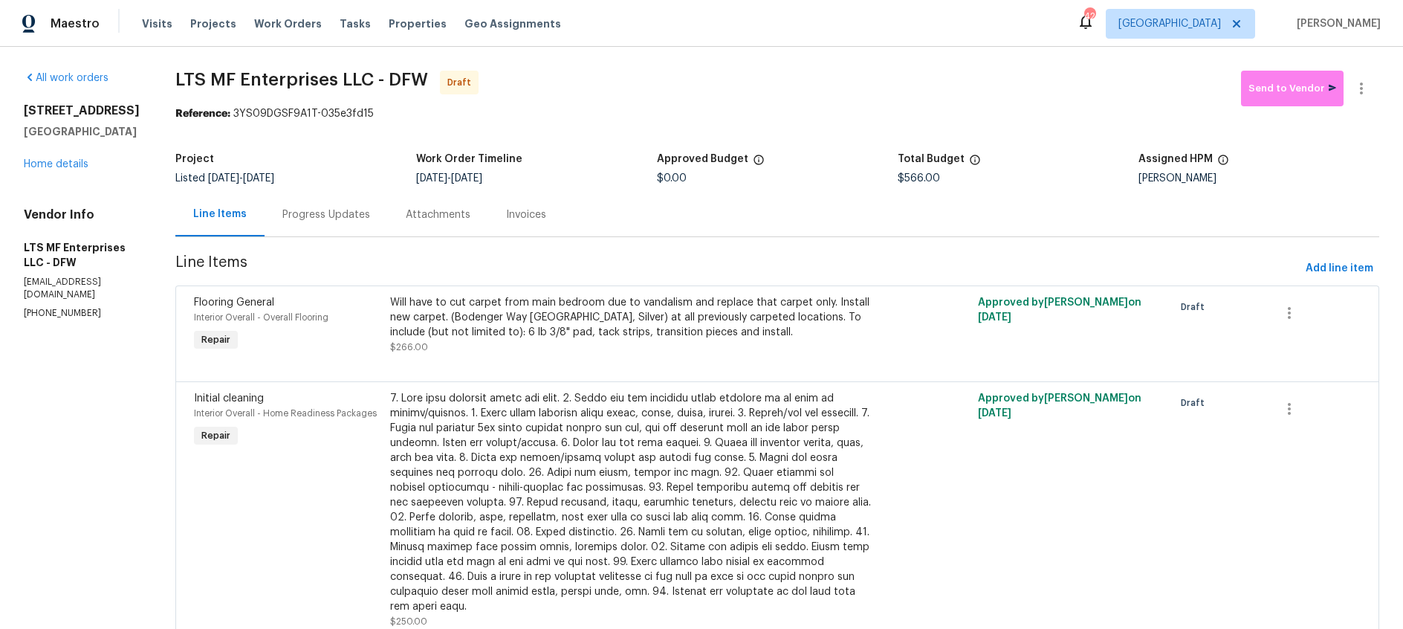
click at [282, 217] on div "Progress Updates" at bounding box center [326, 214] width 88 height 15
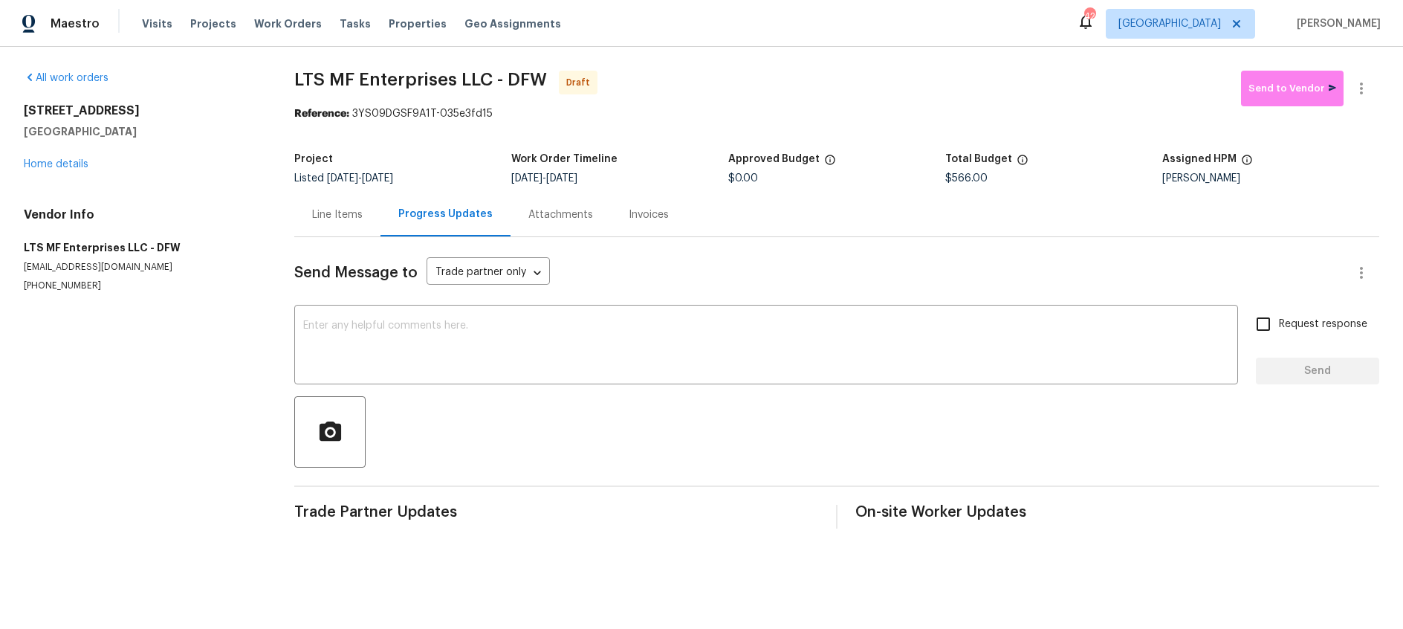
click at [331, 224] on div "Line Items" at bounding box center [337, 214] width 86 height 44
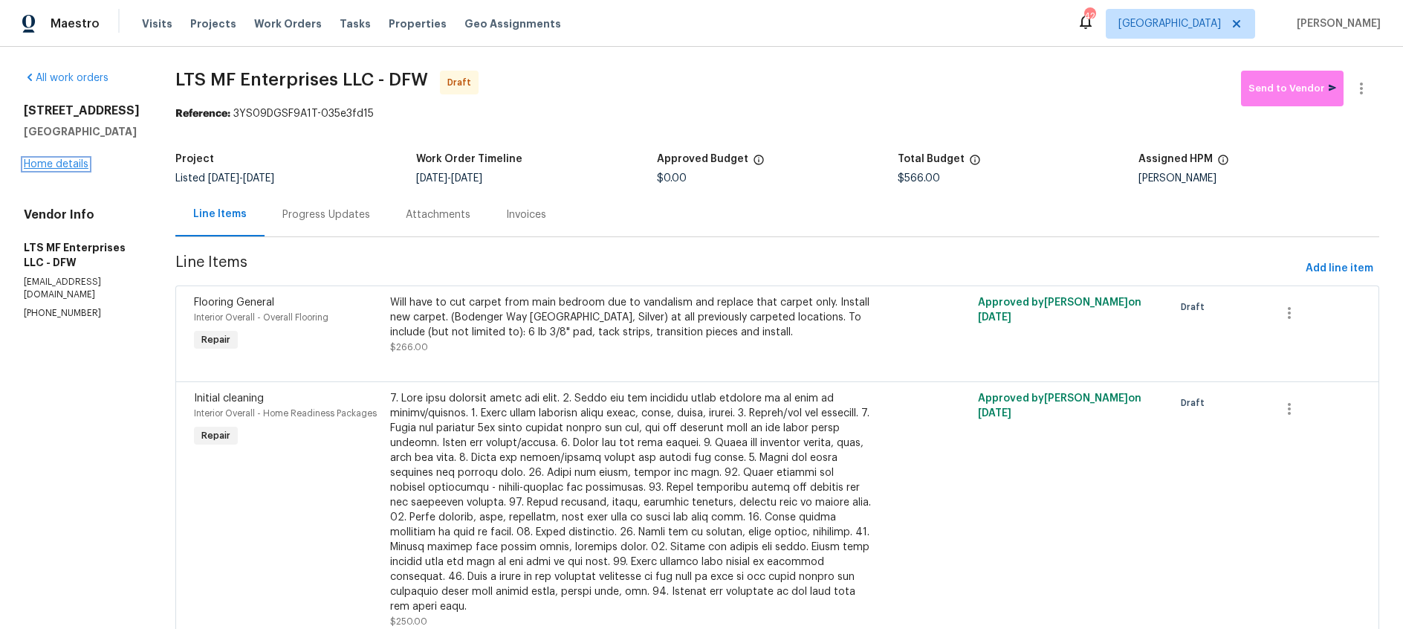
click at [30, 169] on link "Home details" at bounding box center [56, 164] width 65 height 10
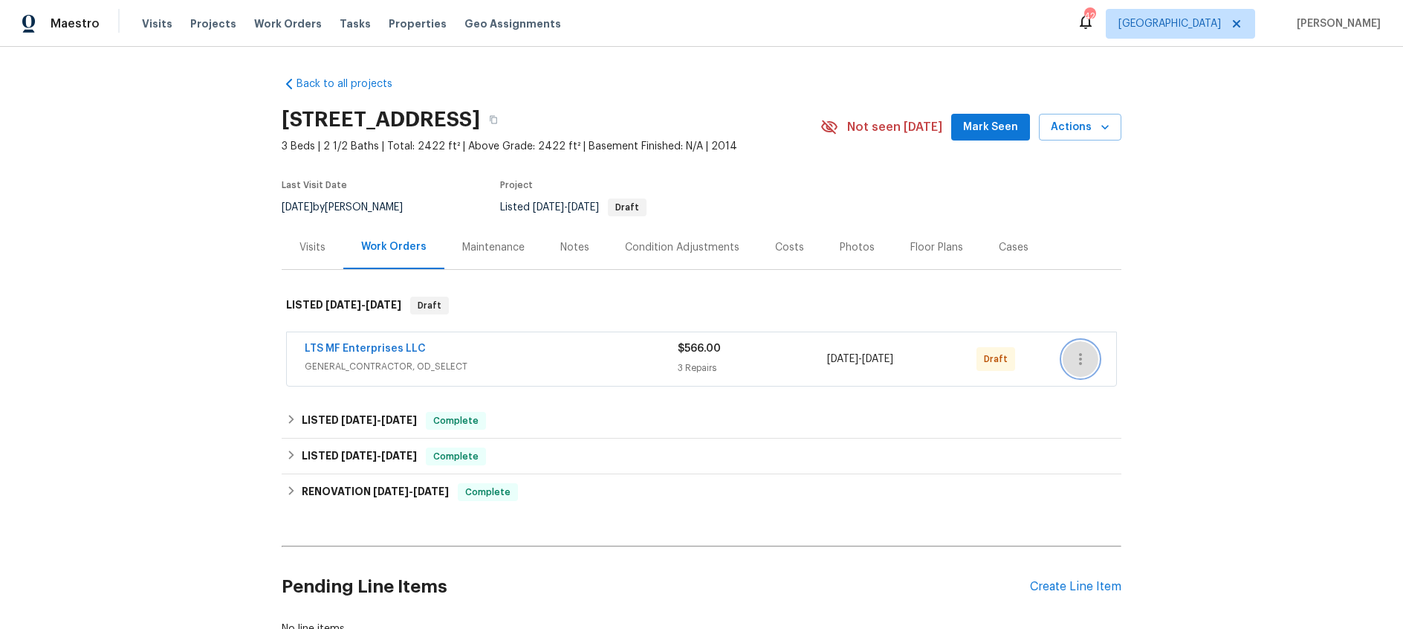
click at [1084, 357] on icon "button" at bounding box center [1081, 359] width 18 height 18
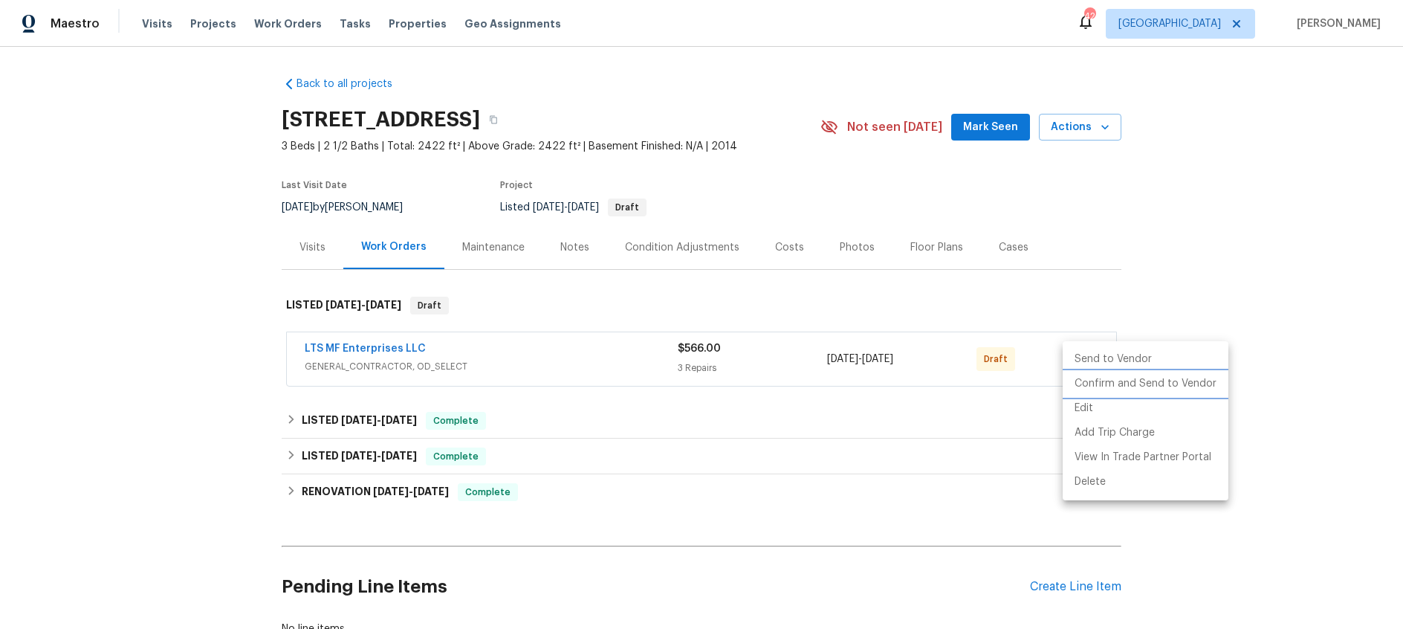
click at [1124, 383] on li "Confirm and Send to Vendor" at bounding box center [1146, 384] width 166 height 25
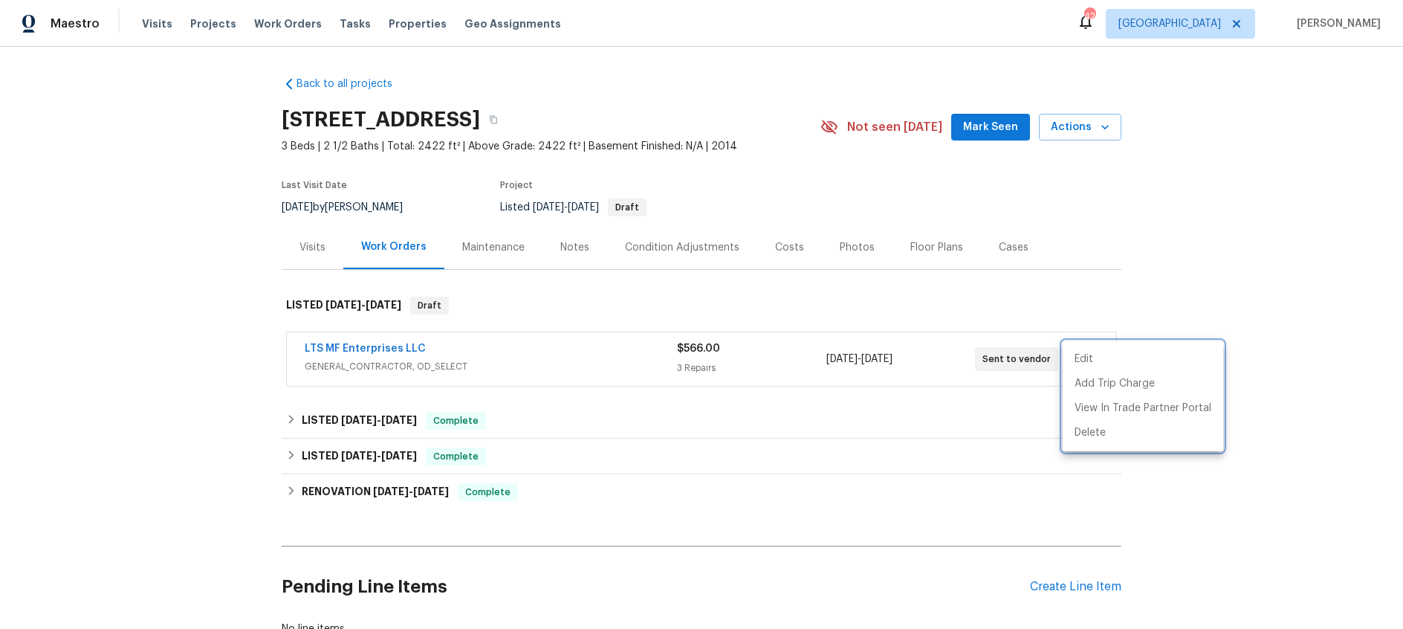
click at [389, 349] on div at bounding box center [701, 314] width 1403 height 629
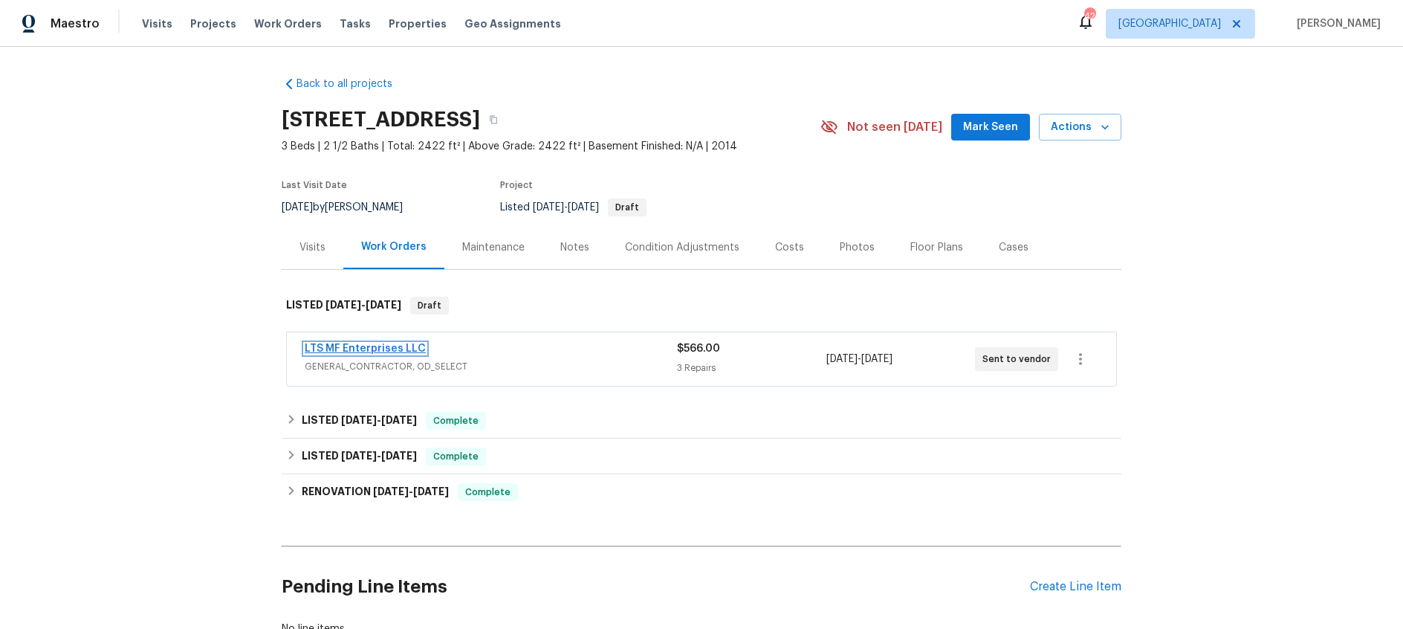
click at [406, 349] on link "LTS MF Enterprises LLC" at bounding box center [365, 348] width 121 height 10
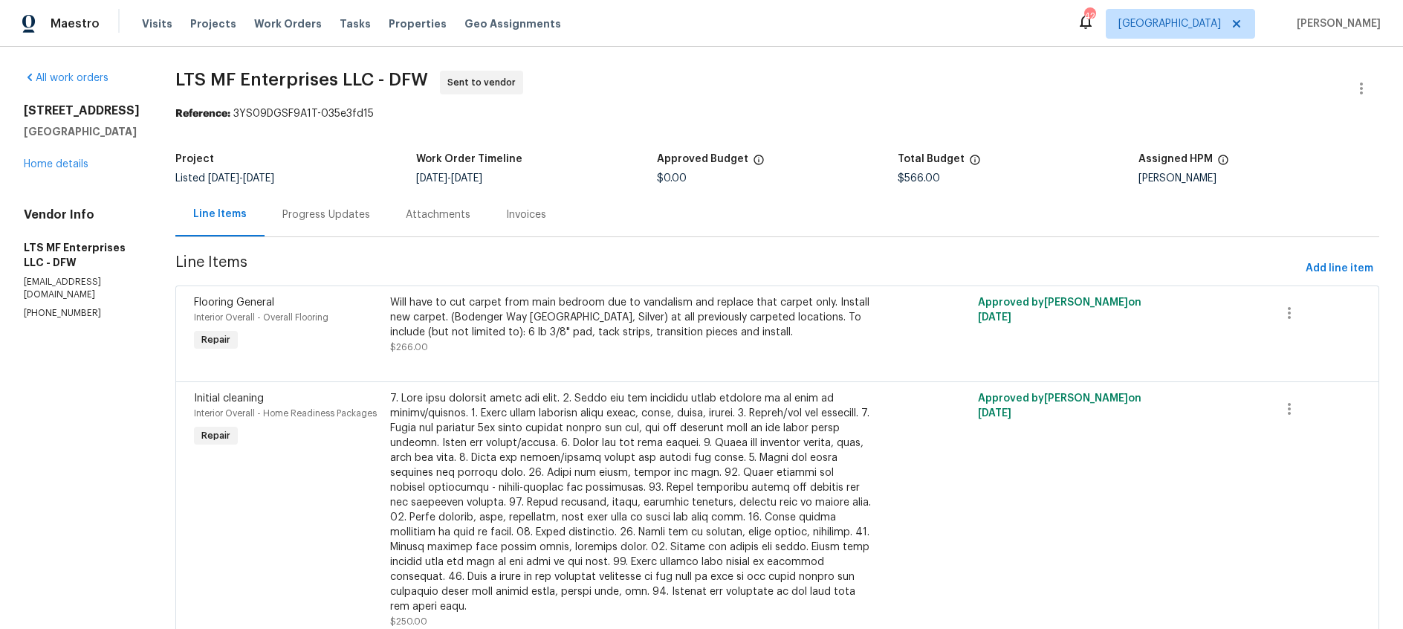
click at [32, 172] on div "5217 Cross Plains Ct Fort Worth, TX 76126 Home details" at bounding box center [82, 137] width 116 height 68
click at [39, 169] on link "Home details" at bounding box center [56, 164] width 65 height 10
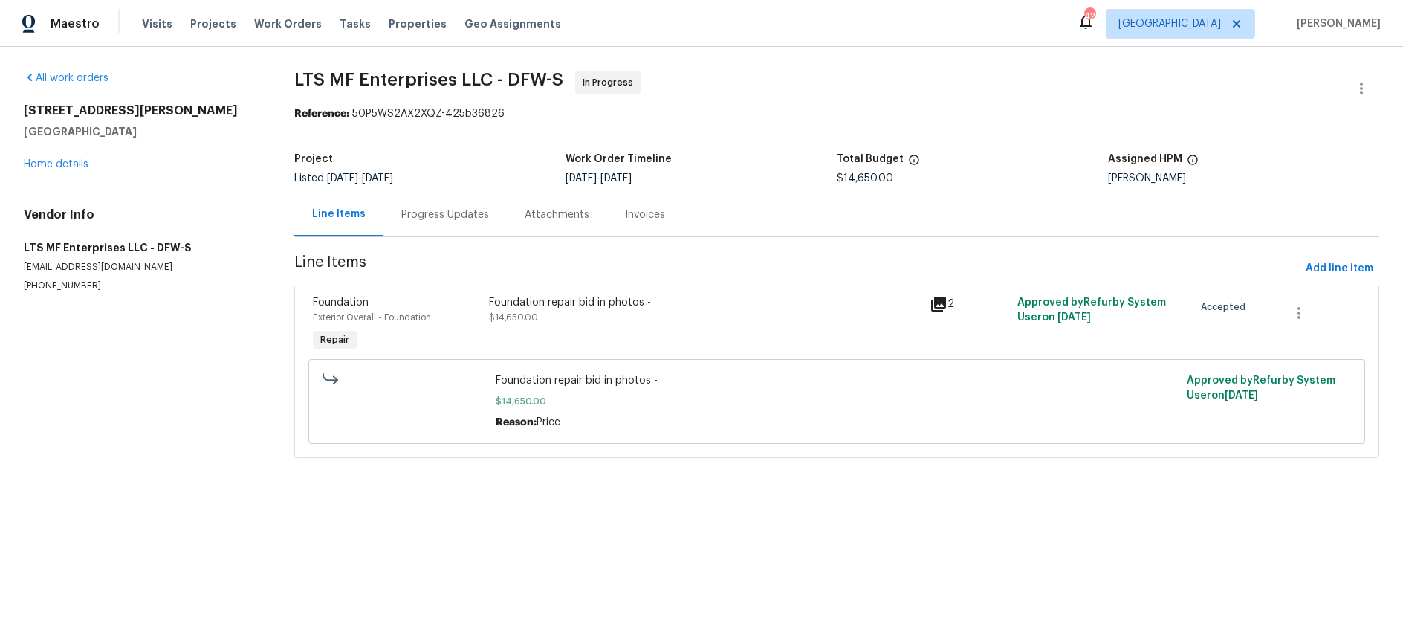
click at [934, 304] on icon at bounding box center [938, 304] width 15 height 15
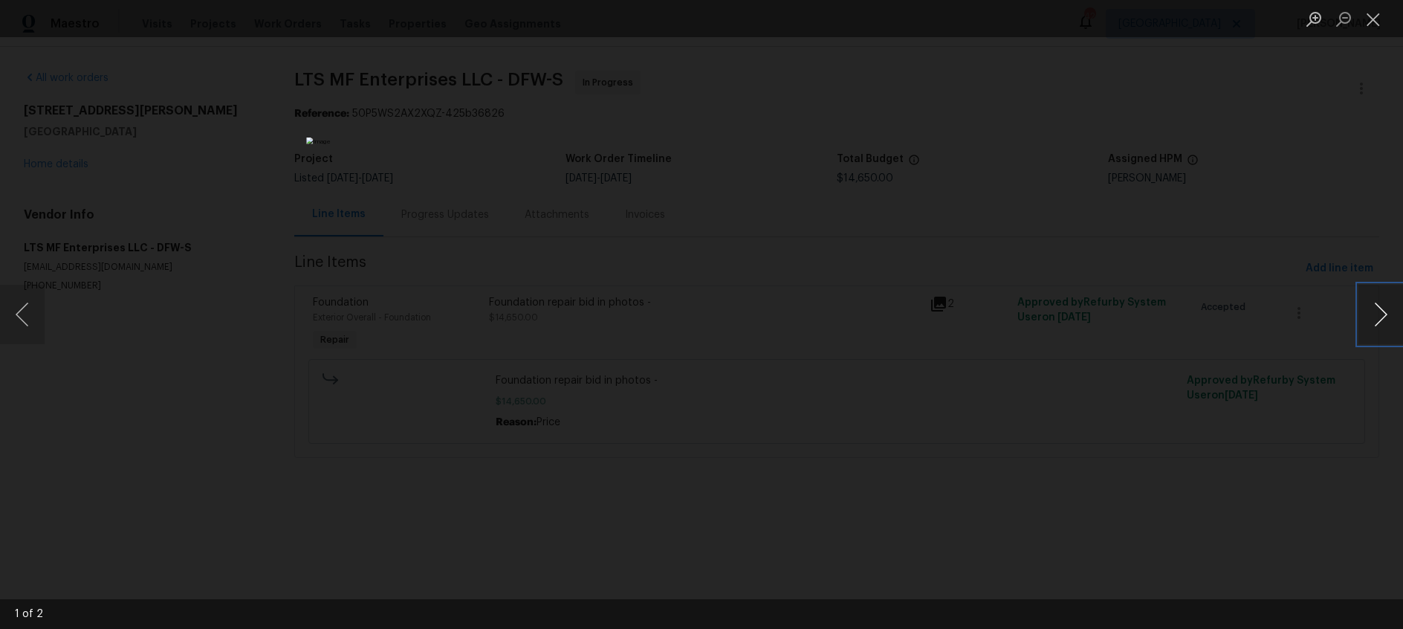
click at [1381, 314] on button "Next image" at bounding box center [1380, 314] width 45 height 59
click at [1376, 22] on button "Close lightbox" at bounding box center [1373, 19] width 30 height 26
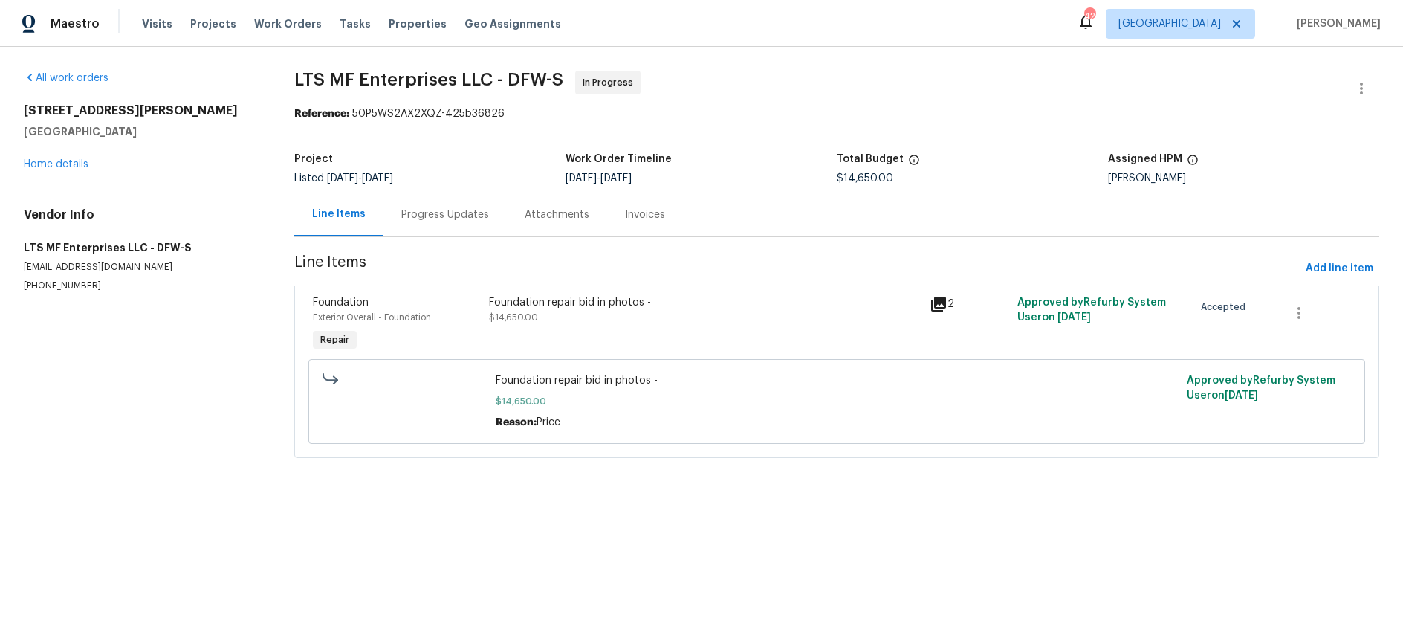
click at [457, 224] on div "Progress Updates" at bounding box center [444, 214] width 123 height 44
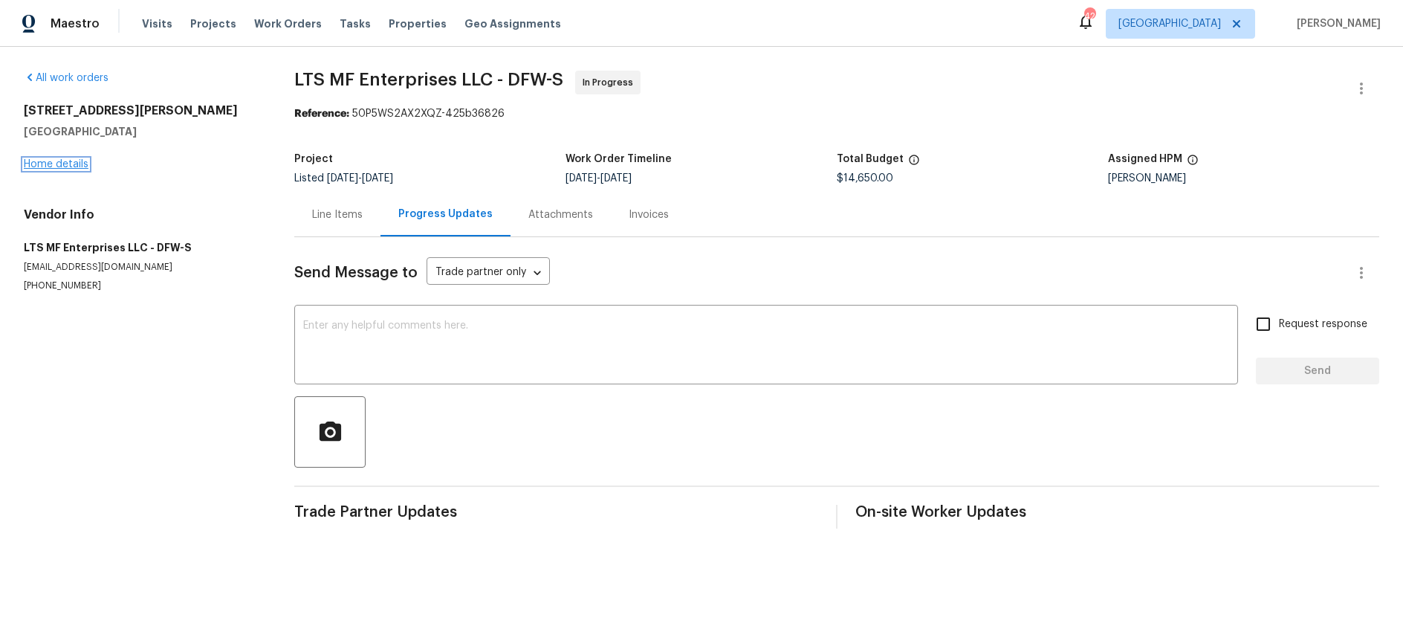
click at [71, 163] on link "Home details" at bounding box center [56, 164] width 65 height 10
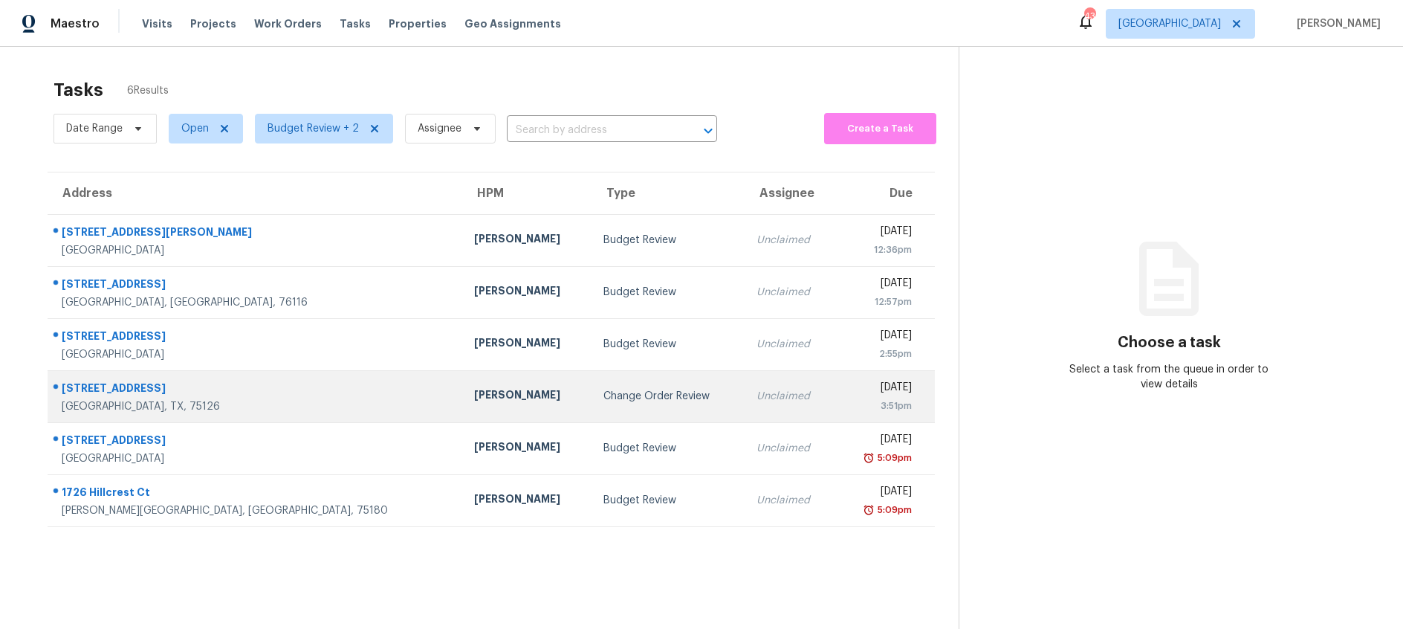
click at [610, 390] on div "Change Order Review" at bounding box center [667, 396] width 129 height 15
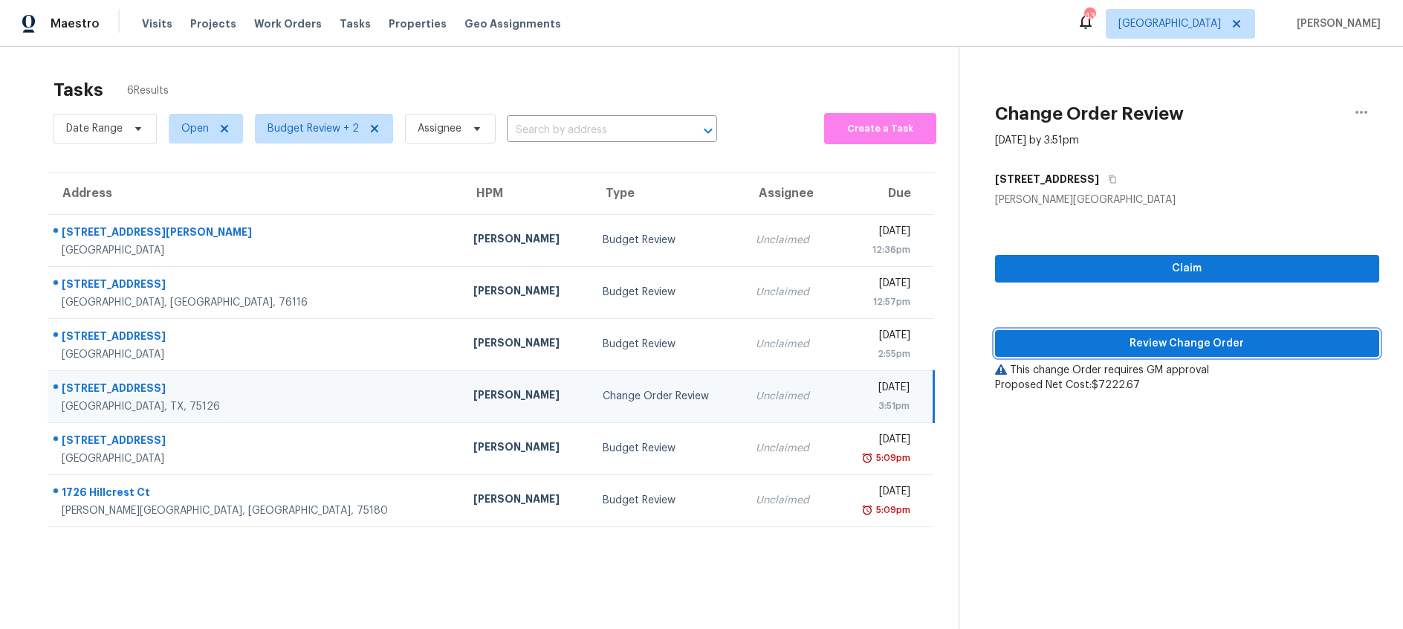
click at [1156, 344] on span "Review Change Order" at bounding box center [1187, 343] width 360 height 19
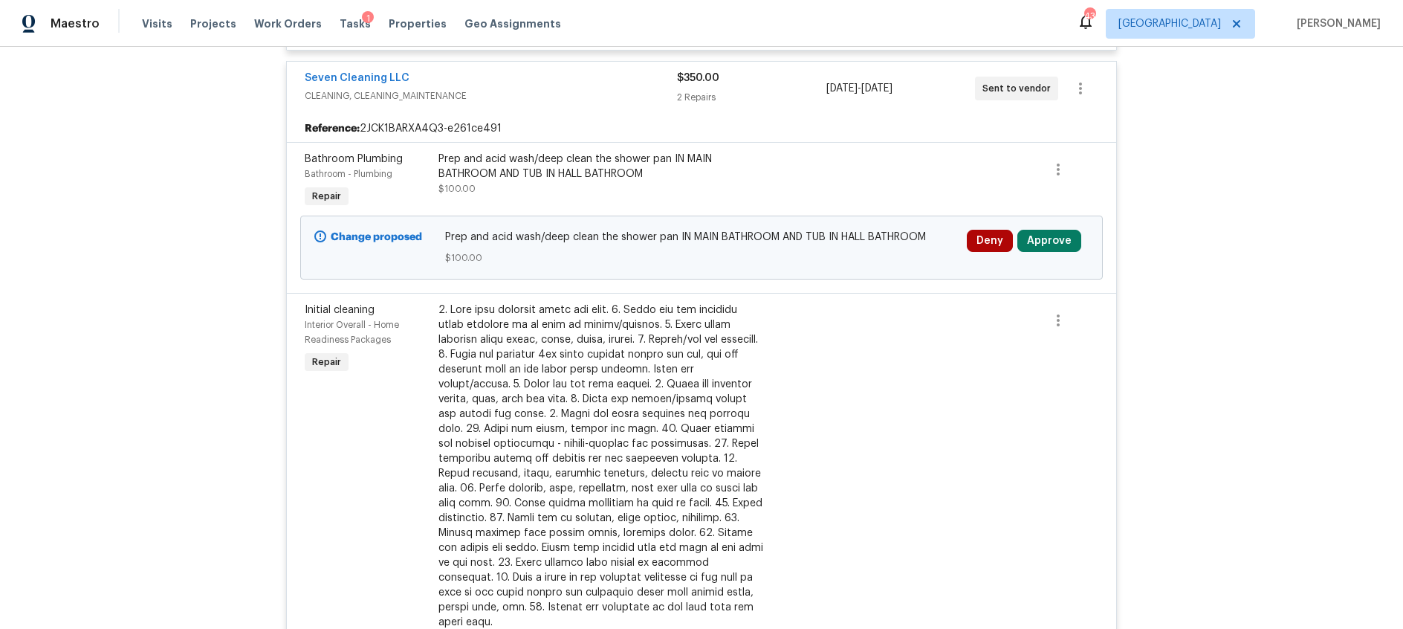
scroll to position [1078, 0]
click at [1061, 248] on button "Approve" at bounding box center [1049, 244] width 64 height 22
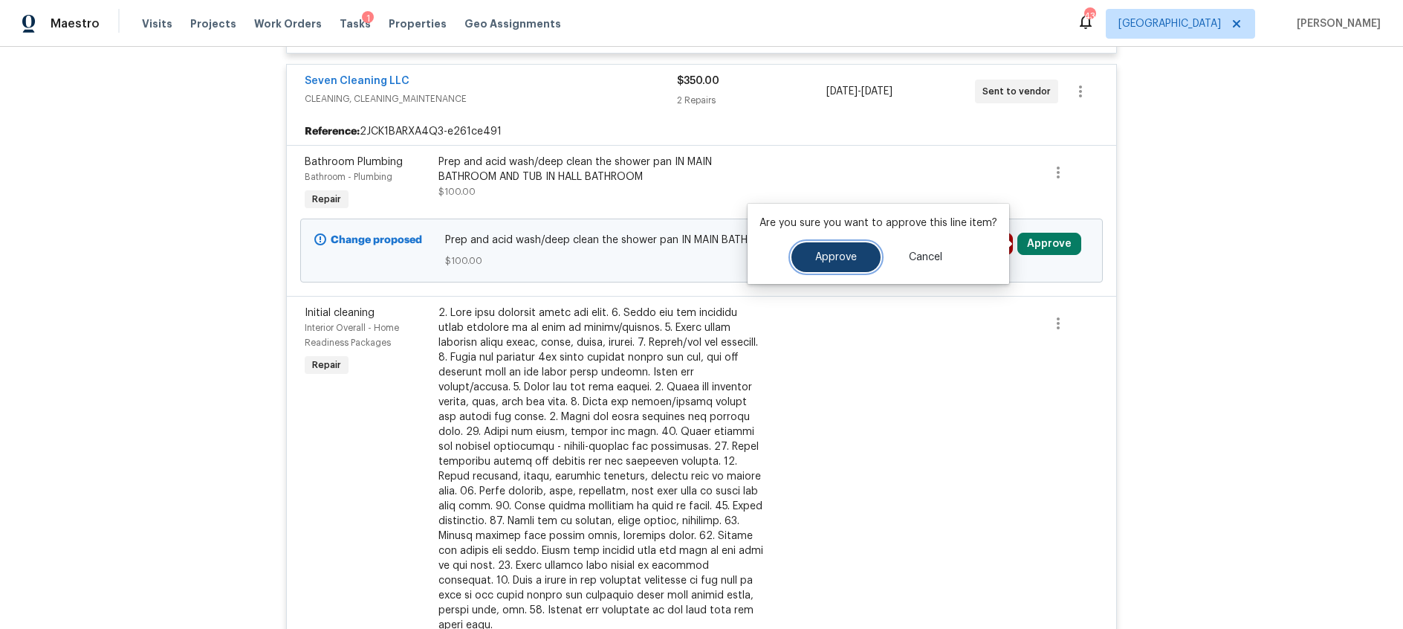
click at [855, 261] on button "Approve" at bounding box center [835, 257] width 89 height 30
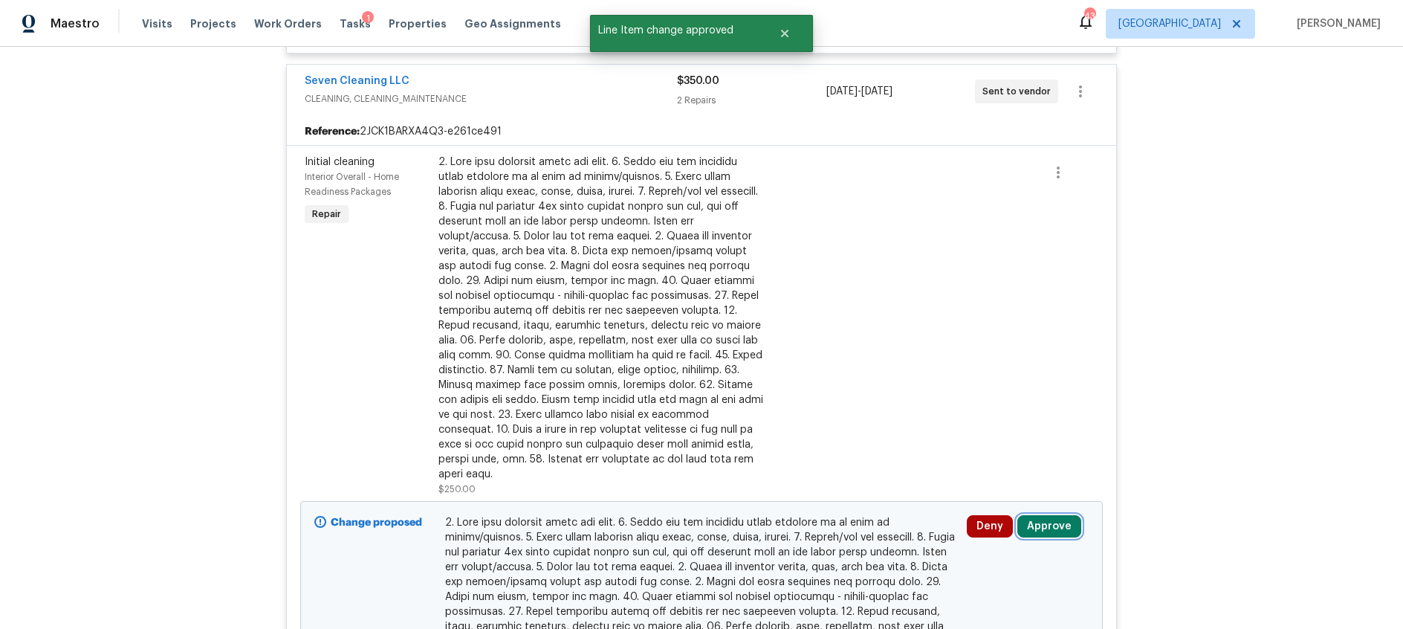
click at [1047, 515] on button "Approve" at bounding box center [1049, 526] width 64 height 22
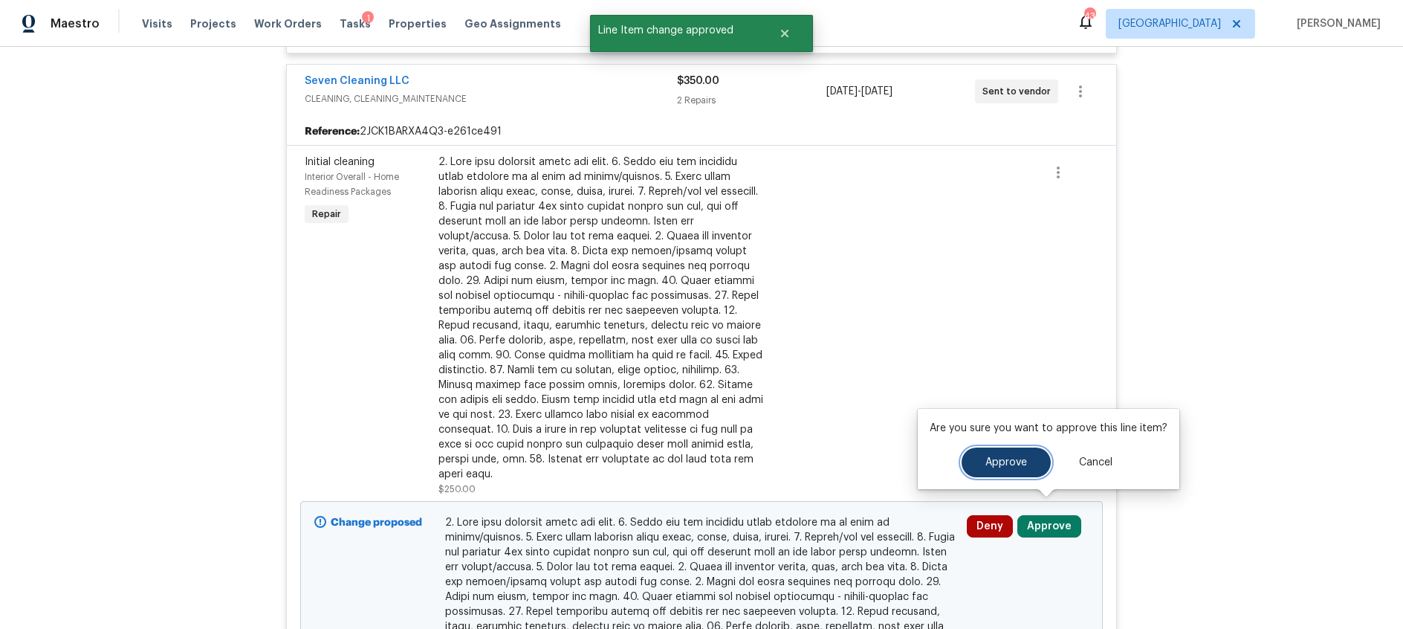
click at [993, 461] on span "Approve" at bounding box center [1006, 462] width 42 height 11
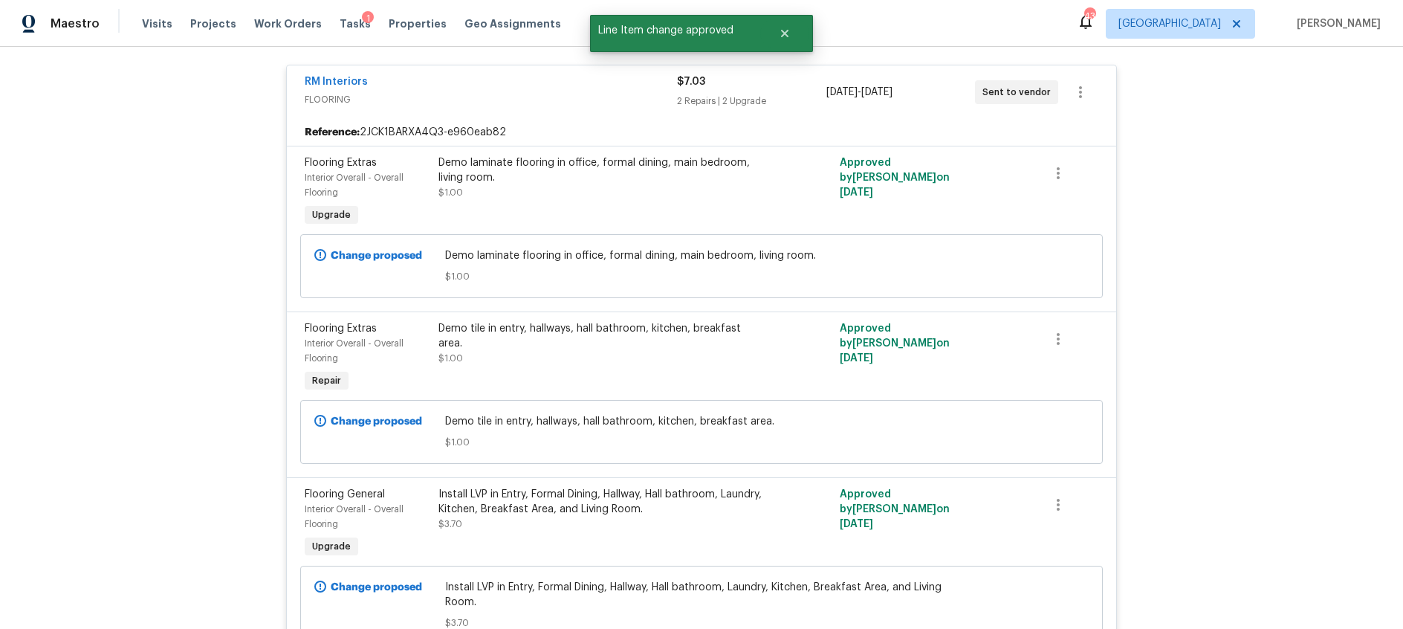
scroll to position [0, 0]
